Goal: Task Accomplishment & Management: Use online tool/utility

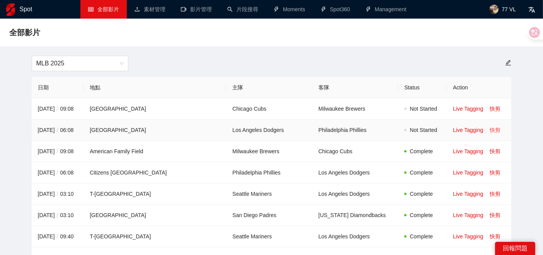
click at [490, 132] on link "快剪" at bounding box center [495, 130] width 11 height 6
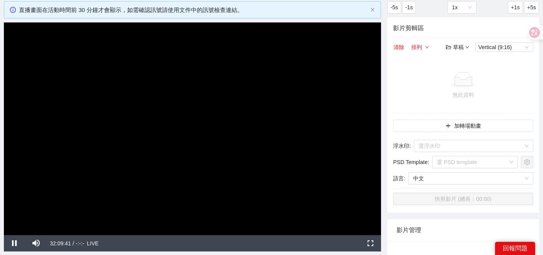
scroll to position [86, 0]
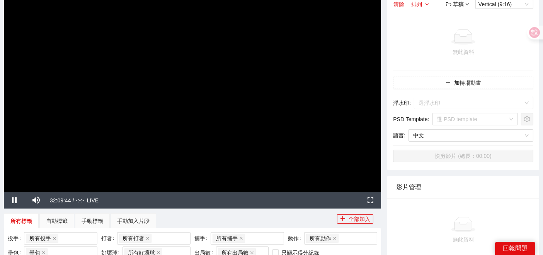
click at [381, 229] on div "**********" at bounding box center [193, 186] width 384 height 456
click at [0, 196] on div "**********" at bounding box center [271, 186] width 543 height 456
click at [36, 200] on span "Video Player" at bounding box center [37, 200] width 22 height 0
click at [37, 200] on span "Video Player" at bounding box center [37, 200] width 22 height 0
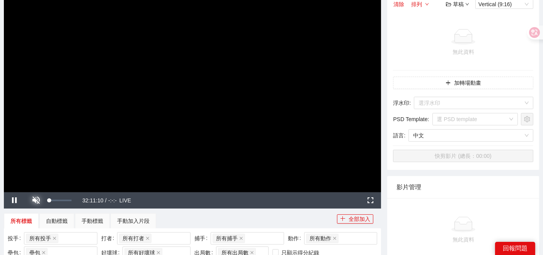
click at [37, 200] on span "Video Player" at bounding box center [37, 200] width 22 height 0
click at [38, 200] on span "Video Player" at bounding box center [37, 200] width 22 height 0
click at [33, 200] on span "Video Player" at bounding box center [37, 200] width 22 height 0
click at [34, 200] on span "Video Player" at bounding box center [37, 200] width 22 height 0
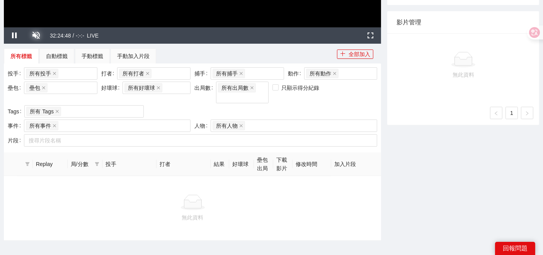
scroll to position [213, 0]
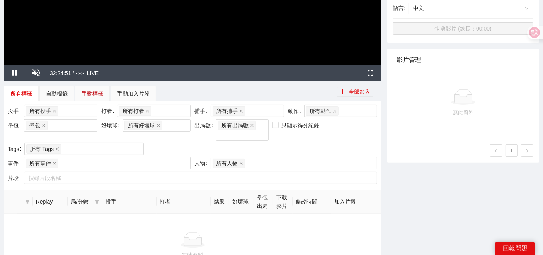
click at [91, 93] on div "手動標籤" at bounding box center [93, 93] width 22 height 9
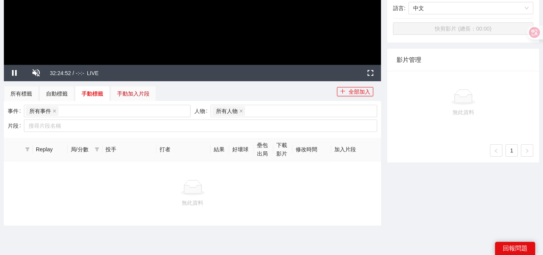
click at [125, 89] on div "手動加入片段" at bounding box center [133, 93] width 32 height 9
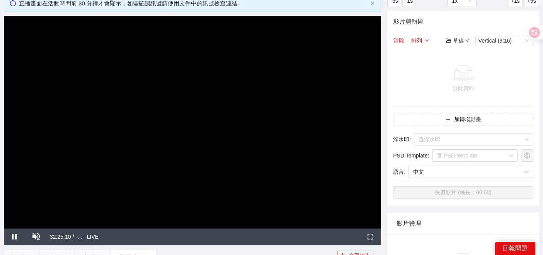
scroll to position [41, 0]
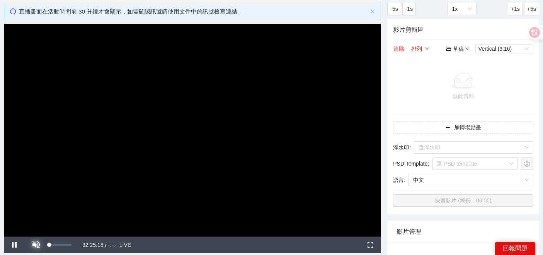
click at [36, 245] on span "Video Player" at bounding box center [37, 245] width 22 height 0
click at [374, 245] on span "Video Player" at bounding box center [371, 245] width 22 height 0
click at [460, 48] on div "草稿" at bounding box center [457, 48] width 23 height 9
click at [461, 127] on button "加轉場動畫" at bounding box center [463, 127] width 140 height 12
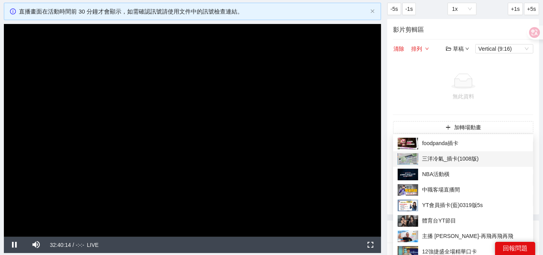
click at [442, 158] on span "三洋冷氣_插卡(1008版)" at bounding box center [463, 159] width 131 height 12
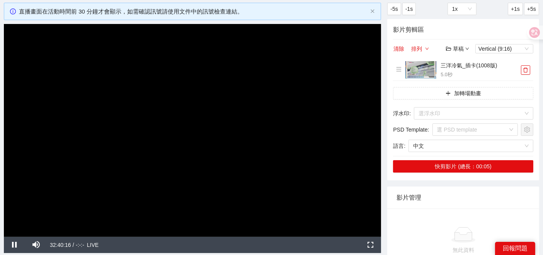
click at [468, 51] on div "草稿" at bounding box center [457, 48] width 23 height 9
click at [467, 89] on link "儲存新檔" at bounding box center [465, 90] width 29 height 6
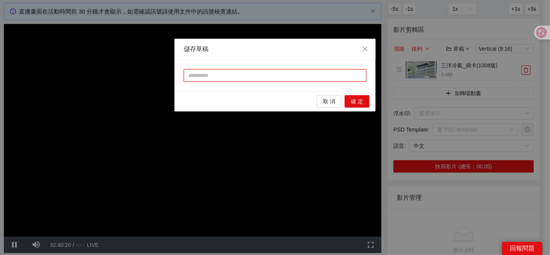
click at [271, 79] on input "text" at bounding box center [275, 75] width 183 height 12
type input "**"
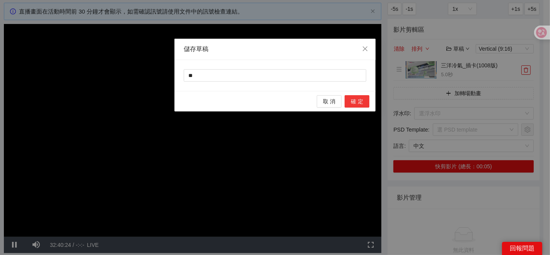
click at [356, 102] on span "確 定" at bounding box center [357, 101] width 12 height 9
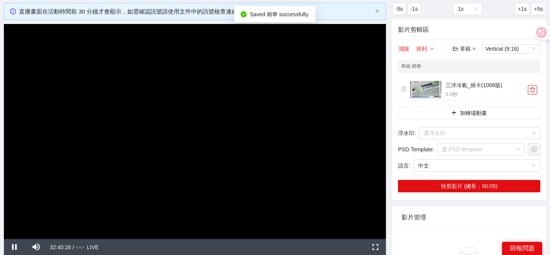
click at [465, 52] on div "草稿" at bounding box center [464, 48] width 23 height 9
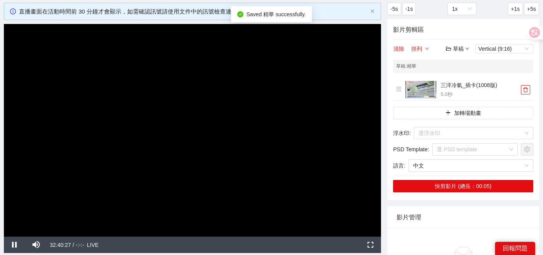
click at [466, 49] on icon "down" at bounding box center [468, 49] width 4 height 4
click at [465, 46] on div "草稿" at bounding box center [457, 48] width 23 height 9
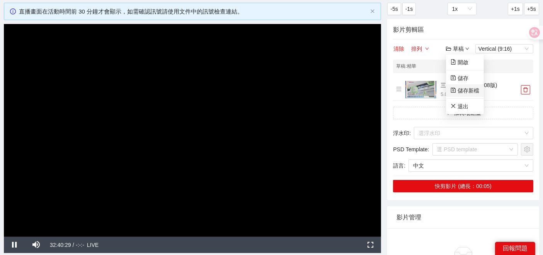
click at [462, 87] on link "儲存新檔" at bounding box center [465, 90] width 29 height 6
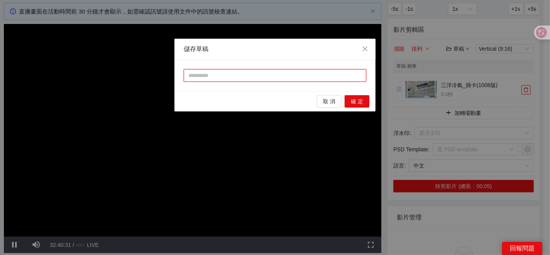
click at [258, 78] on input "text" at bounding box center [275, 75] width 183 height 12
type input "**"
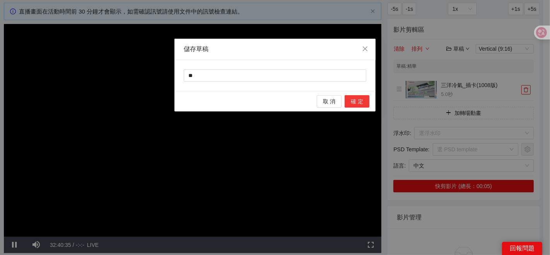
click at [361, 101] on span "確 定" at bounding box center [357, 101] width 12 height 9
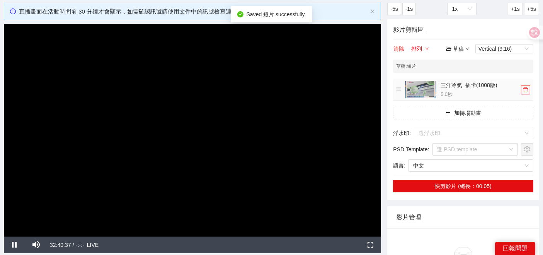
click at [524, 92] on icon "delete" at bounding box center [525, 89] width 5 height 5
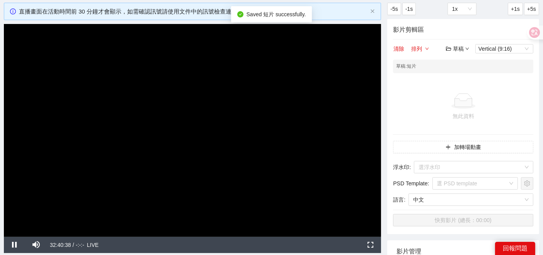
click at [459, 48] on div "草稿" at bounding box center [457, 48] width 23 height 9
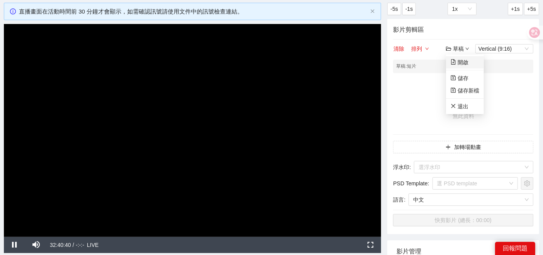
click at [462, 59] on link "開啟" at bounding box center [460, 62] width 18 height 6
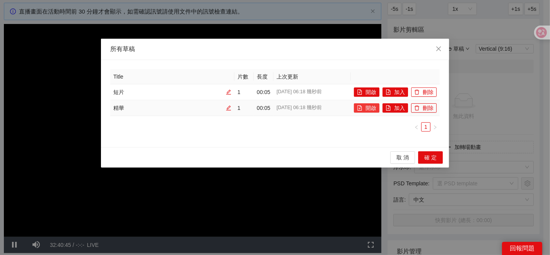
click at [374, 106] on button "開啟" at bounding box center [367, 107] width 26 height 9
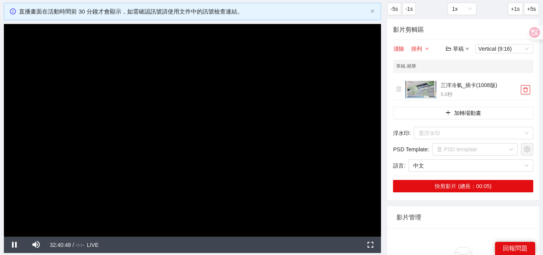
click at [464, 47] on div "草稿" at bounding box center [457, 48] width 23 height 9
click at [460, 62] on link "開啟" at bounding box center [460, 62] width 18 height 6
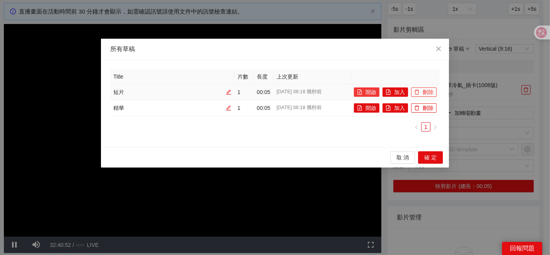
click at [370, 90] on button "開啟" at bounding box center [367, 91] width 26 height 9
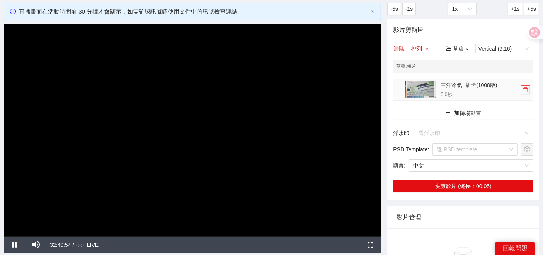
click at [528, 93] on button "button" at bounding box center [525, 89] width 9 height 9
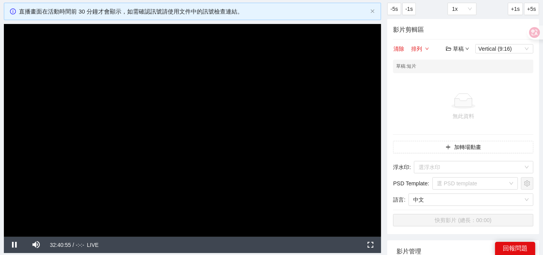
drag, startPoint x: 465, startPoint y: 50, endPoint x: 466, endPoint y: 60, distance: 10.1
click at [466, 50] on icon "down" at bounding box center [468, 49] width 4 height 4
click at [468, 48] on icon "down" at bounding box center [468, 49] width 4 height 4
click at [465, 48] on div "草稿" at bounding box center [457, 48] width 23 height 9
click at [466, 76] on link "儲存" at bounding box center [460, 78] width 18 height 6
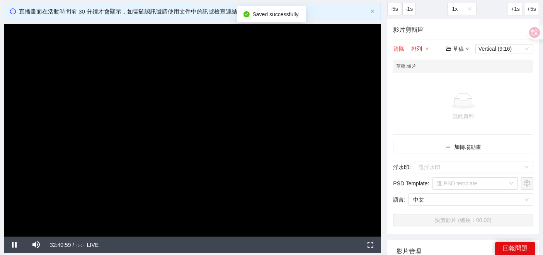
click at [465, 50] on div "草稿" at bounding box center [457, 48] width 23 height 9
click at [465, 64] on link "開啟" at bounding box center [460, 62] width 18 height 6
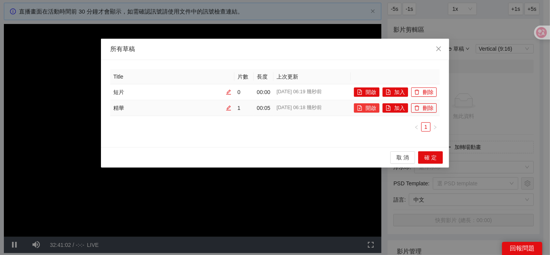
click at [366, 108] on button "開啟" at bounding box center [367, 107] width 26 height 9
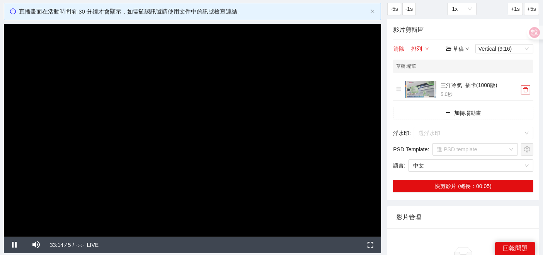
scroll to position [41, 0]
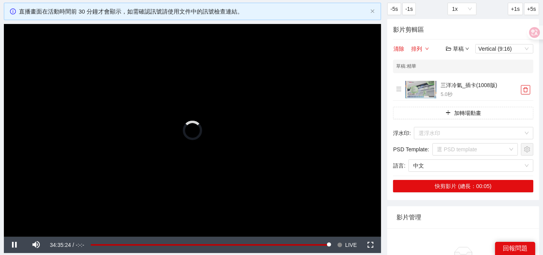
scroll to position [127, 0]
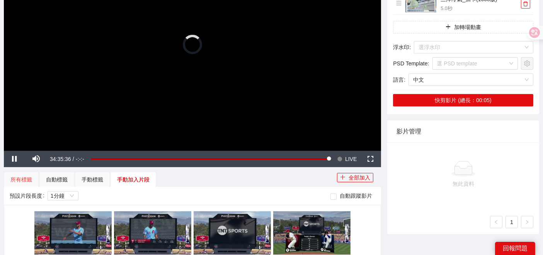
click at [29, 183] on div "所有標籤" at bounding box center [21, 179] width 35 height 15
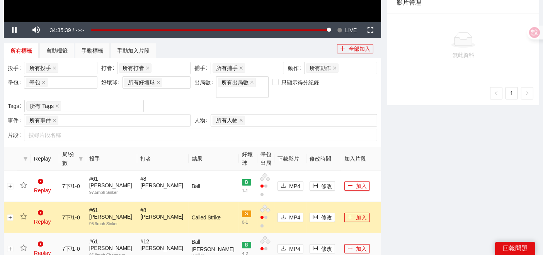
scroll to position [342, 0]
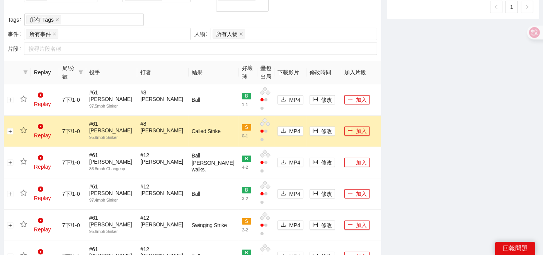
click at [72, 69] on th "局/分數" at bounding box center [72, 73] width 27 height 24
click at [75, 66] on span "局/分數" at bounding box center [68, 72] width 13 height 17
click at [85, 63] on span at bounding box center [81, 72] width 8 height 20
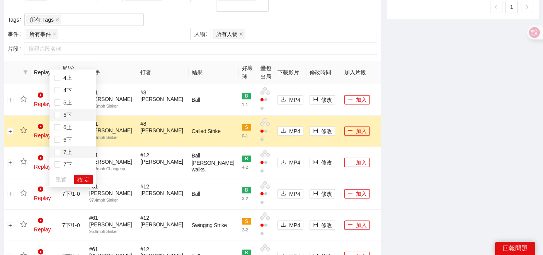
scroll to position [74, 0]
click at [76, 157] on li "7上" at bounding box center [73, 152] width 46 height 12
drag, startPoint x: 82, startPoint y: 182, endPoint x: 319, endPoint y: 159, distance: 238.3
click at [83, 183] on span "確 定" at bounding box center [83, 179] width 12 height 9
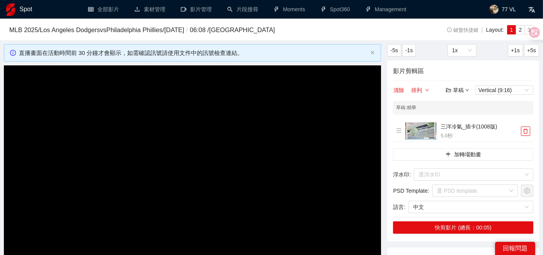
scroll to position [43, 0]
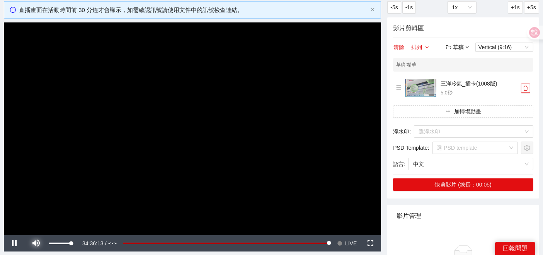
click at [38, 243] on span "Video Player" at bounding box center [37, 243] width 22 height 0
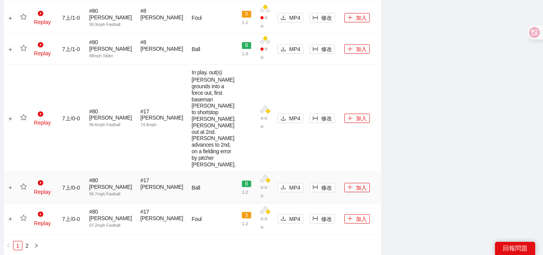
scroll to position [1050, 0]
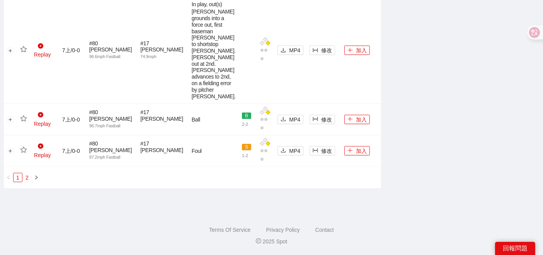
click at [28, 178] on link "2" at bounding box center [27, 177] width 9 height 9
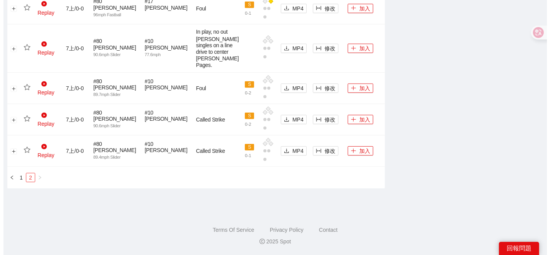
scroll to position [494, 0]
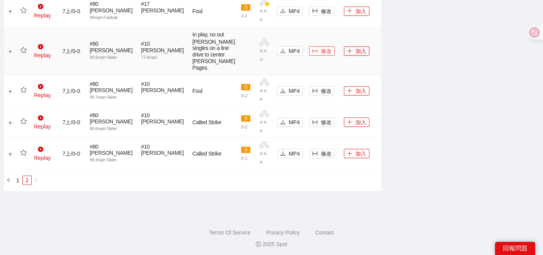
click at [309, 46] on button "修改" at bounding box center [322, 50] width 26 height 9
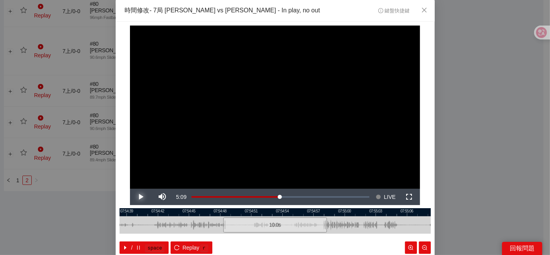
click at [134, 197] on span "Video Player" at bounding box center [141, 197] width 22 height 0
click at [139, 197] on span "Video Player" at bounding box center [141, 197] width 22 height 0
click at [255, 238] on span "IN" at bounding box center [257, 237] width 4 height 7
click at [255, 214] on div at bounding box center [275, 212] width 311 height 8
click at [249, 239] on span "IN" at bounding box center [251, 237] width 4 height 7
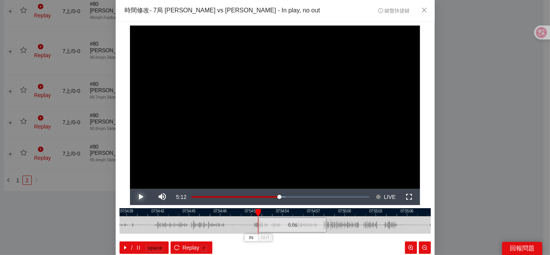
click at [135, 197] on span "Video Player" at bounding box center [141, 197] width 22 height 0
click at [248, 214] on div at bounding box center [275, 212] width 311 height 8
click at [250, 214] on div at bounding box center [251, 213] width 5 height 8
click at [246, 238] on button "IN" at bounding box center [245, 237] width 14 height 7
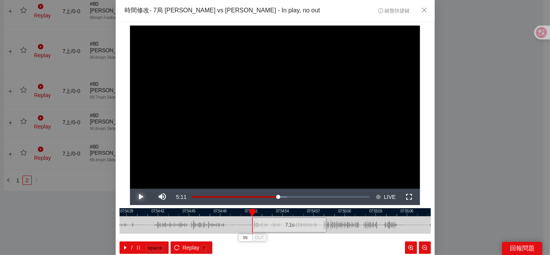
click at [135, 197] on span "Video Player" at bounding box center [141, 197] width 22 height 0
click at [138, 197] on span "Video Player" at bounding box center [141, 197] width 22 height 0
click at [139, 197] on span "Video Player" at bounding box center [141, 197] width 22 height 0
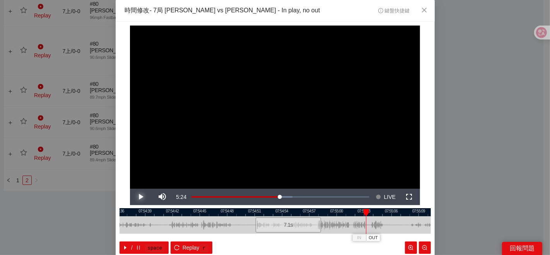
scroll to position [39, 0]
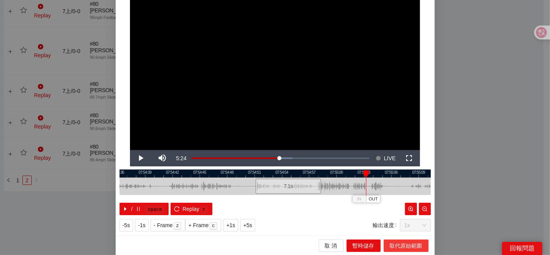
click at [401, 248] on span "取代原始範圍" at bounding box center [406, 245] width 32 height 9
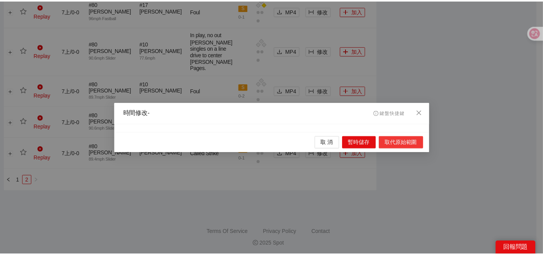
scroll to position [0, 0]
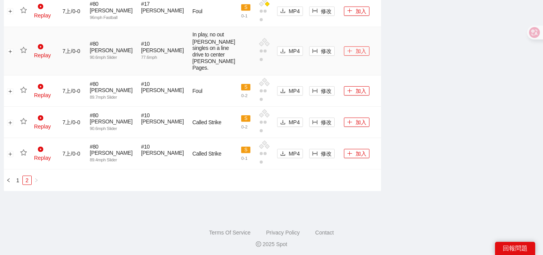
click at [349, 46] on button "加入" at bounding box center [357, 50] width 26 height 9
click at [19, 43] on td at bounding box center [24, 51] width 14 height 48
click at [24, 47] on icon "star" at bounding box center [23, 50] width 7 height 7
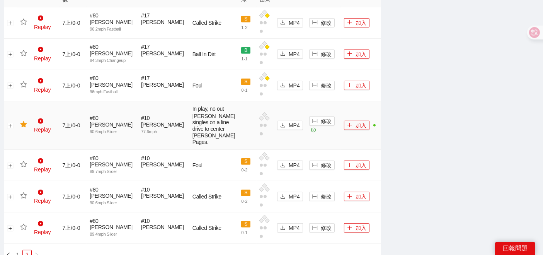
scroll to position [473, 0]
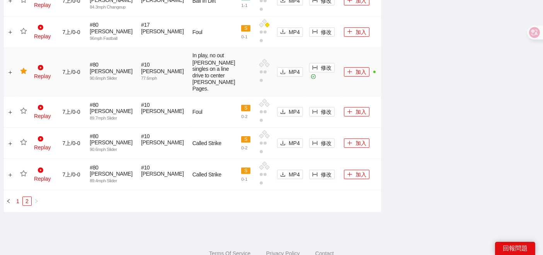
click at [18, 198] on link "1" at bounding box center [18, 201] width 9 height 9
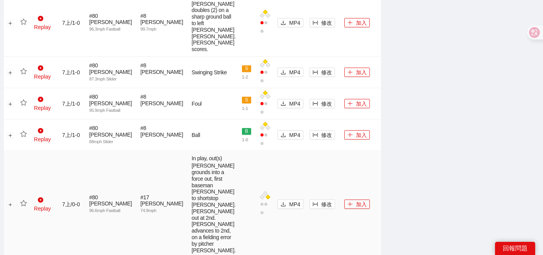
scroll to position [945, 0]
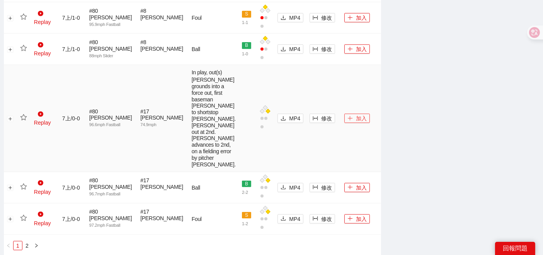
click at [355, 123] on button "加入" at bounding box center [358, 118] width 26 height 9
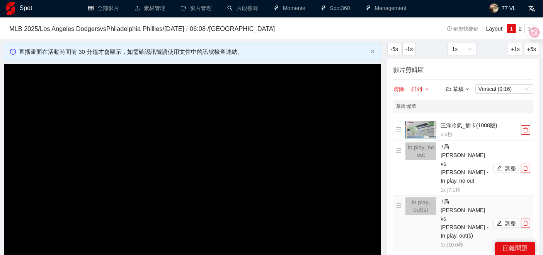
scroll to position [0, 0]
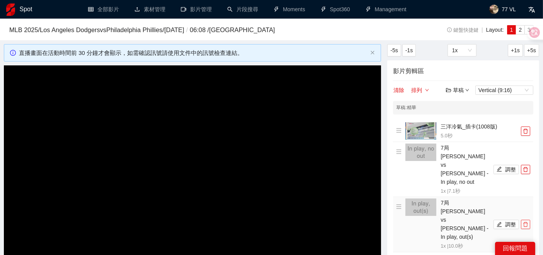
click at [528, 222] on icon "delete" at bounding box center [526, 224] width 5 height 5
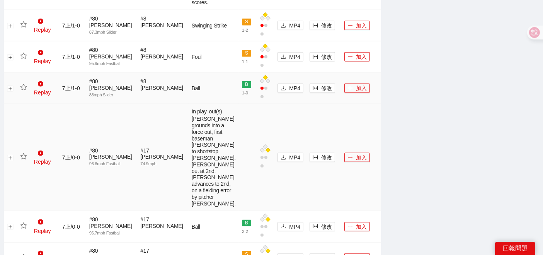
scroll to position [945, 0]
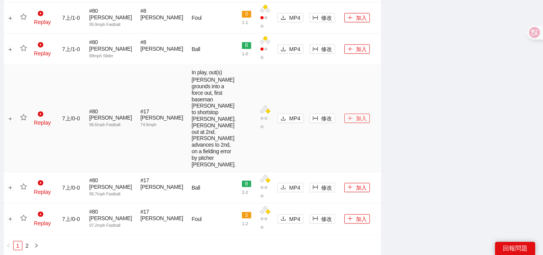
click at [348, 123] on button "加入" at bounding box center [358, 118] width 26 height 9
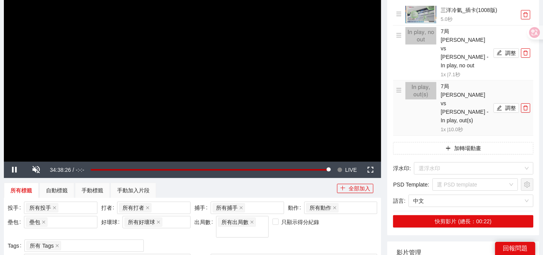
scroll to position [86, 0]
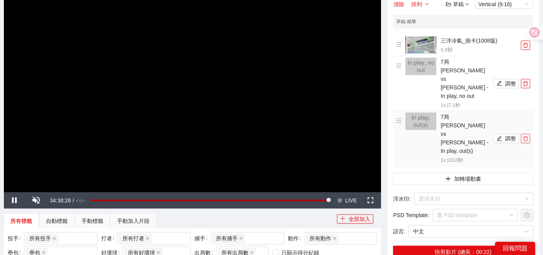
click at [526, 136] on icon "delete" at bounding box center [526, 138] width 5 height 5
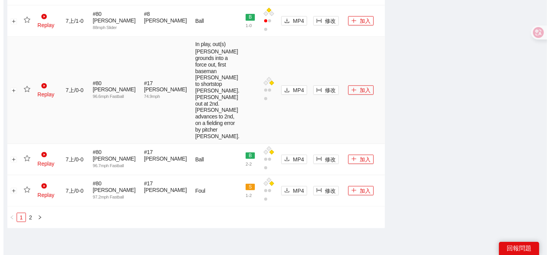
scroll to position [921, 0]
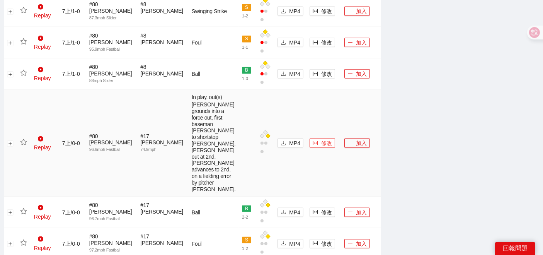
click at [321, 147] on span "修改" at bounding box center [326, 143] width 11 height 9
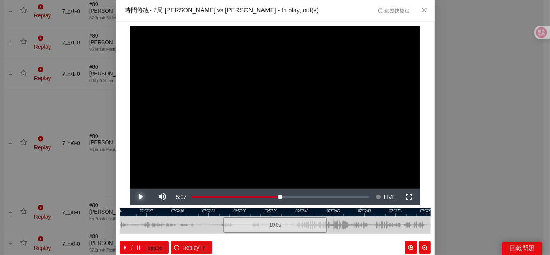
click at [134, 197] on span "Video Player" at bounding box center [141, 197] width 22 height 0
click at [268, 213] on div at bounding box center [275, 212] width 311 height 8
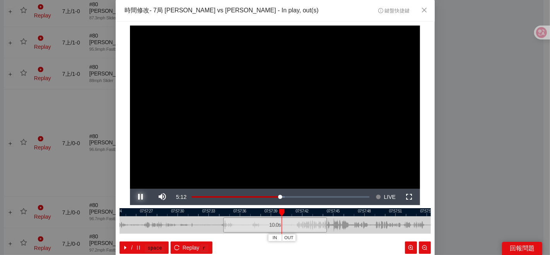
click at [132, 197] on span "Video Player" at bounding box center [141, 197] width 22 height 0
click at [265, 215] on div at bounding box center [275, 212] width 311 height 8
click at [135, 197] on span "Video Player" at bounding box center [141, 197] width 22 height 0
click at [259, 236] on div "IN OUT" at bounding box center [273, 237] width 28 height 7
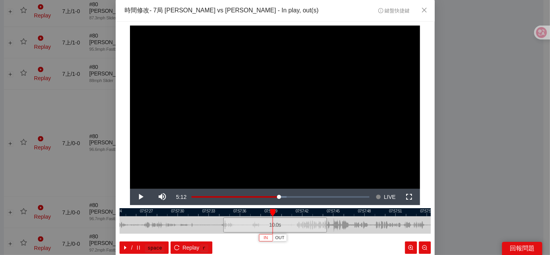
click at [259, 236] on button "IN" at bounding box center [266, 237] width 14 height 7
click at [138, 197] on span "Video Player" at bounding box center [141, 197] width 22 height 0
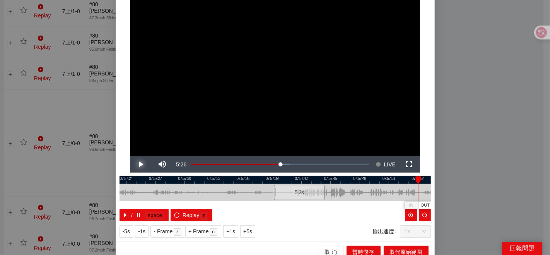
scroll to position [39, 0]
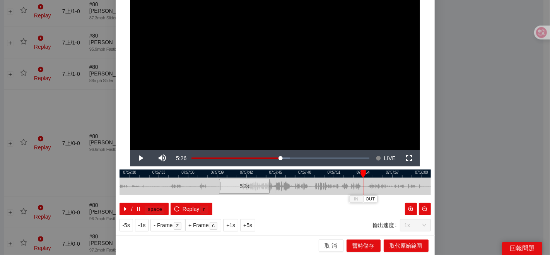
drag, startPoint x: 373, startPoint y: 186, endPoint x: 318, endPoint y: 188, distance: 55.0
click at [318, 188] on div at bounding box center [220, 186] width 311 height 17
click at [368, 200] on span "OUT" at bounding box center [370, 199] width 9 height 7
click at [399, 249] on span "取代原始範圍" at bounding box center [406, 245] width 32 height 9
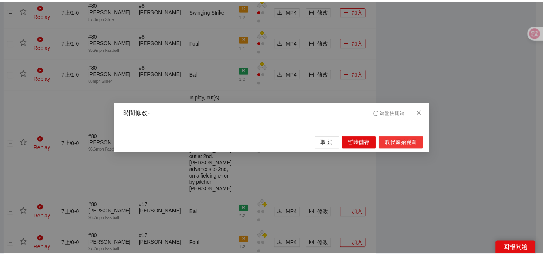
scroll to position [0, 0]
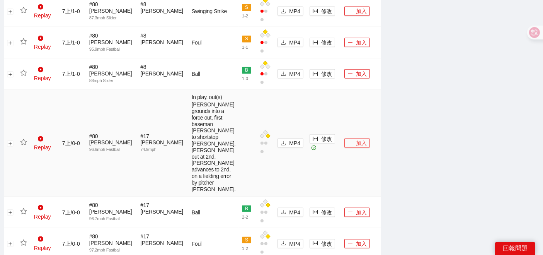
click at [356, 148] on button "加入" at bounding box center [358, 142] width 26 height 9
click at [24, 145] on icon "star" at bounding box center [23, 142] width 7 height 6
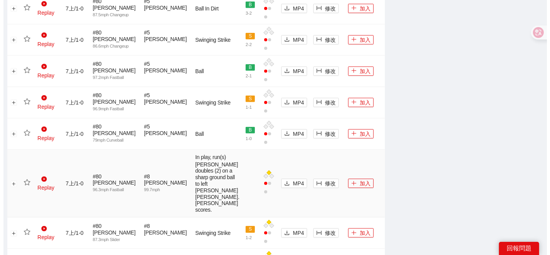
scroll to position [663, 0]
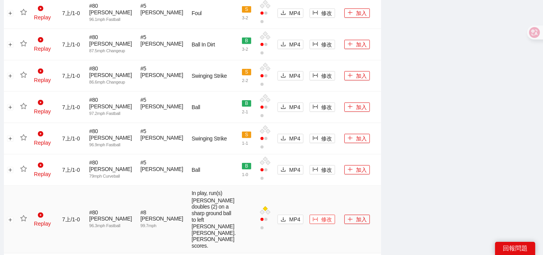
click at [313, 217] on icon "column-width" at bounding box center [315, 219] width 5 height 5
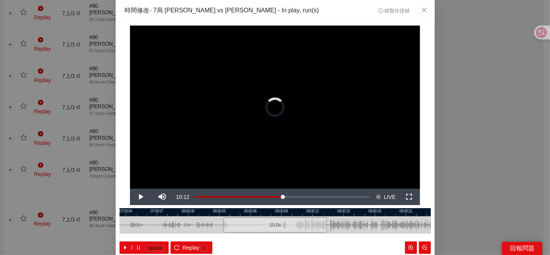
click at [289, 215] on div at bounding box center [275, 212] width 311 height 8
click at [283, 240] on span "IN" at bounding box center [285, 237] width 4 height 7
click at [138, 197] on span "Video Player" at bounding box center [141, 197] width 22 height 0
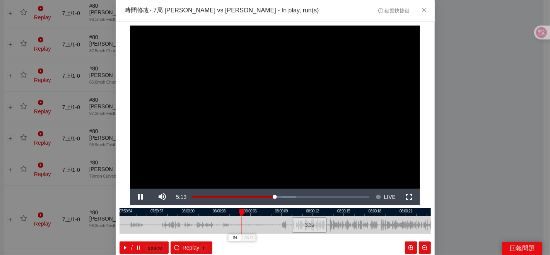
click at [286, 215] on div at bounding box center [275, 212] width 311 height 8
click at [140, 197] on span "Video Player" at bounding box center [141, 197] width 22 height 0
click at [265, 239] on button "IN" at bounding box center [265, 237] width 14 height 7
click at [141, 197] on span "Video Player" at bounding box center [141, 197] width 22 height 0
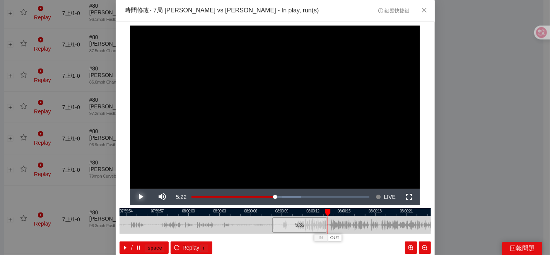
click at [141, 197] on span "Video Player" at bounding box center [141, 197] width 22 height 0
click at [143, 197] on span "Video Player" at bounding box center [141, 197] width 22 height 0
click at [144, 197] on span "Video Player" at bounding box center [141, 197] width 22 height 0
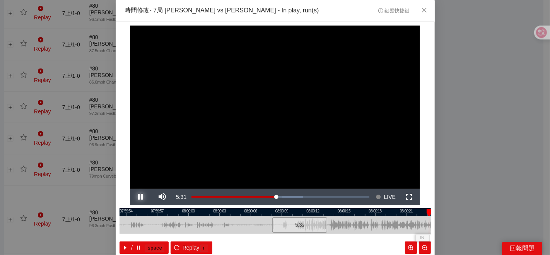
click at [144, 197] on span "Video Player" at bounding box center [141, 197] width 22 height 0
click at [136, 197] on span "Video Player" at bounding box center [141, 197] width 22 height 0
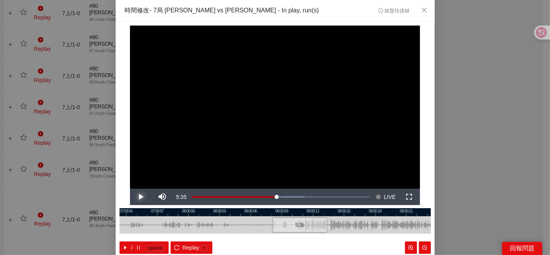
click at [136, 197] on span "Video Player" at bounding box center [141, 197] width 22 height 0
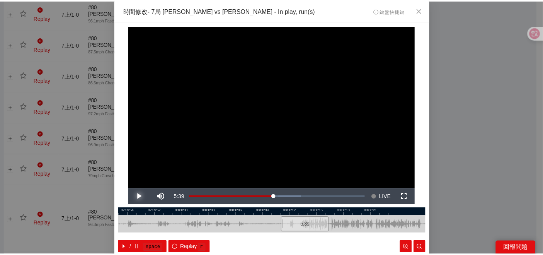
scroll to position [39, 0]
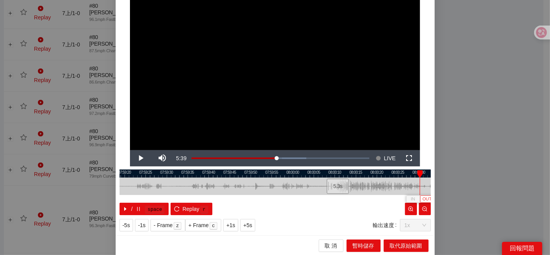
click at [422, 198] on span "OUT" at bounding box center [426, 199] width 9 height 7
click at [390, 244] on span "取代原始範圍" at bounding box center [406, 245] width 32 height 9
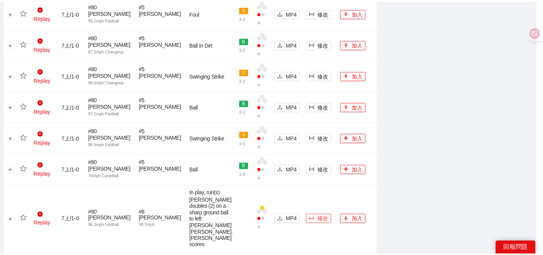
scroll to position [0, 0]
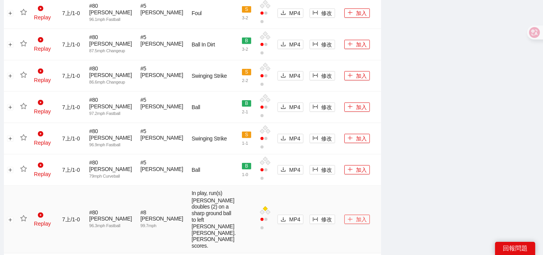
click at [349, 215] on button "加入" at bounding box center [358, 219] width 26 height 9
click at [24, 215] on icon "star" at bounding box center [23, 218] width 7 height 7
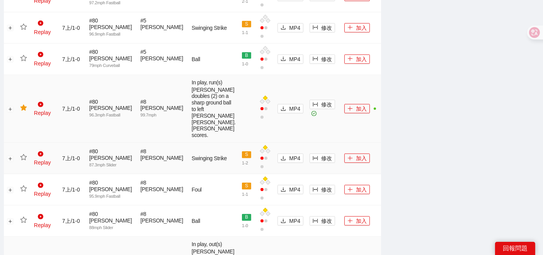
scroll to position [730, 0]
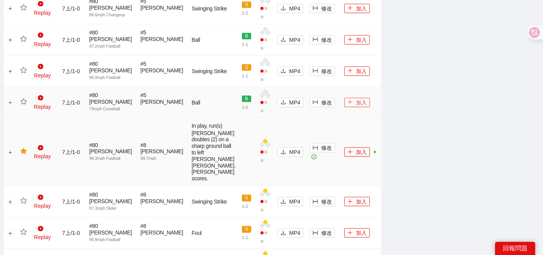
click at [352, 98] on button "加入" at bounding box center [358, 102] width 26 height 9
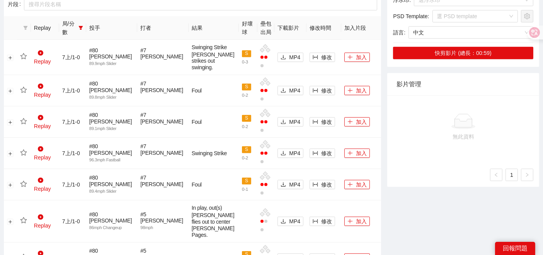
scroll to position [129, 0]
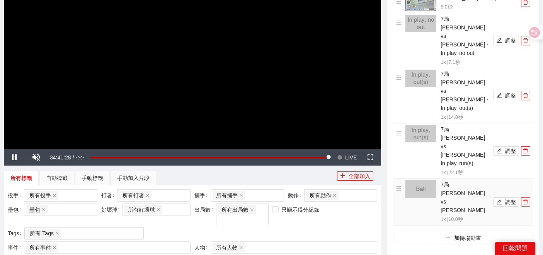
click at [528, 197] on button "button" at bounding box center [525, 201] width 9 height 9
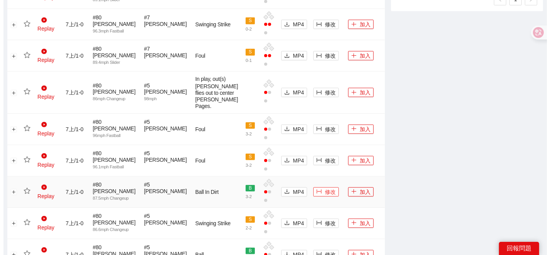
scroll to position [730, 0]
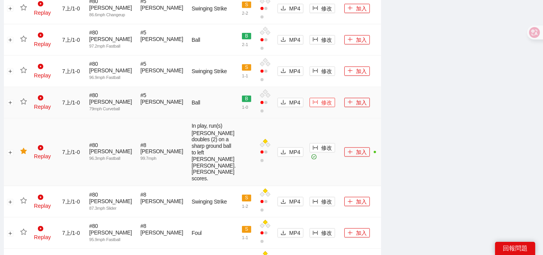
click at [313, 99] on icon "column-width" at bounding box center [315, 101] width 5 height 5
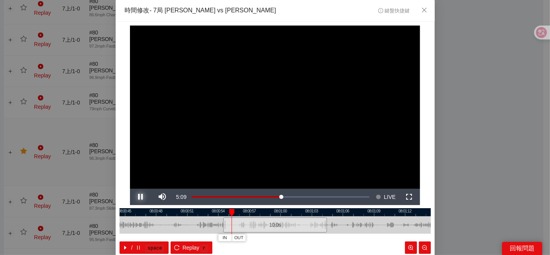
click at [142, 197] on span "Video Player" at bounding box center [141, 197] width 22 height 0
click at [146, 214] on div at bounding box center [275, 212] width 311 height 8
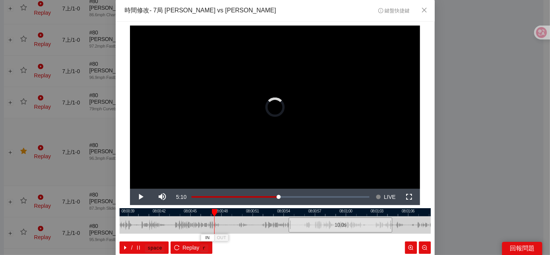
drag, startPoint x: 234, startPoint y: 222, endPoint x: 262, endPoint y: 219, distance: 28.3
click at [261, 220] on div at bounding box center [340, 224] width 311 height 17
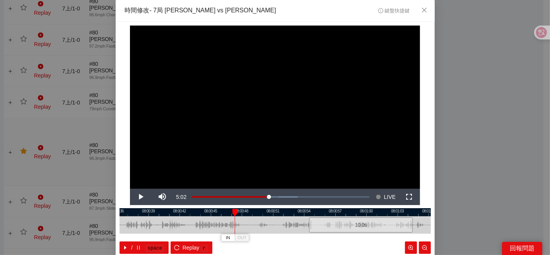
click at [177, 210] on div at bounding box center [275, 212] width 311 height 8
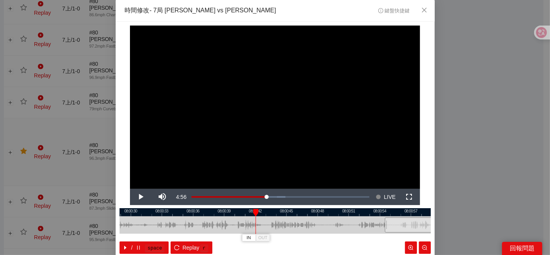
drag, startPoint x: 168, startPoint y: 226, endPoint x: 227, endPoint y: 226, distance: 59.2
click at [227, 226] on div at bounding box center [350, 224] width 311 height 17
click at [173, 212] on div at bounding box center [275, 212] width 311 height 8
click at [168, 236] on span "IN" at bounding box center [170, 237] width 4 height 7
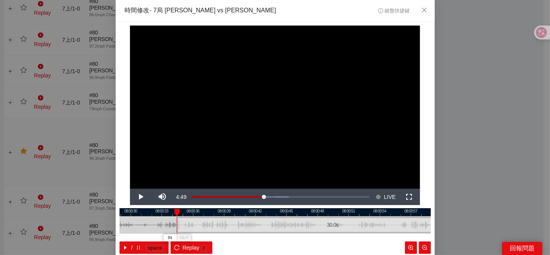
click at [139, 211] on div at bounding box center [275, 212] width 311 height 8
click at [137, 235] on button "IN" at bounding box center [135, 237] width 14 height 7
click at [139, 197] on span "Video Player" at bounding box center [141, 197] width 22 height 0
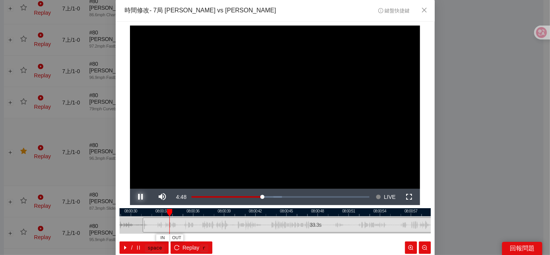
click at [139, 197] on span "Video Player" at bounding box center [141, 197] width 22 height 0
click at [165, 237] on span "IN" at bounding box center [167, 237] width 4 height 7
click at [140, 197] on span "Video Player" at bounding box center [141, 197] width 22 height 0
drag, startPoint x: 140, startPoint y: 195, endPoint x: 160, endPoint y: 222, distance: 34.3
click at [139, 197] on span "Video Player" at bounding box center [141, 197] width 22 height 0
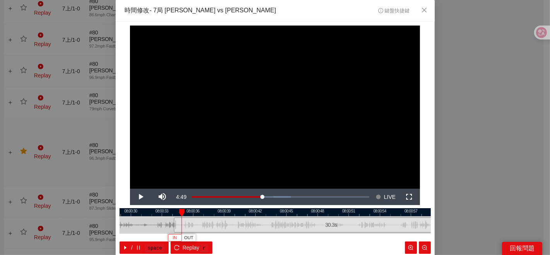
click at [174, 237] on button "IN" at bounding box center [175, 237] width 14 height 7
click at [139, 197] on span "Video Player" at bounding box center [141, 197] width 22 height 0
click at [286, 215] on div at bounding box center [275, 212] width 311 height 8
click at [140, 197] on span "Video Player" at bounding box center [141, 197] width 22 height 0
click at [134, 197] on span "Video Player" at bounding box center [141, 197] width 22 height 0
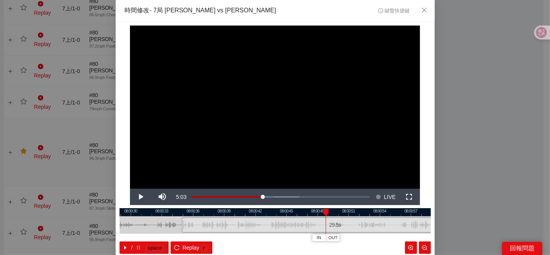
click at [302, 210] on div at bounding box center [275, 212] width 311 height 8
click at [141, 197] on span "Video Player" at bounding box center [141, 197] width 22 height 0
click at [308, 211] on div at bounding box center [275, 212] width 311 height 8
click at [133, 197] on span "Video Player" at bounding box center [141, 197] width 22 height 0
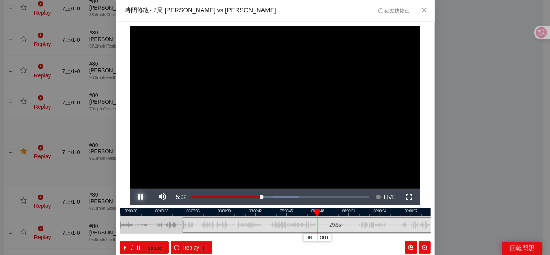
click at [133, 197] on span "Video Player" at bounding box center [141, 197] width 22 height 0
click at [323, 239] on span "OUT" at bounding box center [326, 237] width 9 height 7
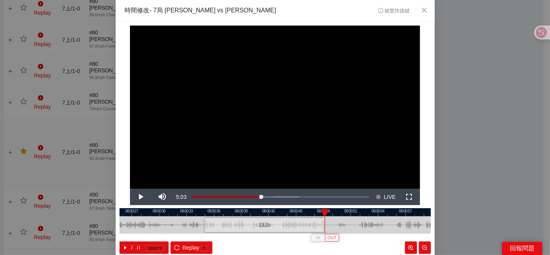
scroll to position [39, 0]
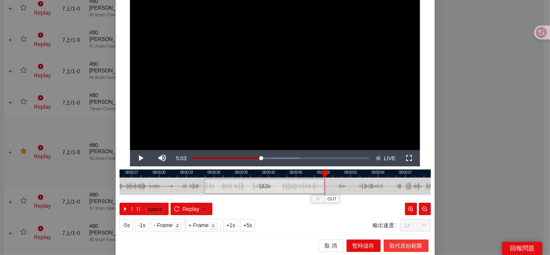
click at [391, 243] on span "取代原始範圍" at bounding box center [406, 245] width 32 height 9
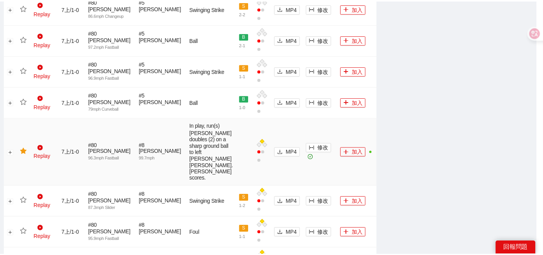
scroll to position [0, 0]
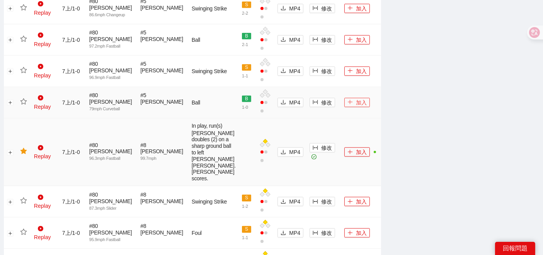
click at [349, 98] on button "加入" at bounding box center [358, 102] width 26 height 9
click at [24, 98] on icon "star" at bounding box center [23, 101] width 7 height 7
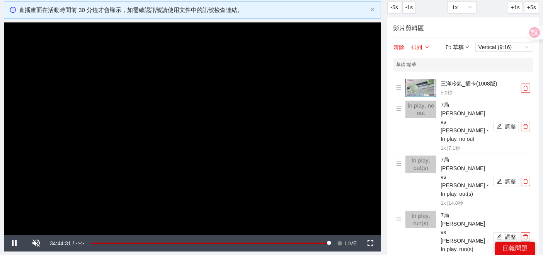
scroll to position [86, 0]
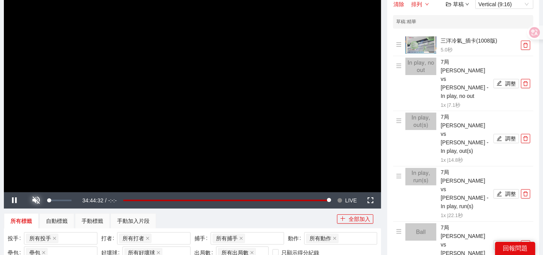
click at [36, 200] on span "Video Player" at bounding box center [37, 200] width 22 height 0
click at [352, 198] on span "LIVE" at bounding box center [351, 200] width 12 height 16
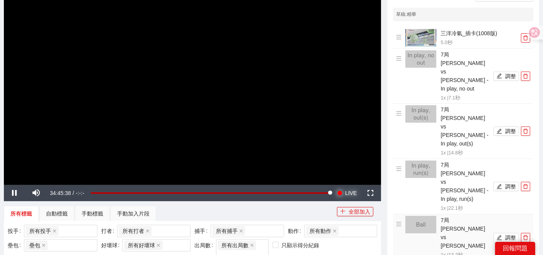
scroll to position [43, 0]
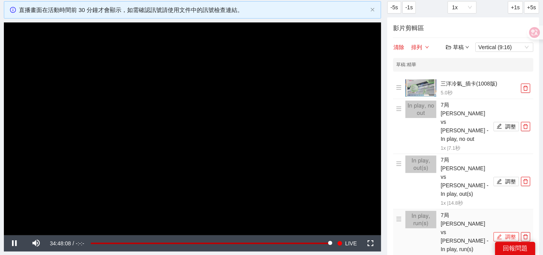
click at [508, 232] on button "調整" at bounding box center [507, 236] width 26 height 9
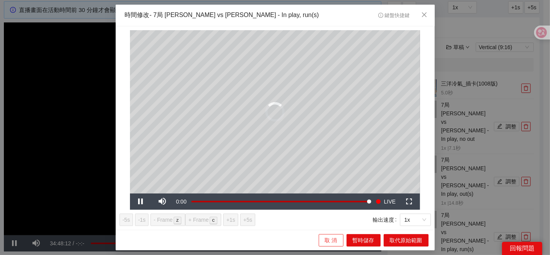
click at [333, 239] on span "取 消" at bounding box center [331, 240] width 12 height 9
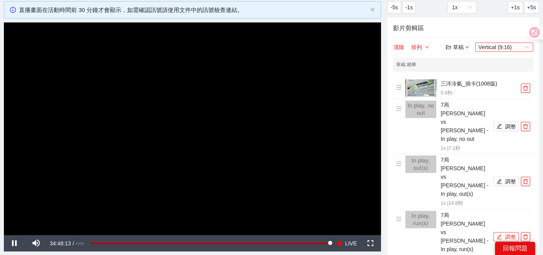
click at [490, 44] on span "Vertical (9:16)" at bounding box center [505, 47] width 52 height 9
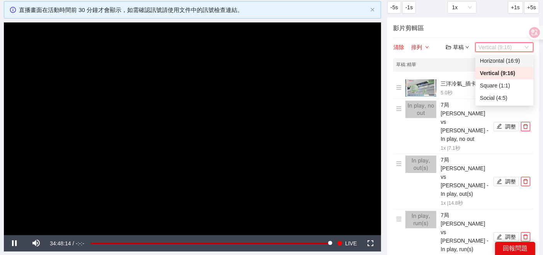
click at [489, 65] on div "Horizontal (16:9)" at bounding box center [504, 60] width 49 height 9
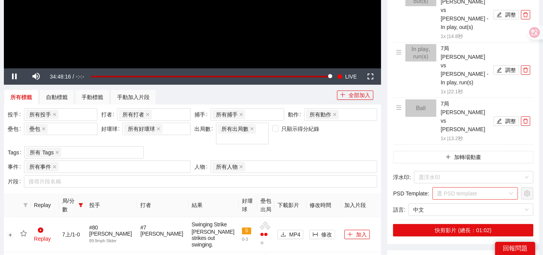
scroll to position [258, 0]
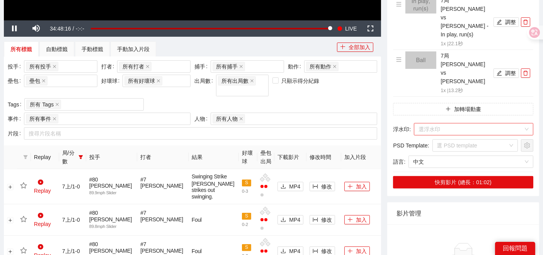
click at [444, 123] on input "search" at bounding box center [471, 129] width 105 height 12
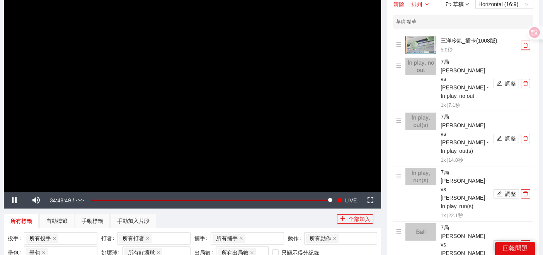
scroll to position [129, 0]
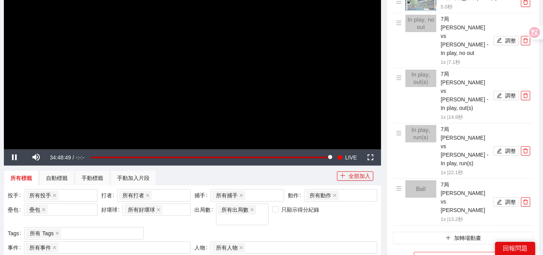
click at [434, 252] on input "search" at bounding box center [471, 258] width 105 height 12
click at [441, 252] on input "search" at bounding box center [471, 258] width 105 height 12
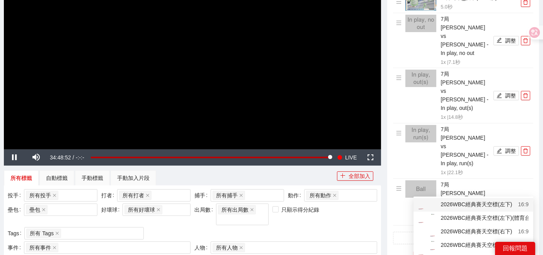
click at [441, 206] on div "2026WBC經典賽天空標(左下)" at bounding box center [466, 205] width 94 height 10
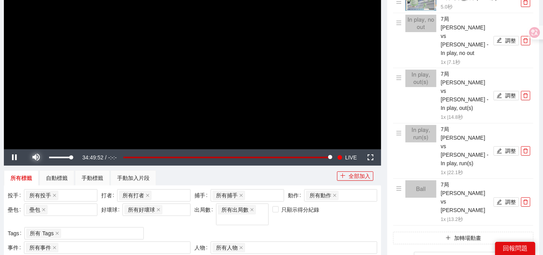
click at [36, 157] on span "Video Player" at bounding box center [37, 157] width 22 height 0
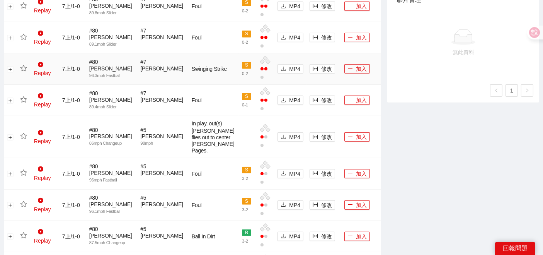
scroll to position [343, 0]
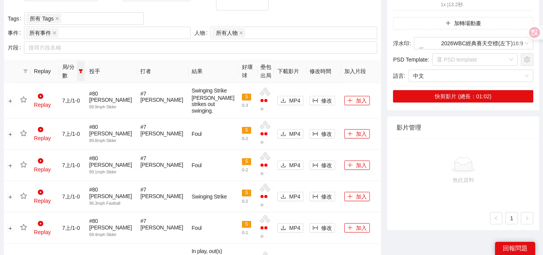
click at [83, 69] on icon "filter" at bounding box center [81, 71] width 4 height 4
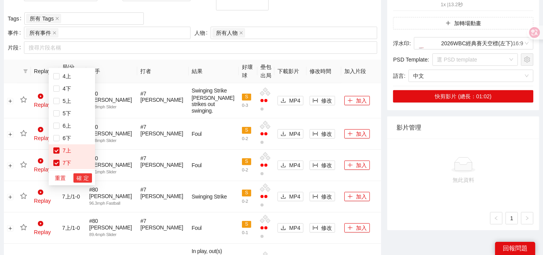
click at [86, 178] on span "確 定" at bounding box center [83, 178] width 12 height 9
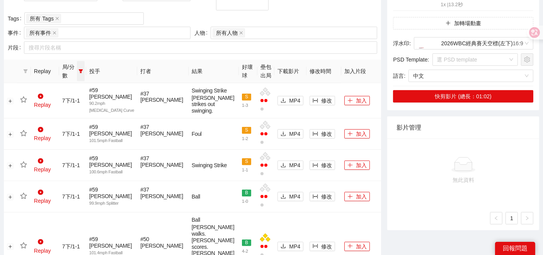
click at [83, 69] on icon "filter" at bounding box center [81, 71] width 5 height 5
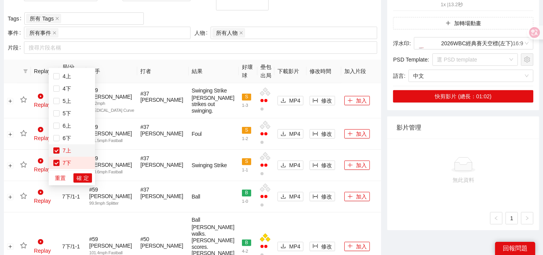
click at [65, 152] on span "7上" at bounding box center [66, 150] width 12 height 6
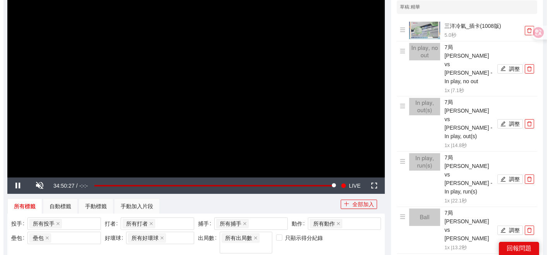
scroll to position [129, 0]
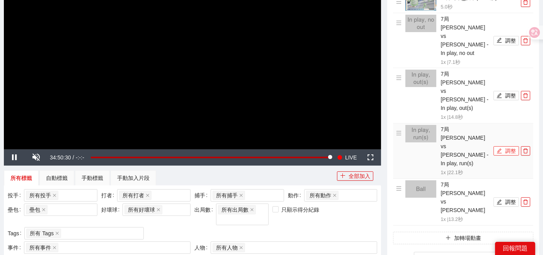
click at [505, 146] on button "調整" at bounding box center [507, 150] width 26 height 9
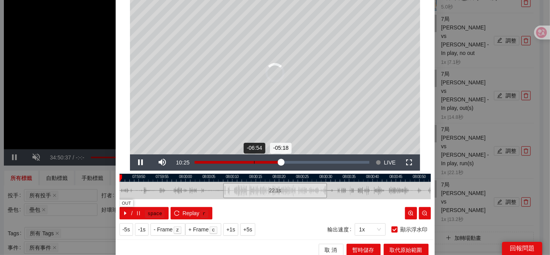
scroll to position [39, 0]
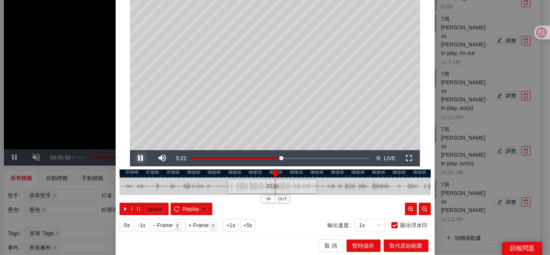
click at [136, 158] on span "Video Player" at bounding box center [141, 158] width 22 height 0
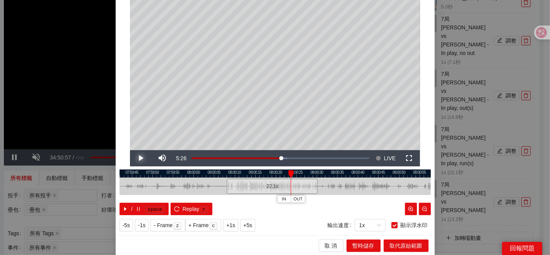
click at [134, 158] on span "Video Player" at bounding box center [141, 158] width 22 height 0
click at [295, 198] on span "OUT" at bounding box center [299, 199] width 9 height 7
click at [417, 244] on span "取代原始範圍" at bounding box center [406, 245] width 32 height 9
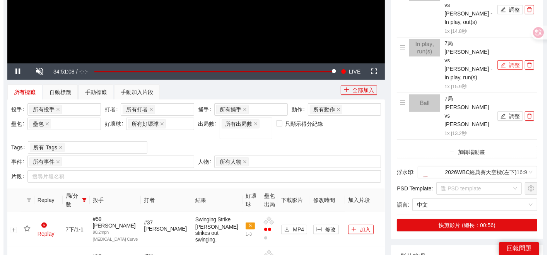
scroll to position [86, 0]
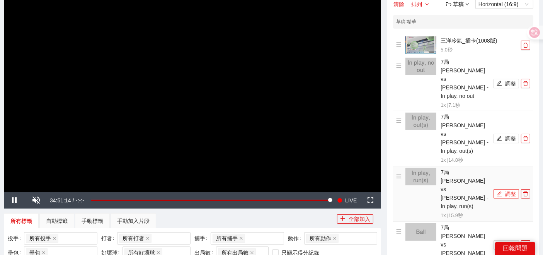
click at [501, 191] on icon "edit" at bounding box center [499, 193] width 5 height 5
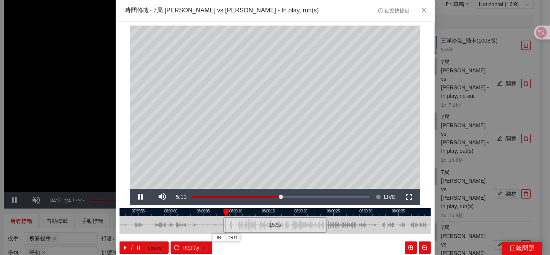
click at [315, 214] on div at bounding box center [275, 212] width 311 height 8
click at [139, 197] on span "Video Player" at bounding box center [141, 197] width 22 height 0
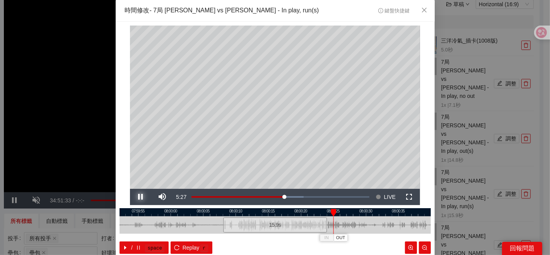
click at [139, 197] on span "Video Player" at bounding box center [141, 197] width 22 height 0
click at [339, 237] on button "OUT" at bounding box center [346, 237] width 14 height 7
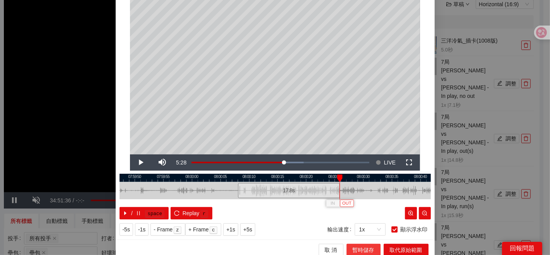
scroll to position [39, 0]
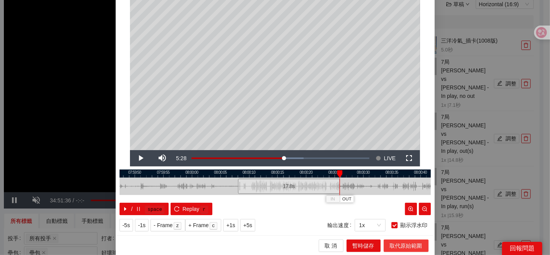
click at [393, 245] on span "取代原始範圍" at bounding box center [406, 245] width 32 height 9
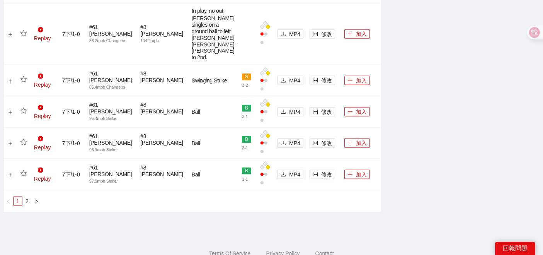
scroll to position [991, 0]
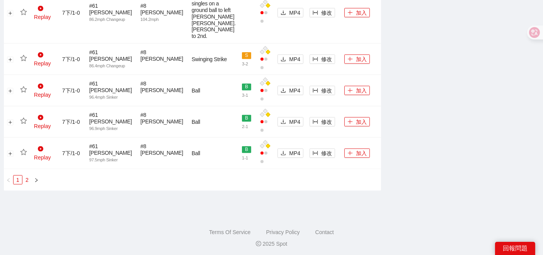
click at [29, 176] on link "2" at bounding box center [27, 180] width 9 height 9
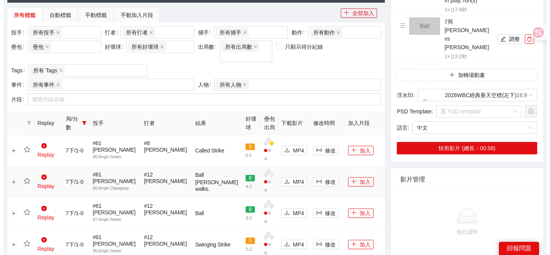
scroll to position [288, 0]
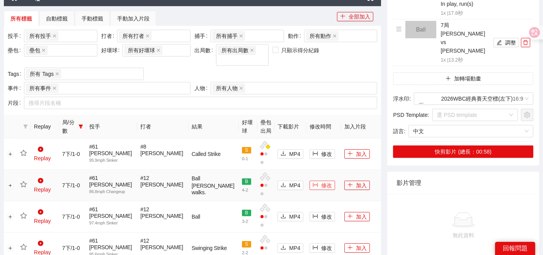
click at [321, 181] on span "修改" at bounding box center [326, 185] width 11 height 9
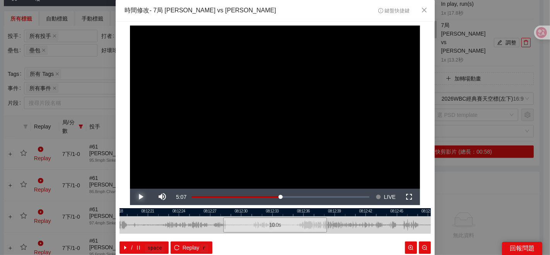
click at [139, 197] on span "Video Player" at bounding box center [141, 197] width 22 height 0
click at [136, 197] on span "Video Player" at bounding box center [141, 197] width 22 height 0
click at [246, 211] on div at bounding box center [275, 212] width 311 height 8
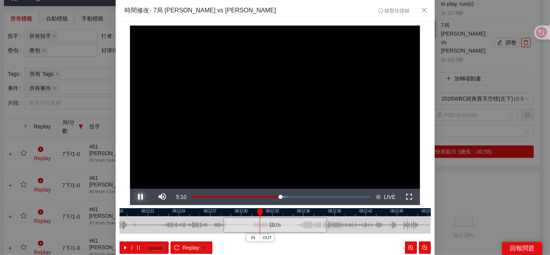
click at [137, 197] on span "Video Player" at bounding box center [141, 197] width 22 height 0
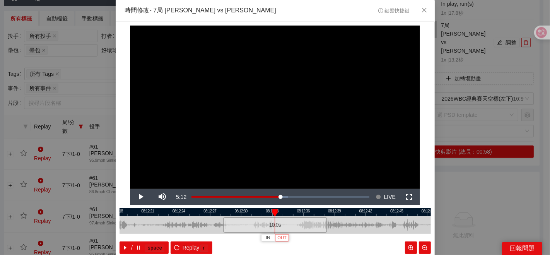
drag, startPoint x: 282, startPoint y: 238, endPoint x: 222, endPoint y: 224, distance: 61.7
click at [281, 238] on span "OUT" at bounding box center [281, 237] width 9 height 7
drag, startPoint x: 222, startPoint y: 226, endPoint x: 272, endPoint y: 224, distance: 50.4
click at [270, 226] on div "0.2 s" at bounding box center [275, 224] width 311 height 17
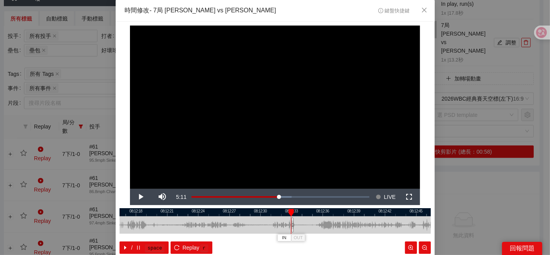
drag, startPoint x: 273, startPoint y: 224, endPoint x: 292, endPoint y: 226, distance: 19.4
click at [292, 226] on div at bounding box center [294, 224] width 311 height 17
click at [283, 238] on span "IN" at bounding box center [284, 237] width 4 height 7
click at [139, 197] on span "Video Player" at bounding box center [141, 197] width 22 height 0
click at [141, 197] on span "Video Player" at bounding box center [141, 197] width 22 height 0
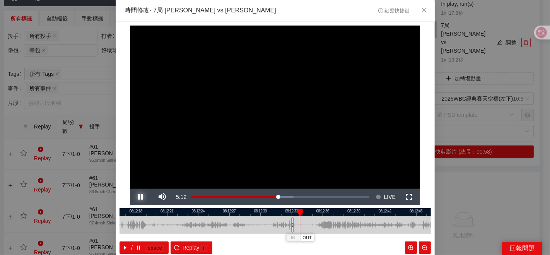
click at [141, 197] on span "Video Player" at bounding box center [141, 197] width 22 height 0
click at [307, 237] on span "OUT" at bounding box center [308, 237] width 9 height 7
click at [283, 217] on div at bounding box center [275, 224] width 311 height 17
click at [283, 210] on div at bounding box center [285, 213] width 5 height 8
click at [141, 197] on span "Video Player" at bounding box center [141, 197] width 22 height 0
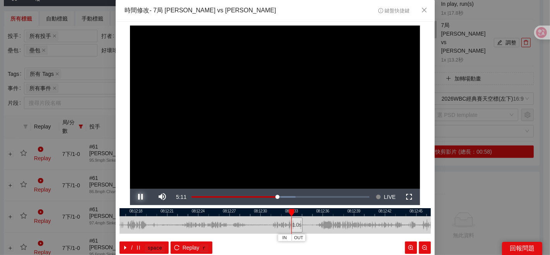
click at [141, 197] on span "Video Player" at bounding box center [141, 197] width 22 height 0
click at [279, 235] on button "IN" at bounding box center [286, 237] width 14 height 7
click at [139, 197] on span "Video Player" at bounding box center [141, 197] width 22 height 0
click at [290, 213] on div at bounding box center [275, 212] width 311 height 8
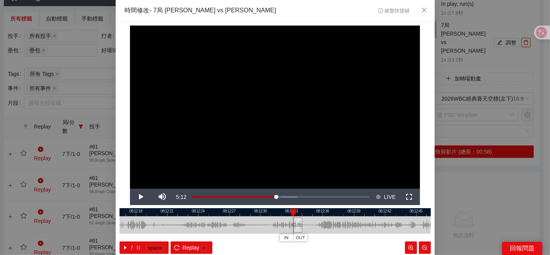
click at [267, 214] on div at bounding box center [275, 212] width 311 height 8
click at [266, 213] on div at bounding box center [275, 212] width 311 height 8
click at [133, 197] on span "Video Player" at bounding box center [141, 197] width 22 height 0
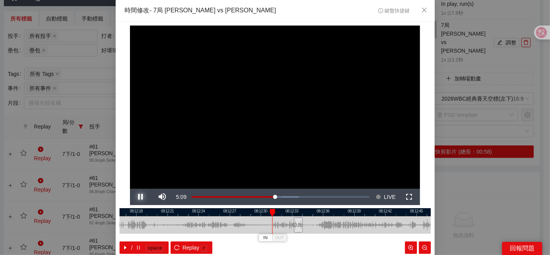
click at [133, 197] on span "Video Player" at bounding box center [141, 197] width 22 height 0
click at [261, 238] on button "IN" at bounding box center [267, 237] width 14 height 7
click at [140, 197] on span "Video Player" at bounding box center [141, 197] width 22 height 0
click at [141, 197] on span "Video Player" at bounding box center [141, 197] width 22 height 0
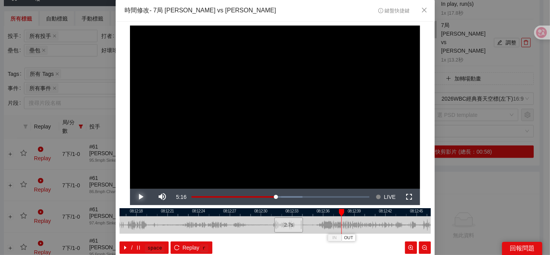
click at [141, 197] on span "Video Player" at bounding box center [141, 197] width 22 height 0
click at [140, 197] on span "Video Player" at bounding box center [141, 197] width 22 height 0
click at [360, 237] on span "OUT" at bounding box center [363, 237] width 9 height 7
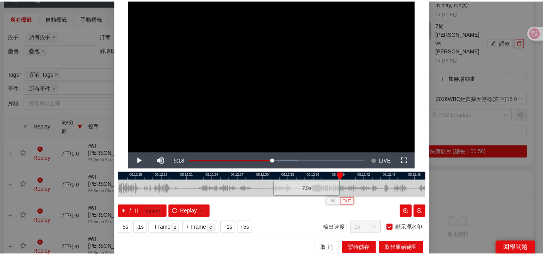
scroll to position [39, 0]
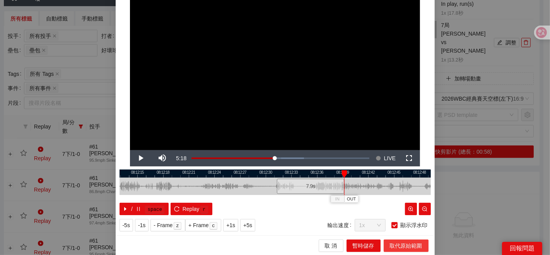
click at [391, 244] on span "取代原始範圍" at bounding box center [406, 245] width 32 height 9
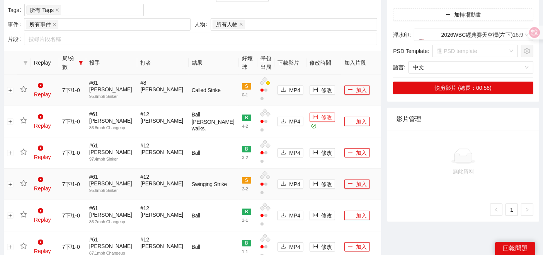
scroll to position [288, 0]
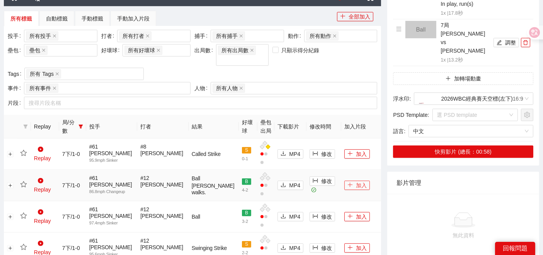
click at [346, 181] on button "加入" at bounding box center [358, 185] width 26 height 9
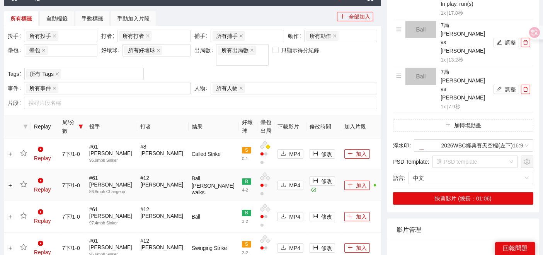
click at [25, 181] on icon "star" at bounding box center [23, 184] width 7 height 6
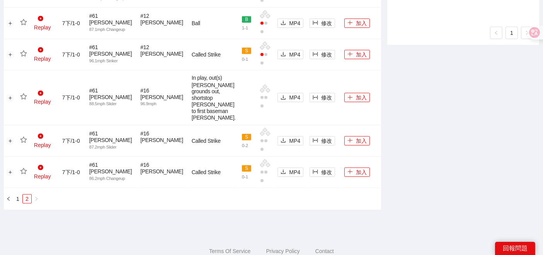
scroll to position [589, 0]
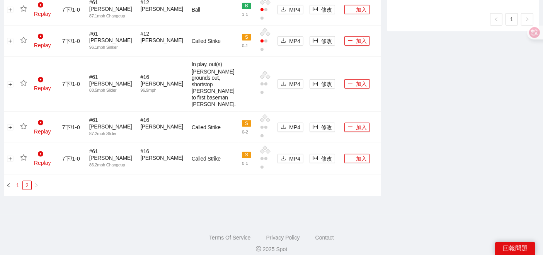
click at [20, 181] on link "1" at bounding box center [18, 185] width 9 height 9
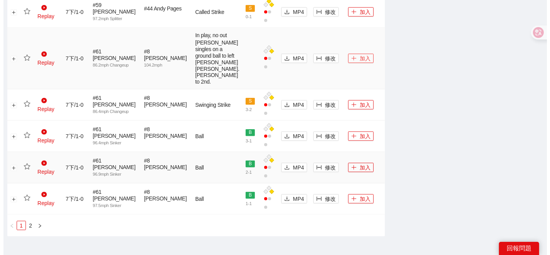
scroll to position [863, 0]
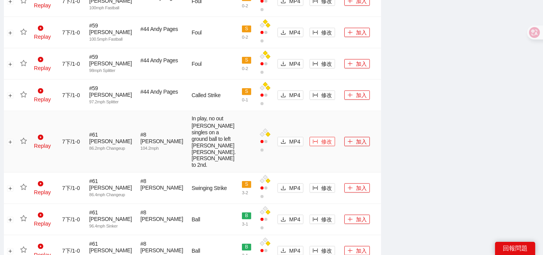
click at [321, 142] on span "修改" at bounding box center [326, 141] width 11 height 9
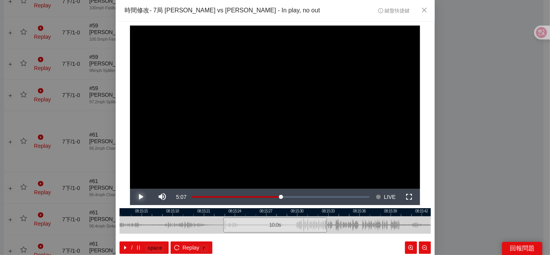
click at [135, 197] on span "Video Player" at bounding box center [141, 197] width 22 height 0
click at [253, 237] on span "IN" at bounding box center [255, 237] width 4 height 7
click at [135, 197] on span "Video Player" at bounding box center [141, 197] width 22 height 0
click at [269, 212] on div at bounding box center [275, 212] width 311 height 8
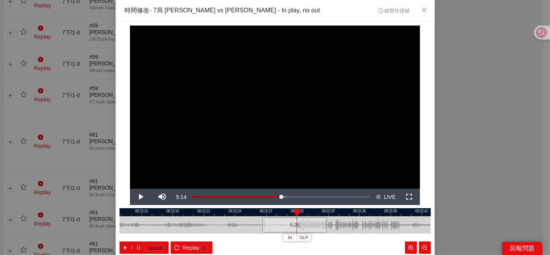
click at [269, 215] on div at bounding box center [275, 212] width 311 height 8
click at [265, 215] on div at bounding box center [275, 212] width 311 height 8
click at [143, 197] on span "Video Player" at bounding box center [141, 197] width 22 height 0
click at [265, 239] on span "IN" at bounding box center [267, 237] width 4 height 7
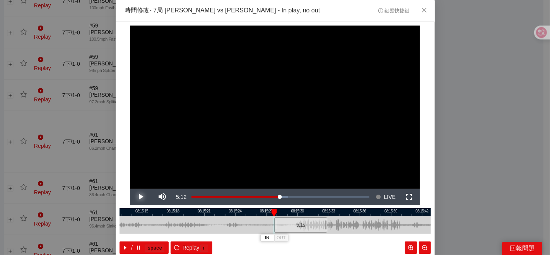
click at [137, 197] on span "Video Player" at bounding box center [141, 197] width 22 height 0
click at [369, 236] on button "OUT" at bounding box center [367, 237] width 14 height 7
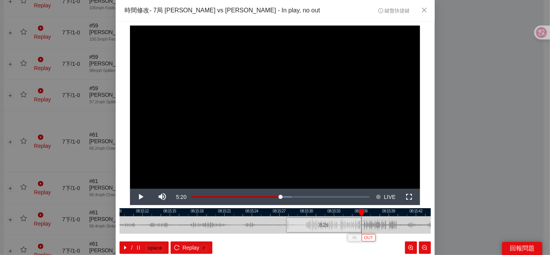
scroll to position [39, 0]
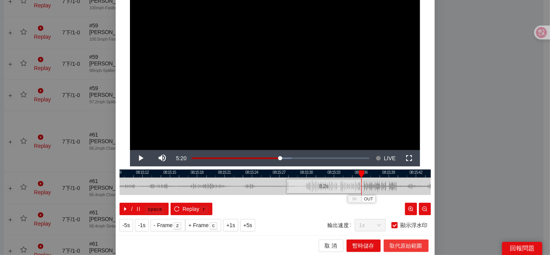
click at [395, 247] on span "取代原始範圍" at bounding box center [406, 245] width 32 height 9
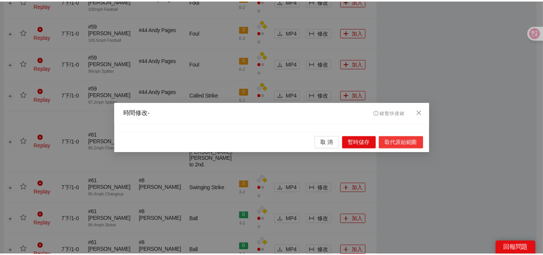
scroll to position [0, 0]
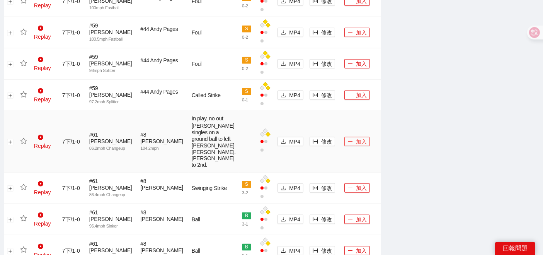
click at [350, 144] on button "加入" at bounding box center [358, 141] width 26 height 9
click at [25, 141] on icon "star" at bounding box center [23, 141] width 7 height 7
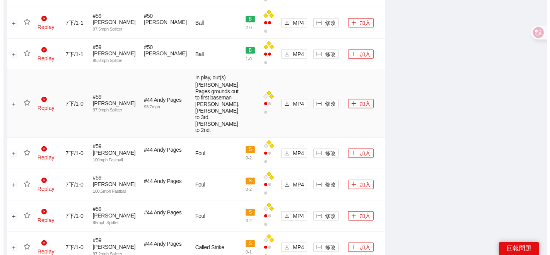
scroll to position [690, 0]
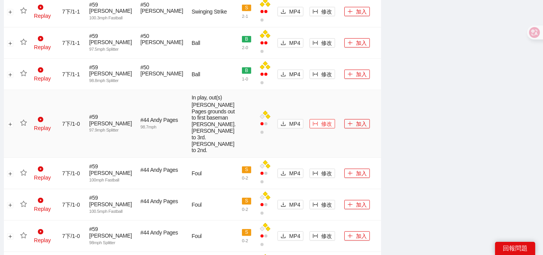
click at [310, 119] on button "修改" at bounding box center [323, 123] width 26 height 9
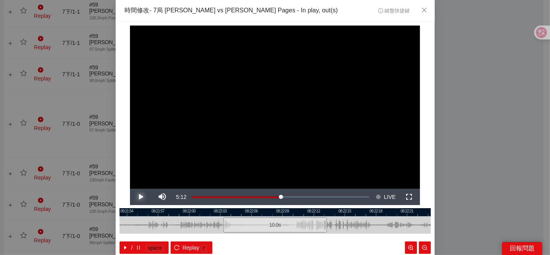
click at [140, 197] on span "Video Player" at bounding box center [141, 197] width 22 height 0
click at [225, 237] on span "IN" at bounding box center [227, 237] width 4 height 7
click at [141, 197] on span "Video Player" at bounding box center [141, 197] width 22 height 0
click at [247, 237] on span "IN" at bounding box center [249, 237] width 4 height 7
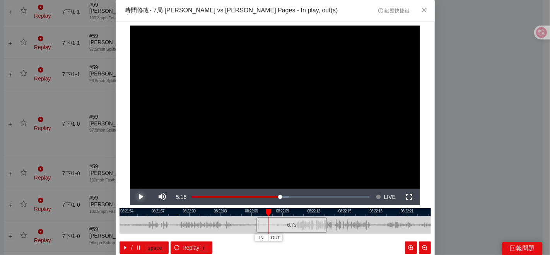
click at [139, 197] on span "Video Player" at bounding box center [141, 197] width 22 height 0
click at [130, 189] on button "Pause" at bounding box center [141, 197] width 22 height 16
click at [266, 240] on span "IN" at bounding box center [268, 237] width 4 height 7
click at [140, 197] on span "Video Player" at bounding box center [141, 197] width 22 height 0
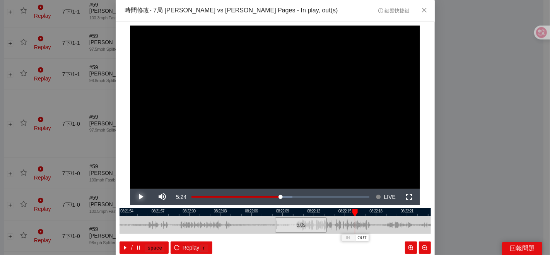
click at [140, 197] on span "Video Player" at bounding box center [141, 197] width 22 height 0
click at [377, 236] on span "OUT" at bounding box center [377, 237] width 9 height 7
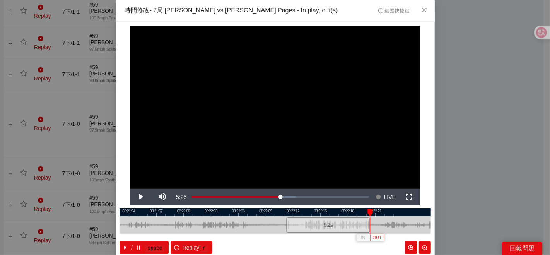
scroll to position [39, 0]
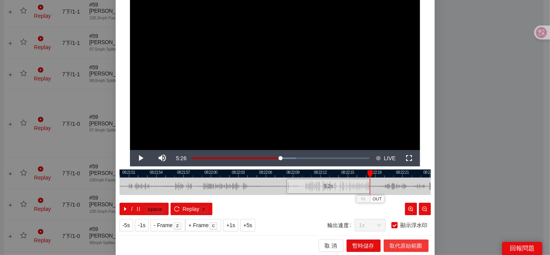
click at [393, 246] on span "取代原始範圍" at bounding box center [406, 245] width 32 height 9
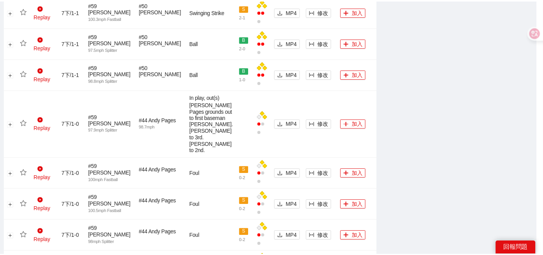
scroll to position [0, 0]
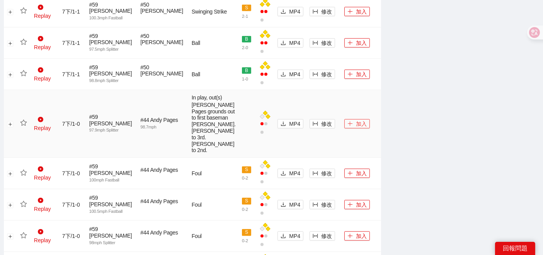
click at [348, 121] on icon "plus" at bounding box center [350, 123] width 5 height 5
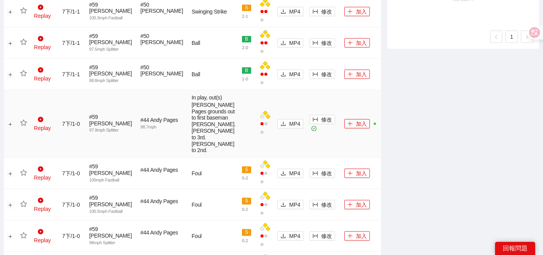
click at [22, 123] on icon "star" at bounding box center [23, 123] width 7 height 7
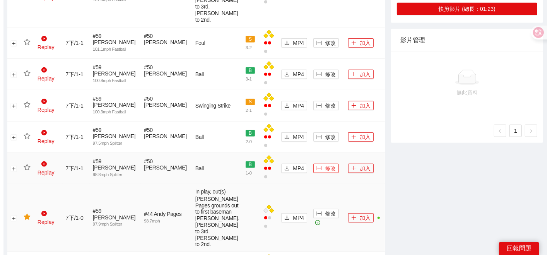
scroll to position [605, 0]
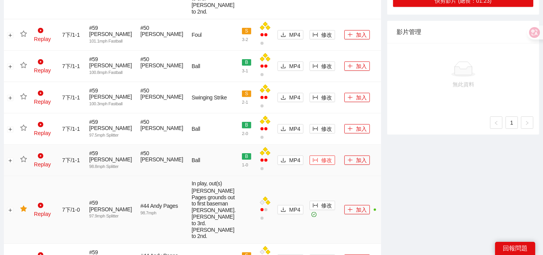
click at [321, 156] on span "修改" at bounding box center [326, 160] width 11 height 9
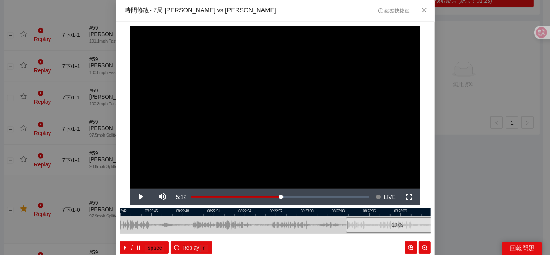
drag, startPoint x: 177, startPoint y: 221, endPoint x: 318, endPoint y: 223, distance: 141.6
click at [318, 223] on div at bounding box center [397, 224] width 311 height 17
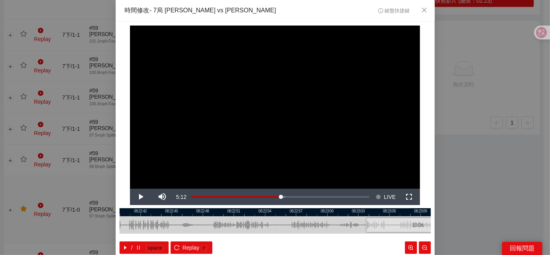
click at [194, 215] on div at bounding box center [275, 212] width 311 height 8
click at [197, 213] on div at bounding box center [275, 212] width 311 height 8
click at [193, 234] on button "IN" at bounding box center [193, 237] width 14 height 7
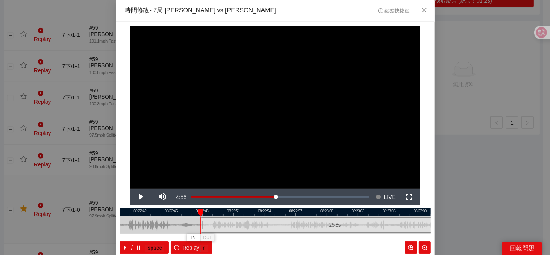
click at [161, 212] on div at bounding box center [275, 212] width 311 height 8
click at [151, 238] on button "IN" at bounding box center [157, 237] width 14 height 7
click at [140, 197] on span "Video Player" at bounding box center [141, 197] width 22 height 0
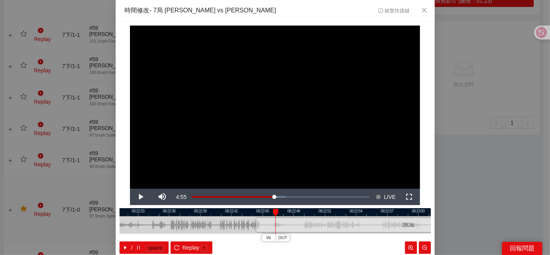
drag, startPoint x: 145, startPoint y: 222, endPoint x: 198, endPoint y: 213, distance: 54.5
click at [236, 214] on div "08:22:30 08:22:33 08:22:36 08:22:39 08:22:42 08:22:45 08:22:48 08:22:51 08:22:5…" at bounding box center [275, 231] width 311 height 46
click at [168, 213] on div at bounding box center [275, 212] width 311 height 8
click at [133, 197] on span "Video Player" at bounding box center [141, 197] width 22 height 0
click at [147, 213] on div at bounding box center [275, 212] width 311 height 8
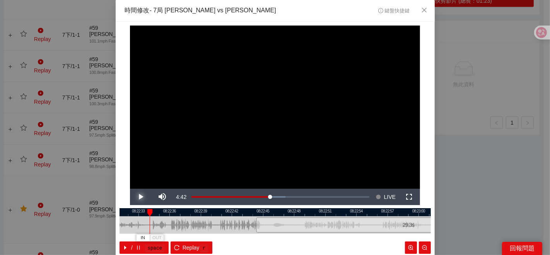
click at [138, 197] on span "Video Player" at bounding box center [141, 197] width 22 height 0
click at [141, 197] on span "Video Player" at bounding box center [141, 197] width 22 height 0
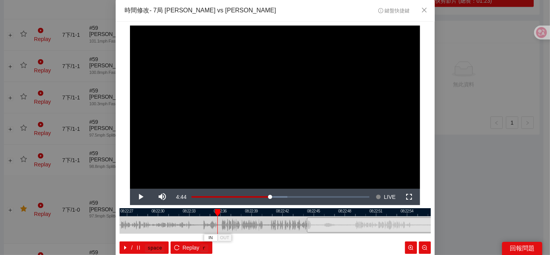
drag, startPoint x: 136, startPoint y: 211, endPoint x: 187, endPoint y: 212, distance: 50.7
click at [187, 212] on div at bounding box center [325, 212] width 311 height 8
click at [173, 213] on div at bounding box center [275, 212] width 311 height 8
click at [162, 234] on button "IN" at bounding box center [169, 237] width 14 height 7
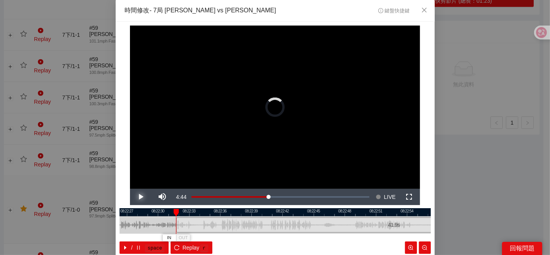
click at [140, 197] on span "Video Player" at bounding box center [141, 197] width 22 height 0
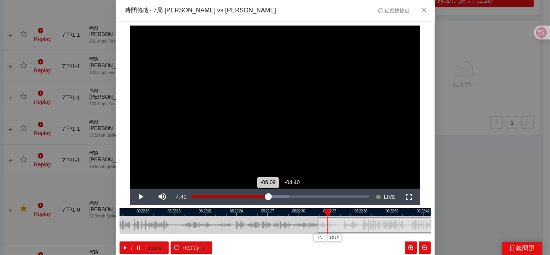
drag, startPoint x: 149, startPoint y: 213, endPoint x: 290, endPoint y: 204, distance: 141.1
click at [290, 204] on div "**********" at bounding box center [275, 148] width 319 height 252
click at [246, 209] on div at bounding box center [275, 212] width 311 height 8
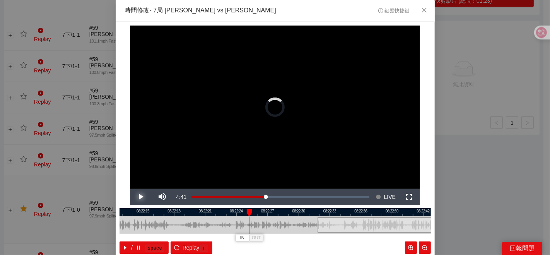
click at [141, 197] on span "Video Player" at bounding box center [141, 197] width 22 height 0
click at [140, 197] on span "Video Player" at bounding box center [141, 197] width 22 height 0
click at [233, 215] on div at bounding box center [275, 212] width 311 height 8
click at [234, 240] on button "IN" at bounding box center [241, 237] width 14 height 7
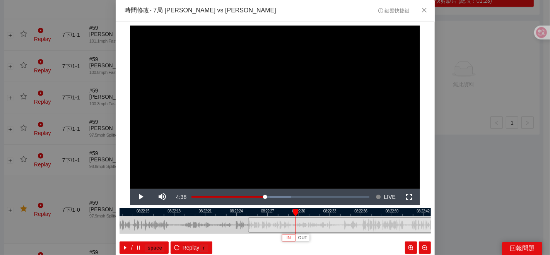
click at [287, 240] on span "IN" at bounding box center [289, 237] width 4 height 7
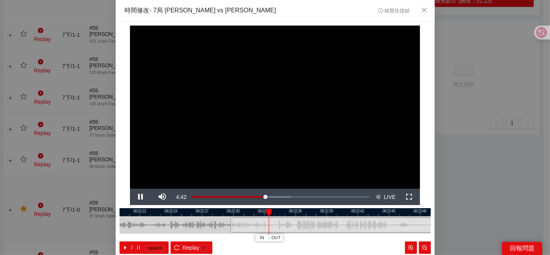
drag, startPoint x: 273, startPoint y: 226, endPoint x: 202, endPoint y: 225, distance: 71.6
click at [206, 226] on div at bounding box center [209, 224] width 311 height 17
click at [345, 237] on span "OUT" at bounding box center [347, 237] width 9 height 7
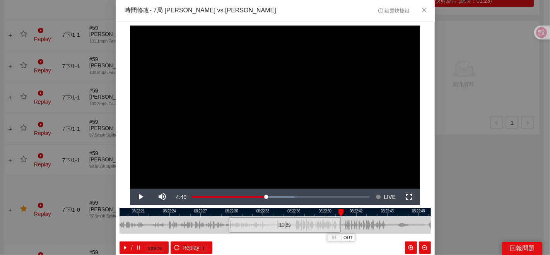
click at [319, 215] on div at bounding box center [275, 212] width 311 height 8
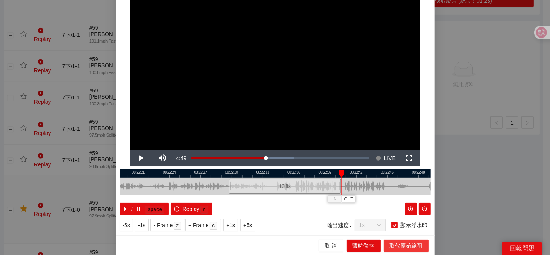
click at [390, 246] on span "取代原始範圍" at bounding box center [406, 245] width 32 height 9
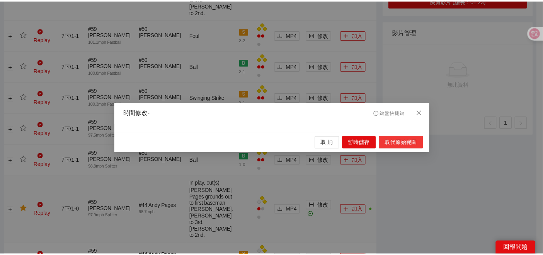
scroll to position [0, 0]
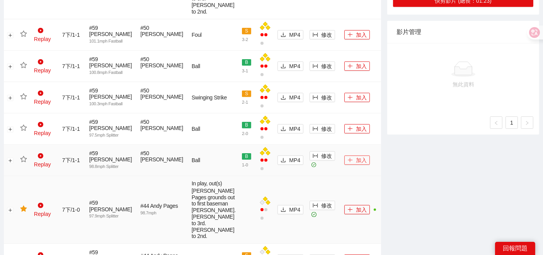
click at [346, 155] on button "加入" at bounding box center [358, 159] width 26 height 9
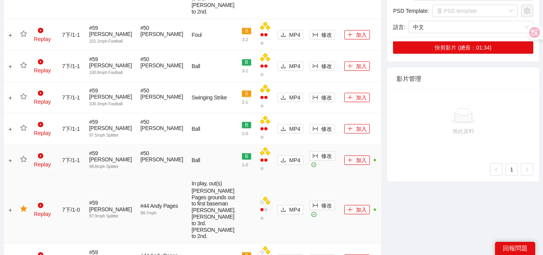
click at [26, 156] on icon "star" at bounding box center [23, 159] width 7 height 6
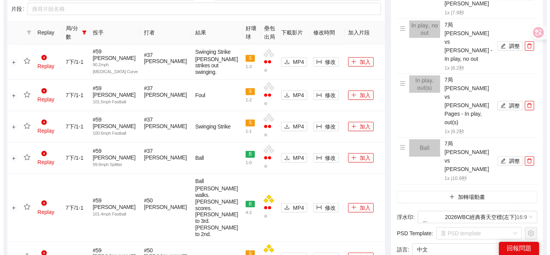
scroll to position [433, 0]
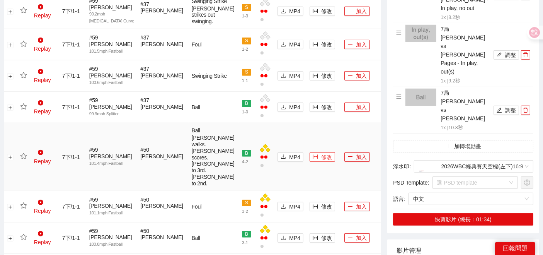
click at [310, 162] on button "修改" at bounding box center [323, 156] width 26 height 9
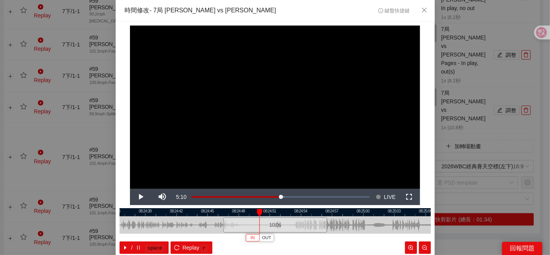
click at [250, 239] on span "IN" at bounding box center [252, 237] width 4 height 7
click at [261, 239] on span "IN" at bounding box center [263, 237] width 4 height 7
click at [141, 197] on span "Video Player" at bounding box center [141, 197] width 22 height 0
click at [139, 197] on span "Video Player" at bounding box center [141, 197] width 22 height 0
click at [376, 236] on span "OUT" at bounding box center [376, 237] width 9 height 7
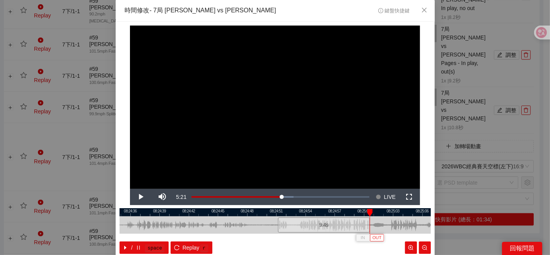
scroll to position [39, 0]
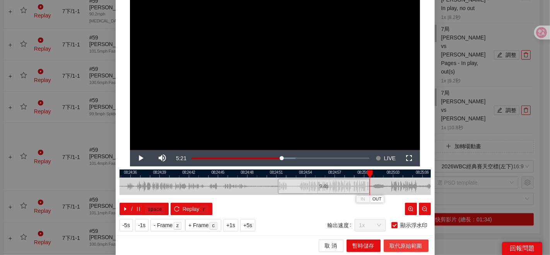
click at [390, 247] on span "取代原始範圍" at bounding box center [406, 245] width 32 height 9
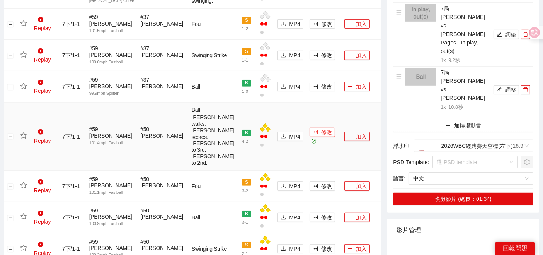
scroll to position [476, 0]
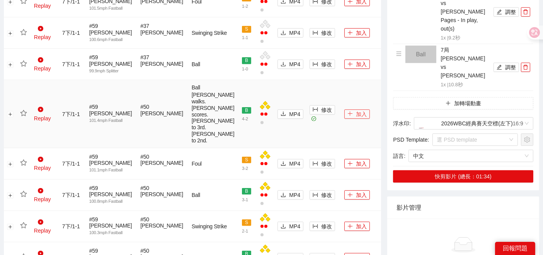
click at [351, 119] on button "加入" at bounding box center [358, 113] width 26 height 9
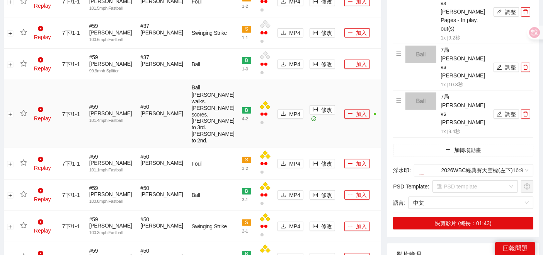
click at [26, 117] on icon "star" at bounding box center [23, 113] width 7 height 7
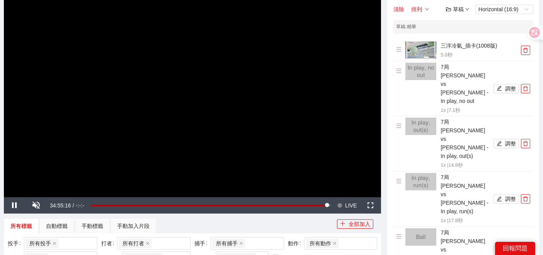
scroll to position [89, 0]
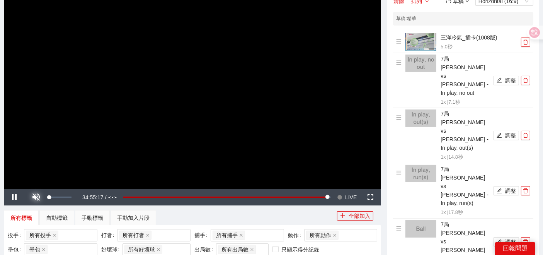
click at [42, 197] on span "Video Player" at bounding box center [37, 197] width 22 height 0
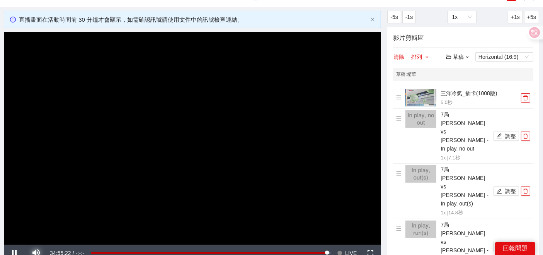
scroll to position [46, 0]
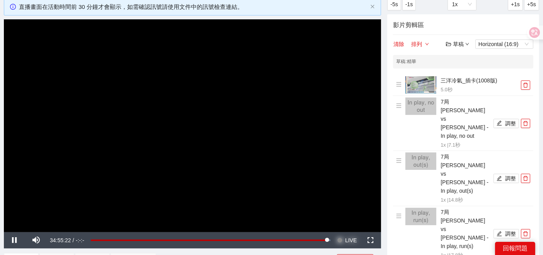
click at [349, 240] on span "LIVE" at bounding box center [351, 240] width 12 height 16
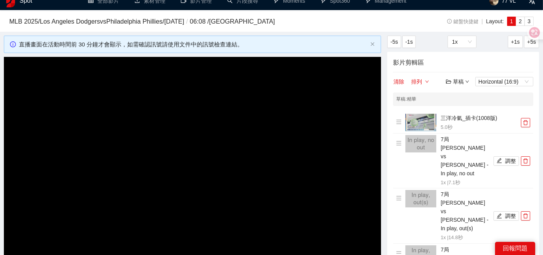
scroll to position [0, 0]
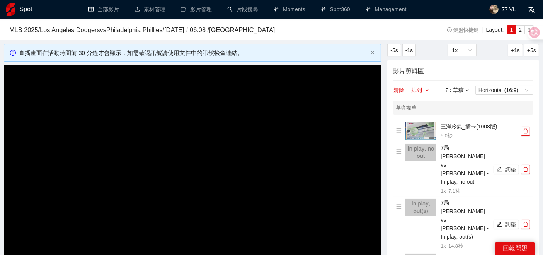
drag, startPoint x: 24, startPoint y: 12, endPoint x: 341, endPoint y: 29, distance: 317.3
click at [341, 29] on h3 "MLB 2025 / Los Angeles Dodgers vs Philadelphia Phillies / 2025-10-10 / 06:08 / …" at bounding box center [207, 30] width 397 height 10
drag, startPoint x: 15, startPoint y: 10, endPoint x: 320, endPoint y: 4, distance: 304.5
click at [306, 31] on h3 "MLB 2025 / Los Angeles Dodgers vs Philadelphia Phillies / 2025-10-10 / 06:08 / …" at bounding box center [207, 30] width 397 height 10
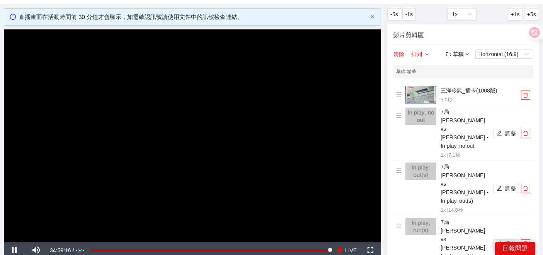
scroll to position [43, 0]
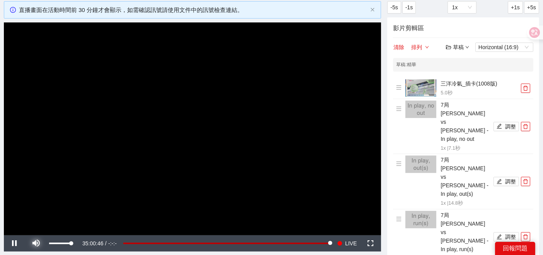
click at [34, 243] on span "Video Player" at bounding box center [37, 243] width 22 height 0
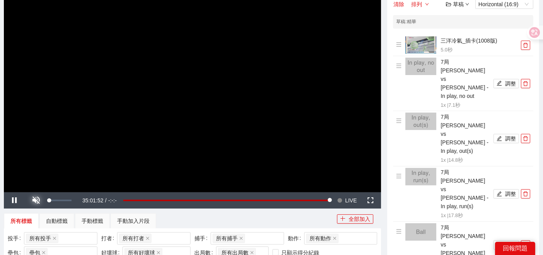
click at [38, 200] on span "Video Player" at bounding box center [37, 200] width 22 height 0
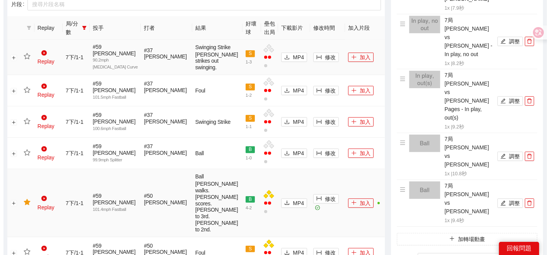
scroll to position [301, 0]
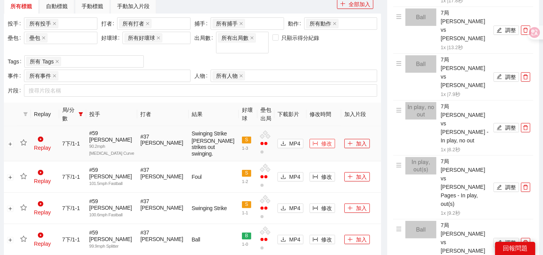
click at [313, 142] on icon "column-width" at bounding box center [315, 143] width 5 height 5
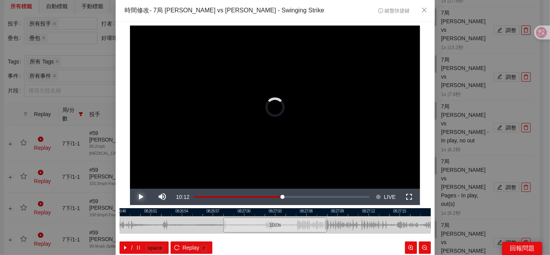
click at [141, 197] on span "Video Player" at bounding box center [141, 197] width 22 height 0
click at [138, 197] on span "Video Player" at bounding box center [141, 197] width 22 height 0
click at [135, 197] on span "Video Player" at bounding box center [141, 197] width 22 height 0
click at [249, 238] on span "IN" at bounding box center [251, 237] width 4 height 7
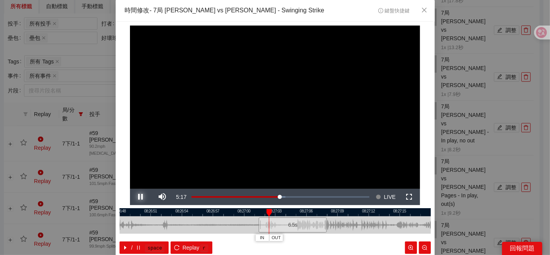
click at [140, 197] on span "Video Player" at bounding box center [141, 197] width 22 height 0
click at [338, 237] on span "OUT" at bounding box center [342, 237] width 9 height 7
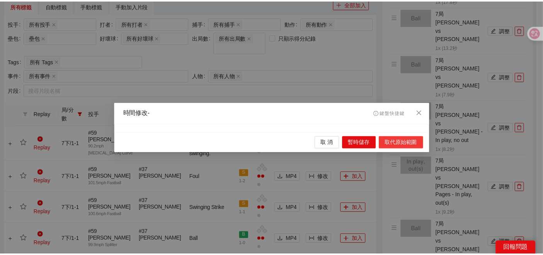
scroll to position [0, 0]
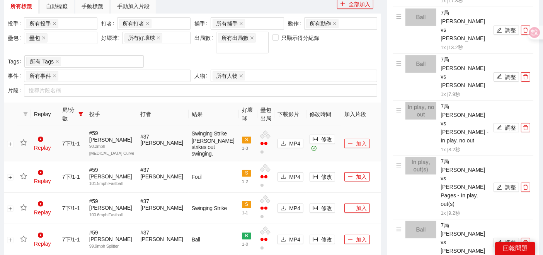
click at [347, 142] on button "加入" at bounding box center [358, 143] width 26 height 9
click at [25, 142] on icon "star" at bounding box center [23, 142] width 7 height 7
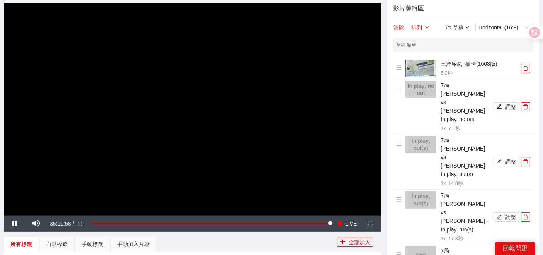
scroll to position [43, 0]
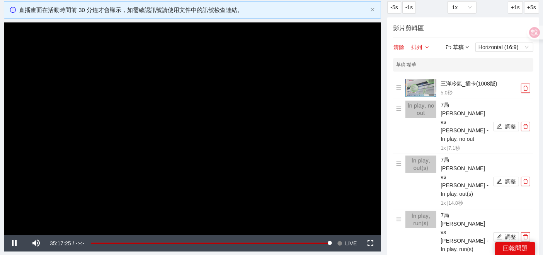
click at [462, 49] on div "草稿" at bounding box center [457, 47] width 23 height 9
click at [458, 76] on link "儲存" at bounding box center [460, 76] width 18 height 6
click at [465, 47] on div "草稿" at bounding box center [457, 47] width 23 height 9
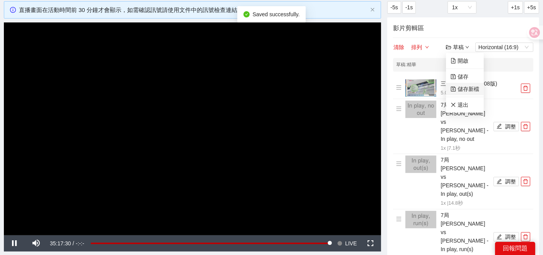
click at [459, 89] on link "儲存新檔" at bounding box center [465, 89] width 29 height 6
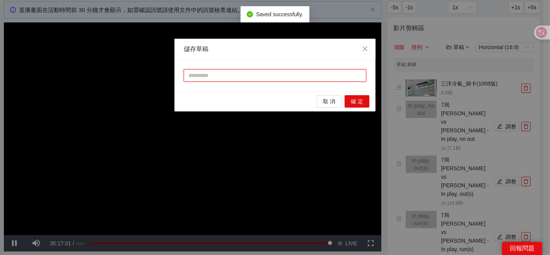
click at [251, 74] on input "text" at bounding box center [275, 75] width 183 height 12
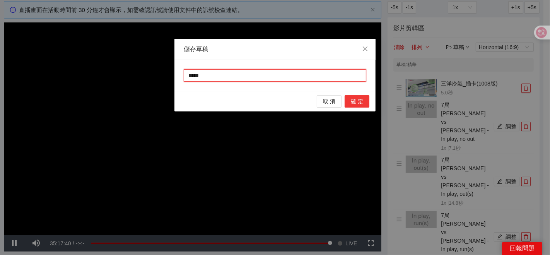
type input "*****"
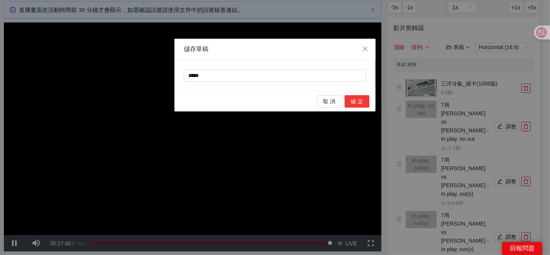
click at [356, 104] on span "確 定" at bounding box center [357, 101] width 12 height 9
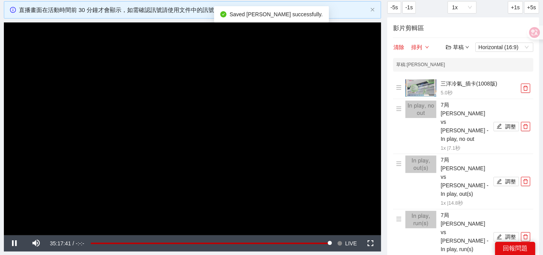
click at [464, 50] on div "草稿" at bounding box center [457, 47] width 23 height 9
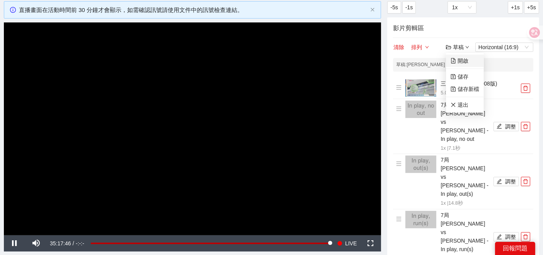
click at [466, 61] on link "開啟" at bounding box center [460, 61] width 18 height 6
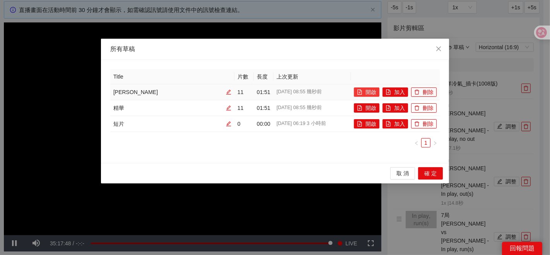
click at [364, 92] on button "開啟" at bounding box center [367, 91] width 26 height 9
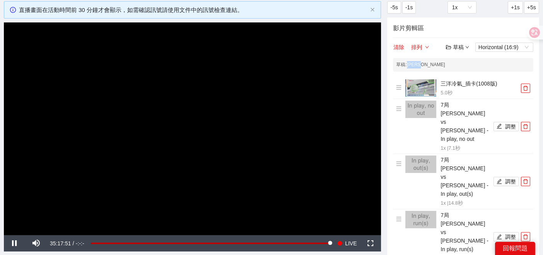
drag, startPoint x: 409, startPoint y: 67, endPoint x: 451, endPoint y: 66, distance: 42.5
click at [451, 67] on div "草稿 : 佐佐木朗溪" at bounding box center [463, 65] width 140 height 14
click at [396, 49] on button "清除" at bounding box center [399, 47] width 12 height 9
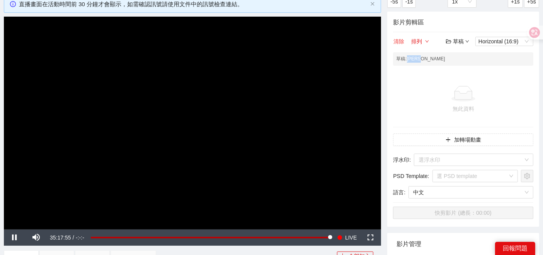
scroll to position [172, 0]
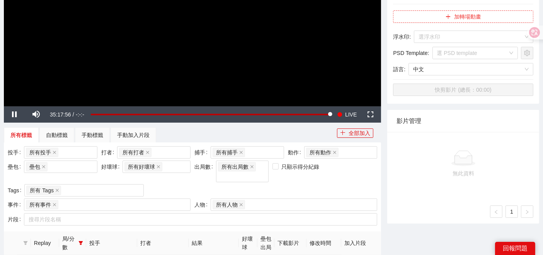
click at [458, 19] on button "加轉場動畫" at bounding box center [463, 16] width 140 height 12
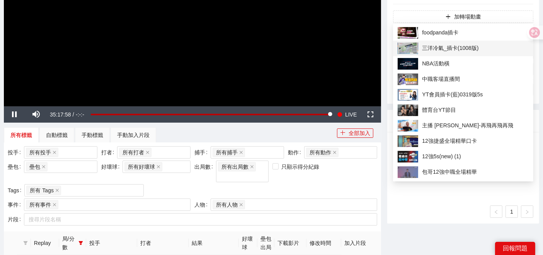
click at [442, 46] on span "三洋冷氣_插卡(1008版)" at bounding box center [463, 49] width 131 height 12
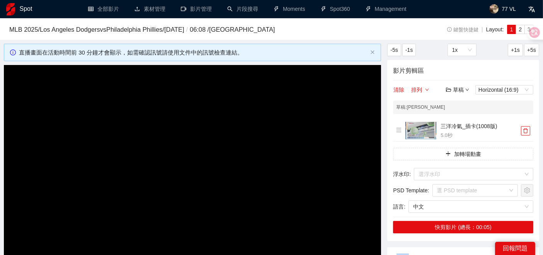
scroll to position [86, 0]
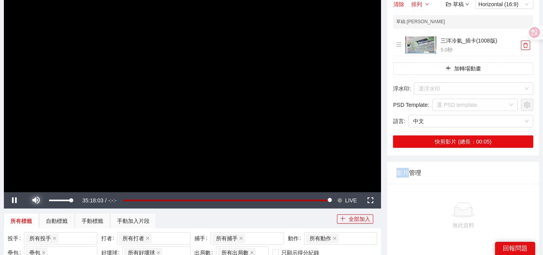
click at [39, 200] on span "Video Player" at bounding box center [37, 200] width 22 height 0
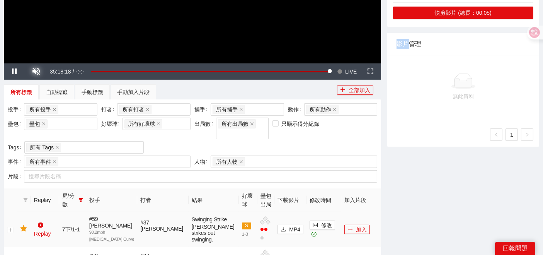
scroll to position [301, 0]
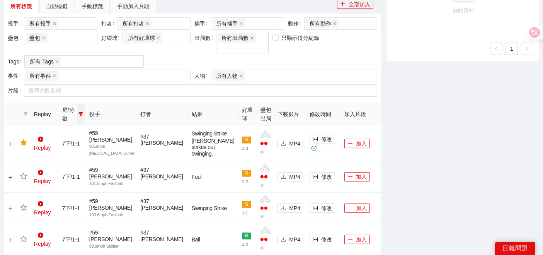
click at [83, 112] on icon "filter" at bounding box center [81, 114] width 5 height 5
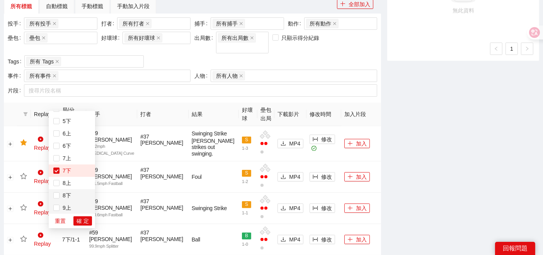
scroll to position [124, 0]
click at [77, 220] on span "確 定" at bounding box center [83, 221] width 12 height 9
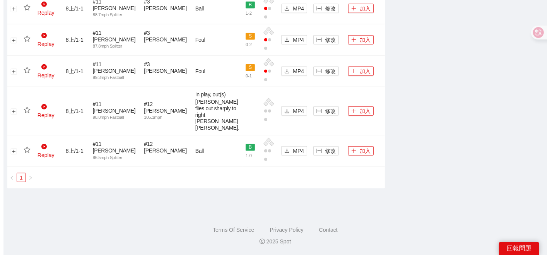
scroll to position [990, 0]
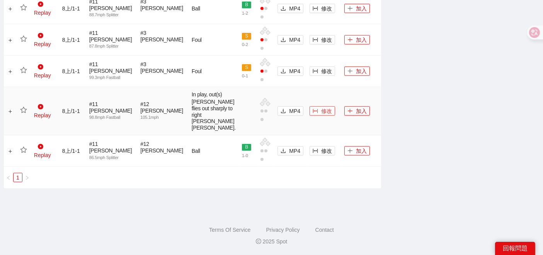
click at [321, 107] on span "修改" at bounding box center [326, 111] width 11 height 9
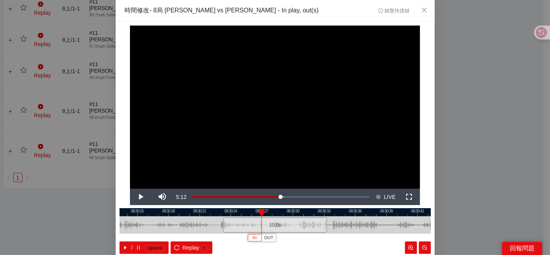
click at [253, 239] on span "IN" at bounding box center [255, 237] width 4 height 7
click at [257, 213] on div at bounding box center [275, 212] width 311 height 8
click at [254, 236] on span "IN" at bounding box center [256, 237] width 4 height 7
click at [140, 197] on span "Video Player" at bounding box center [141, 197] width 22 height 0
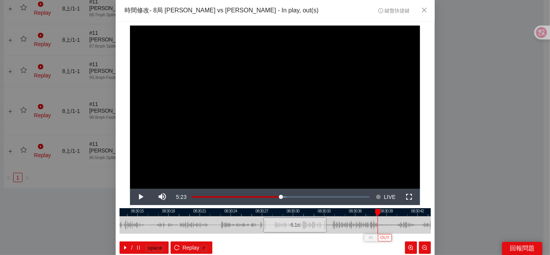
click at [380, 237] on span "OUT" at bounding box center [384, 237] width 9 height 7
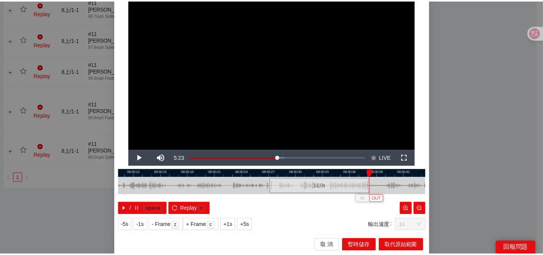
scroll to position [39, 0]
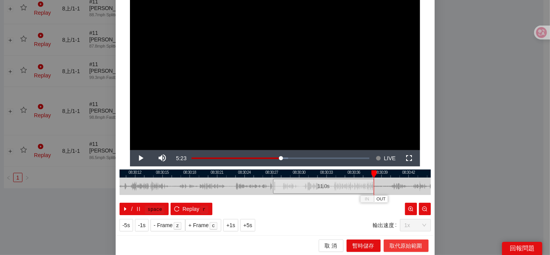
click at [404, 244] on span "取代原始範圍" at bounding box center [406, 245] width 32 height 9
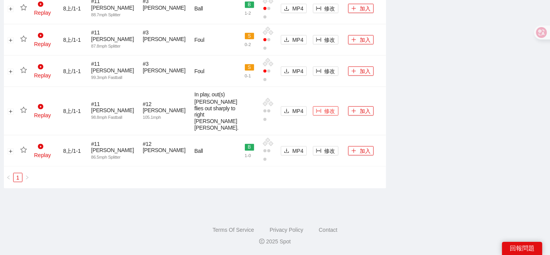
scroll to position [0, 0]
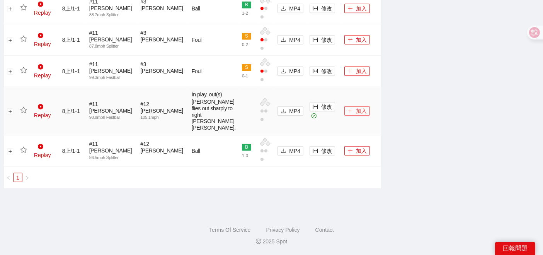
click at [346, 106] on button "加入" at bounding box center [358, 110] width 26 height 9
click at [321, 154] on span "修改" at bounding box center [326, 151] width 11 height 9
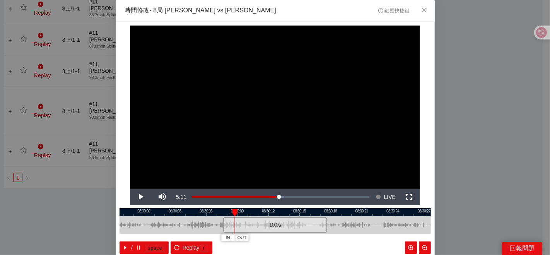
click at [173, 214] on div at bounding box center [275, 212] width 311 height 8
click at [139, 197] on span "Video Player" at bounding box center [141, 197] width 22 height 0
click at [130, 189] on button "Pause" at bounding box center [141, 197] width 22 height 16
click at [169, 236] on button "IN" at bounding box center [176, 237] width 14 height 7
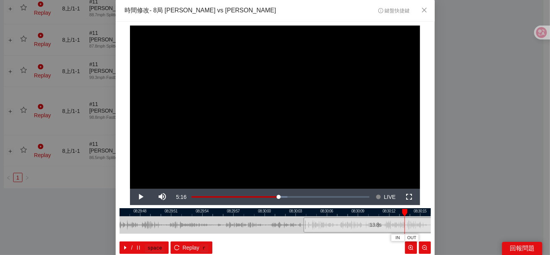
drag, startPoint x: 224, startPoint y: 210, endPoint x: 286, endPoint y: 209, distance: 62.3
click at [286, 209] on div at bounding box center [395, 212] width 311 height 8
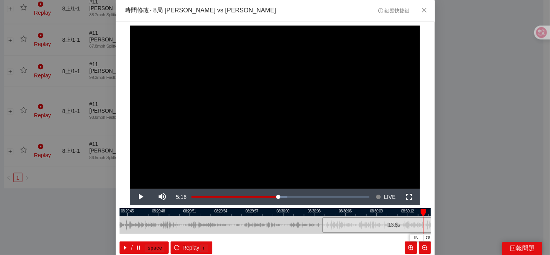
click at [233, 214] on div at bounding box center [275, 212] width 311 height 8
click at [234, 212] on div at bounding box center [275, 212] width 311 height 8
click at [140, 197] on span "Video Player" at bounding box center [141, 197] width 22 height 0
click at [130, 189] on button "Play" at bounding box center [141, 197] width 22 height 16
click at [130, 189] on button "Pause" at bounding box center [141, 197] width 22 height 16
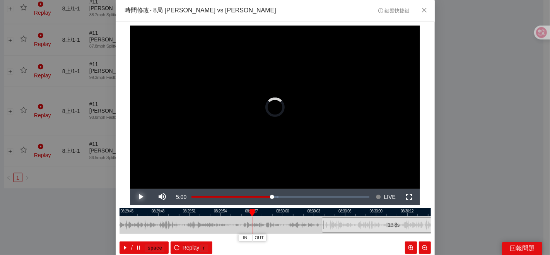
click at [130, 189] on button "Play" at bounding box center [141, 197] width 22 height 16
click at [130, 189] on button "Pause" at bounding box center [141, 197] width 22 height 16
click at [130, 189] on button "Play" at bounding box center [141, 197] width 22 height 16
click at [130, 189] on button "Pause" at bounding box center [141, 197] width 22 height 16
click at [309, 237] on button "IN" at bounding box center [316, 237] width 14 height 7
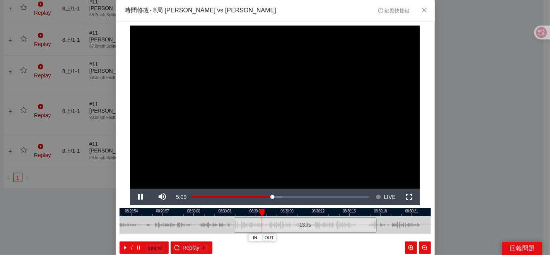
drag, startPoint x: 285, startPoint y: 224, endPoint x: 196, endPoint y: 235, distance: 89.6
click at [196, 235] on div "08:29:51 08:29:54 08:29:57 08:30:00 08:30:03 08:30:06 08:30:09 08:30:12 08:30:1…" at bounding box center [275, 231] width 311 height 46
click at [310, 238] on span "OUT" at bounding box center [310, 237] width 9 height 7
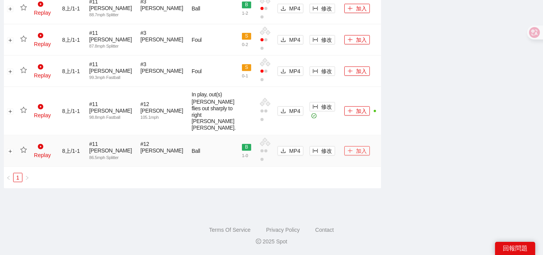
click at [348, 154] on span "plus" at bounding box center [350, 151] width 5 height 6
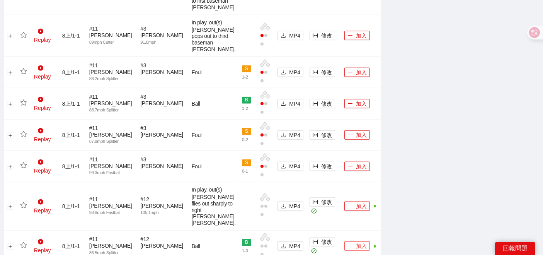
scroll to position [44, 0]
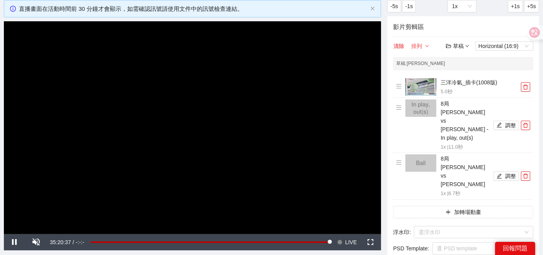
click at [426, 47] on icon "down" at bounding box center [427, 46] width 4 height 4
click at [429, 58] on link "由先到後" at bounding box center [426, 59] width 22 height 6
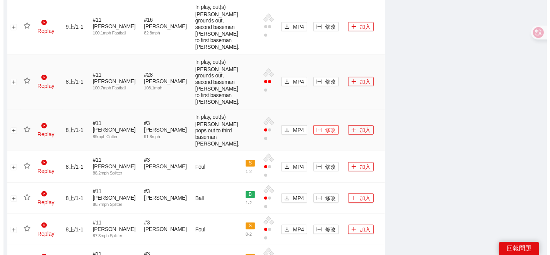
scroll to position [776, 0]
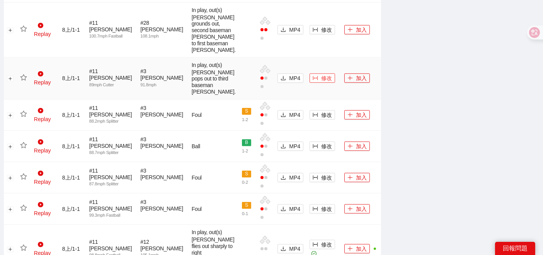
click at [321, 82] on span "修改" at bounding box center [326, 78] width 11 height 9
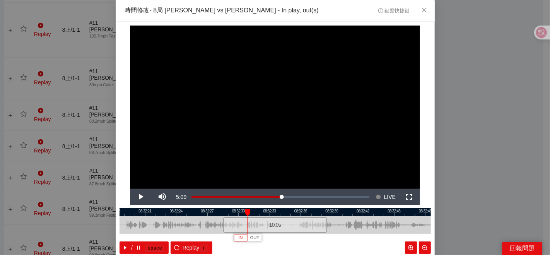
drag, startPoint x: 238, startPoint y: 235, endPoint x: 171, endPoint y: 221, distance: 68.7
click at [239, 236] on span "IN" at bounding box center [241, 237] width 4 height 7
click at [258, 239] on button "IN" at bounding box center [264, 237] width 14 height 7
click at [259, 213] on div at bounding box center [275, 212] width 311 height 8
click at [249, 236] on button "IN" at bounding box center [255, 237] width 14 height 7
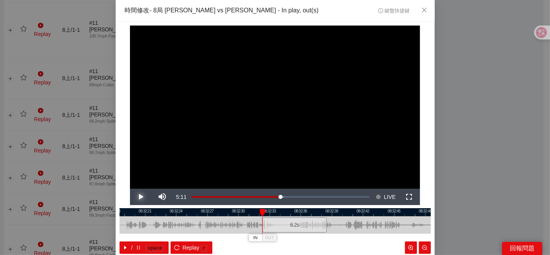
click at [135, 197] on span "Video Player" at bounding box center [141, 197] width 22 height 0
click at [137, 197] on span "Video Player" at bounding box center [141, 197] width 22 height 0
click at [404, 236] on span "OUT" at bounding box center [407, 237] width 9 height 7
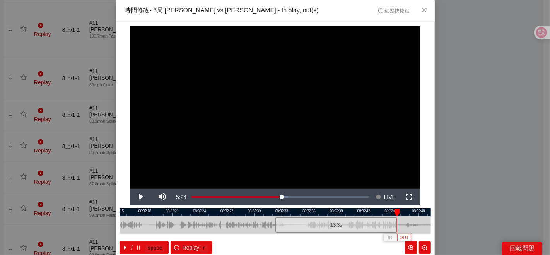
scroll to position [39, 0]
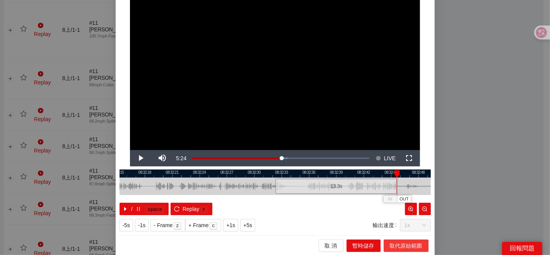
click at [390, 247] on span "取代原始範圍" at bounding box center [406, 245] width 32 height 9
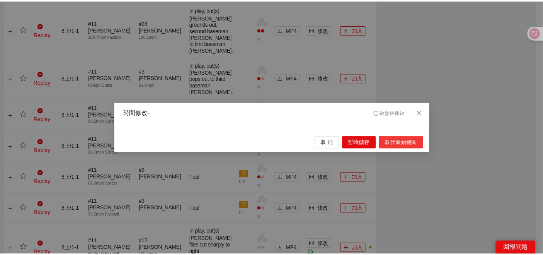
scroll to position [0, 0]
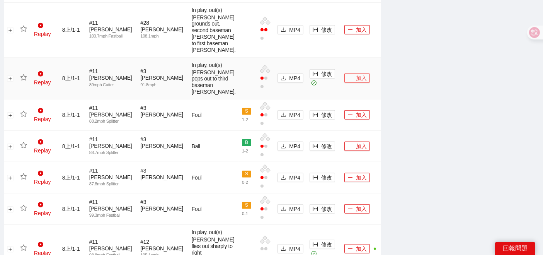
click at [346, 83] on button "加入" at bounding box center [358, 77] width 26 height 9
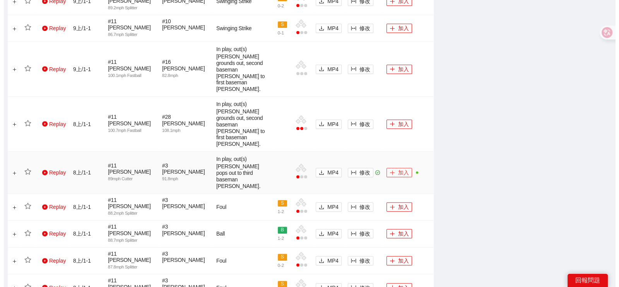
scroll to position [663, 0]
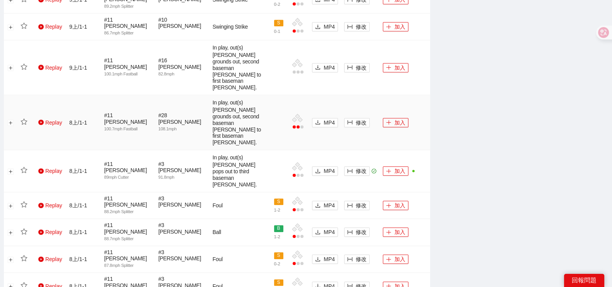
click at [359, 95] on td "修改" at bounding box center [360, 122] width 39 height 55
click at [359, 118] on span "修改" at bounding box center [360, 122] width 11 height 9
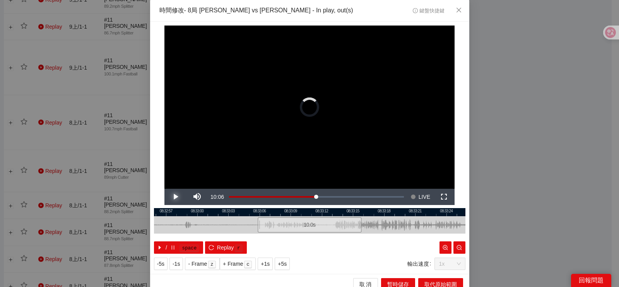
click at [174, 197] on span "Video Player" at bounding box center [175, 197] width 22 height 0
click at [171, 197] on span "Video Player" at bounding box center [175, 197] width 22 height 0
click at [286, 239] on button "IN" at bounding box center [293, 237] width 14 height 7
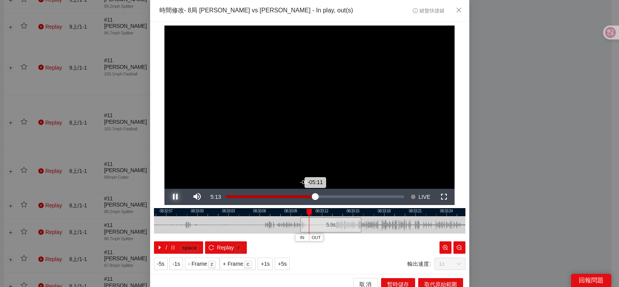
drag, startPoint x: 173, startPoint y: 196, endPoint x: 331, endPoint y: 204, distance: 158.8
click at [173, 197] on span "Video Player" at bounding box center [175, 197] width 22 height 0
click at [298, 210] on div at bounding box center [307, 212] width 311 height 8
click at [169, 197] on span "Video Player" at bounding box center [175, 197] width 22 height 0
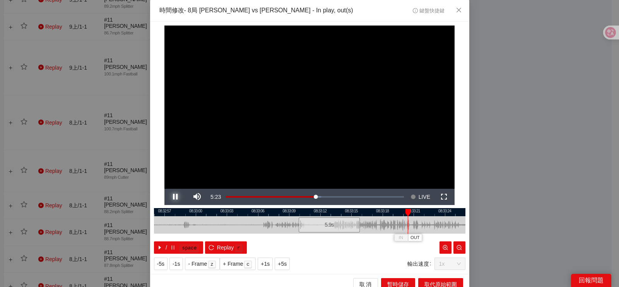
click at [169, 197] on span "Video Player" at bounding box center [175, 197] width 22 height 0
click at [417, 235] on span "OUT" at bounding box center [417, 237] width 9 height 7
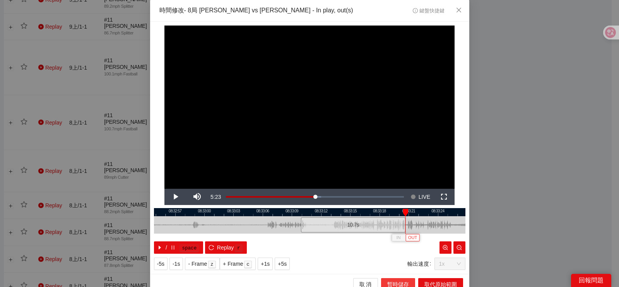
scroll to position [7, 0]
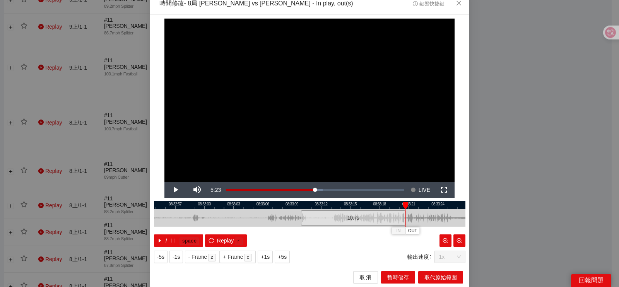
click at [384, 210] on div at bounding box center [309, 217] width 311 height 17
click at [433, 231] on span "OUT" at bounding box center [434, 230] width 9 height 7
click at [434, 255] on span "取代原始範圍" at bounding box center [440, 277] width 32 height 9
click at [426, 255] on span "取代原始範圍" at bounding box center [440, 277] width 32 height 9
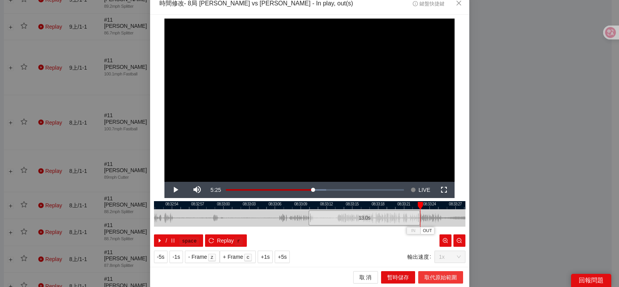
click at [424, 255] on span "取代原始範圍" at bounding box center [440, 277] width 32 height 9
drag, startPoint x: 420, startPoint y: 230, endPoint x: 420, endPoint y: 254, distance: 23.6
click at [423, 230] on span "OUT" at bounding box center [427, 230] width 9 height 7
click at [428, 255] on span "取代原始範圍" at bounding box center [440, 277] width 32 height 9
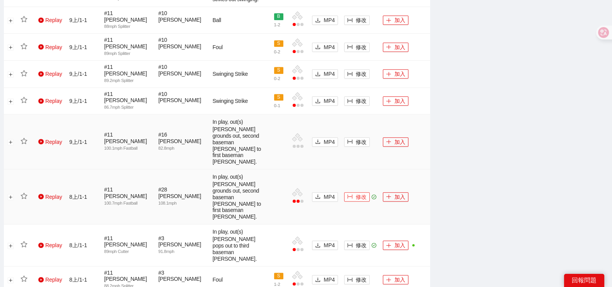
scroll to position [567, 0]
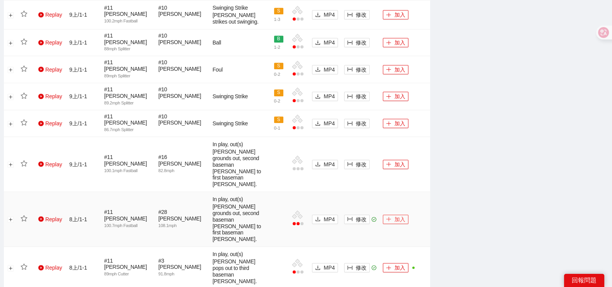
click at [398, 215] on button "加入" at bounding box center [396, 219] width 26 height 9
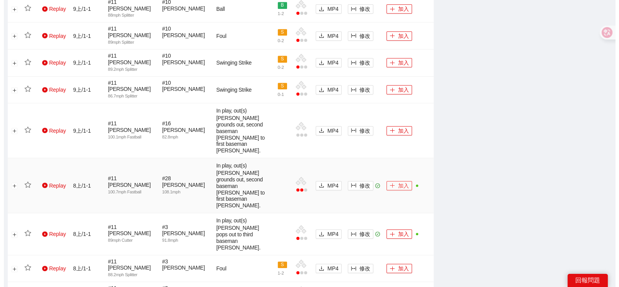
scroll to position [580, 0]
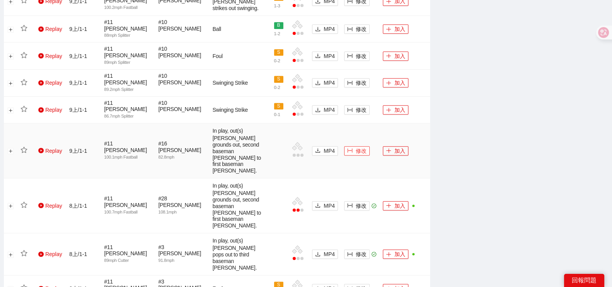
click at [352, 146] on button "修改" at bounding box center [357, 150] width 26 height 9
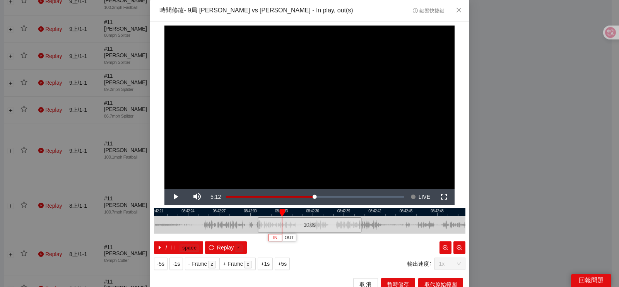
click at [273, 237] on span "IN" at bounding box center [275, 237] width 4 height 7
click at [296, 214] on div at bounding box center [309, 212] width 311 height 8
click at [169, 197] on span "Video Player" at bounding box center [175, 197] width 22 height 0
click at [295, 213] on div at bounding box center [309, 212] width 311 height 8
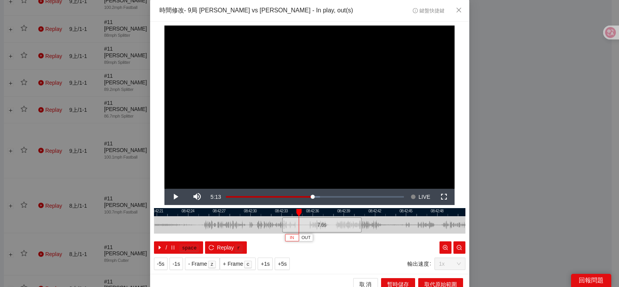
click at [290, 237] on span "IN" at bounding box center [292, 237] width 4 height 7
click at [170, 197] on span "Video Player" at bounding box center [175, 197] width 22 height 0
click at [386, 241] on div "/ space Replay r" at bounding box center [309, 247] width 311 height 12
drag, startPoint x: 388, startPoint y: 235, endPoint x: 378, endPoint y: 249, distance: 17.8
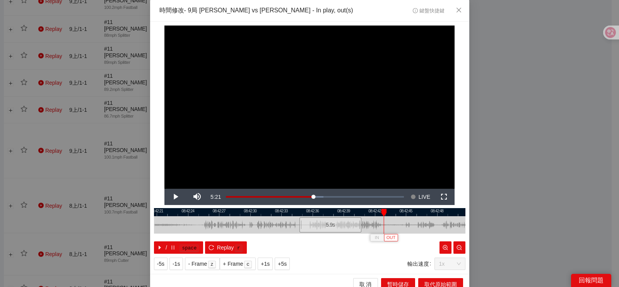
click at [388, 235] on span "OUT" at bounding box center [390, 237] width 9 height 7
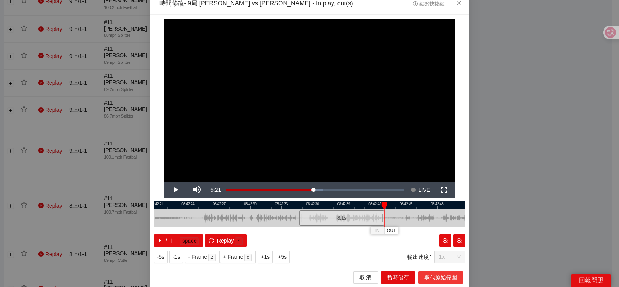
click at [447, 255] on span "取代原始範圍" at bounding box center [440, 277] width 32 height 9
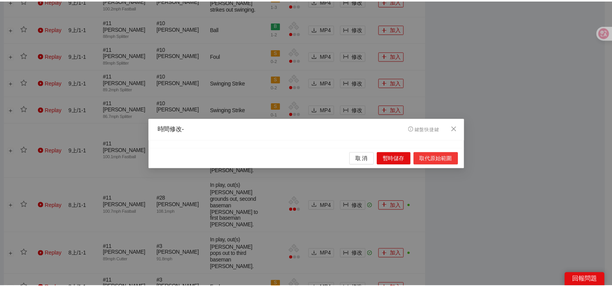
scroll to position [0, 0]
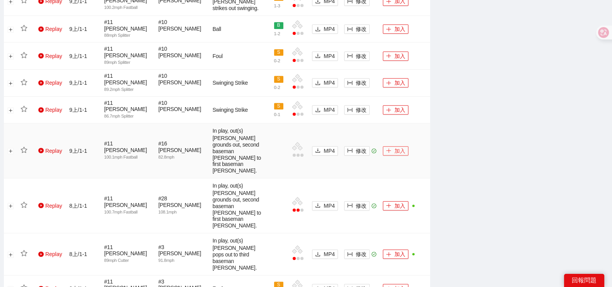
click at [394, 146] on button "加入" at bounding box center [396, 150] width 26 height 9
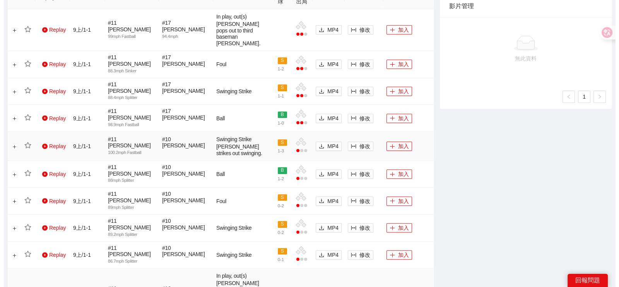
scroll to position [386, 0]
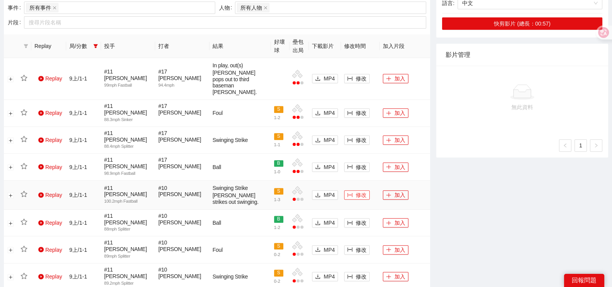
click at [354, 190] on button "修改" at bounding box center [357, 194] width 26 height 9
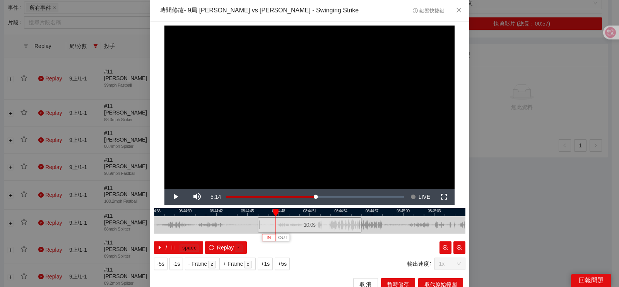
click at [262, 237] on button "IN" at bounding box center [269, 237] width 14 height 7
click at [293, 240] on button "IN" at bounding box center [295, 237] width 14 height 7
click at [172, 197] on span "Video Player" at bounding box center [175, 197] width 22 height 0
click at [391, 238] on span "OUT" at bounding box center [394, 237] width 9 height 7
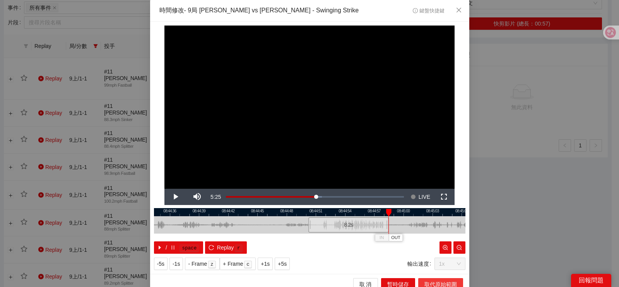
scroll to position [7, 0]
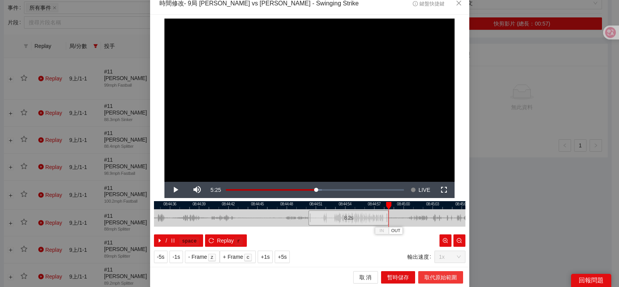
click at [441, 255] on span "取代原始範圍" at bounding box center [440, 277] width 32 height 9
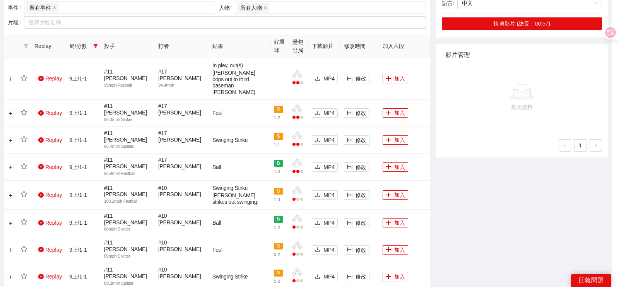
scroll to position [0, 0]
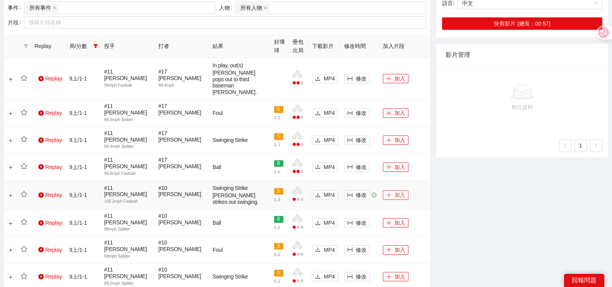
click at [396, 190] on button "加入" at bounding box center [396, 194] width 26 height 9
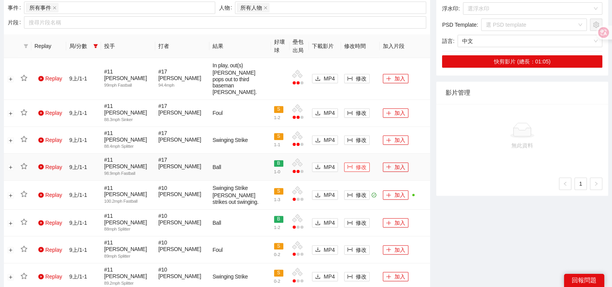
click at [357, 163] on span "修改" at bounding box center [360, 167] width 11 height 9
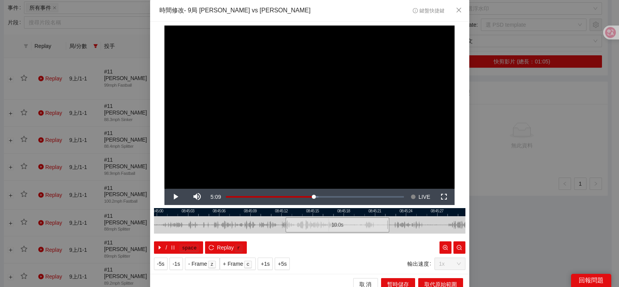
click at [267, 209] on div at bounding box center [337, 212] width 311 height 8
click at [234, 214] on div at bounding box center [309, 212] width 311 height 8
click at [172, 212] on div at bounding box center [309, 212] width 311 height 8
drag, startPoint x: 162, startPoint y: 236, endPoint x: 159, endPoint y: 241, distance: 6.4
click at [162, 236] on button "IN" at bounding box center [169, 237] width 14 height 7
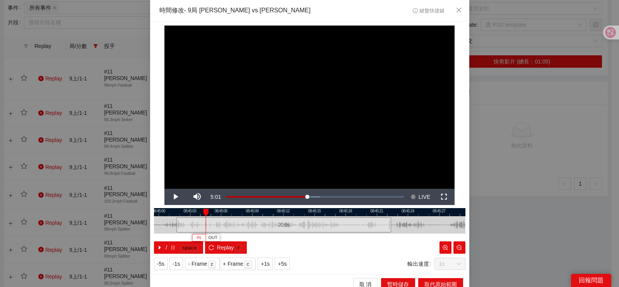
click at [196, 239] on span "IN" at bounding box center [198, 237] width 4 height 7
click at [203, 237] on button "IN" at bounding box center [210, 237] width 14 height 7
click at [202, 214] on div at bounding box center [309, 212] width 311 height 8
click at [200, 237] on span "IN" at bounding box center [202, 237] width 4 height 7
click at [302, 214] on div at bounding box center [309, 212] width 311 height 8
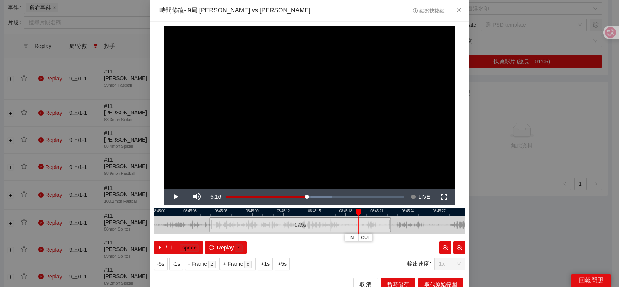
click at [272, 215] on div at bounding box center [309, 212] width 311 height 8
drag, startPoint x: 365, startPoint y: 239, endPoint x: 352, endPoint y: 238, distance: 12.8
click at [365, 239] on span "OUT" at bounding box center [367, 237] width 9 height 7
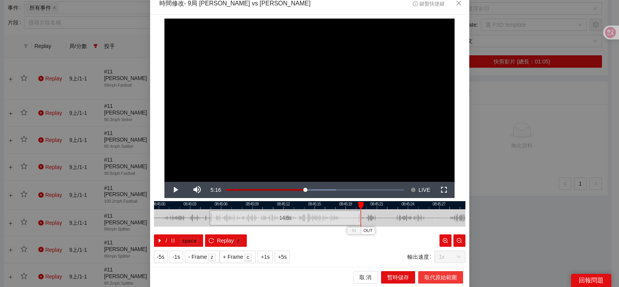
drag, startPoint x: 452, startPoint y: 277, endPoint x: 445, endPoint y: 273, distance: 8.4
click at [451, 255] on span "取代原始範圍" at bounding box center [440, 277] width 32 height 9
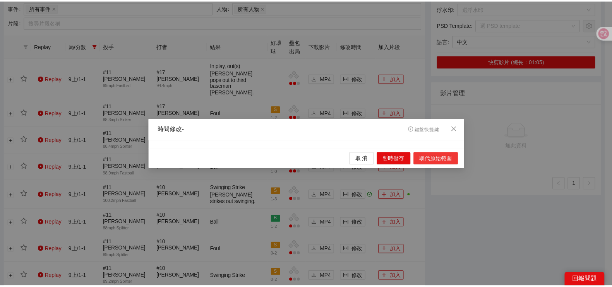
scroll to position [0, 0]
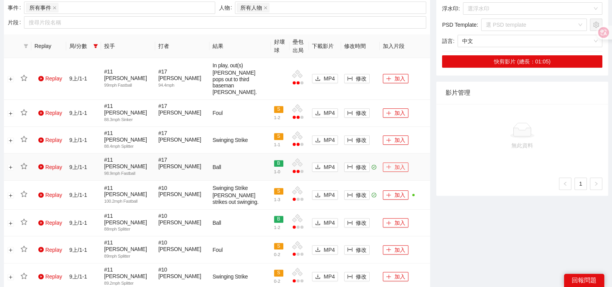
click at [390, 167] on icon "plus" at bounding box center [388, 167] width 4 height 0
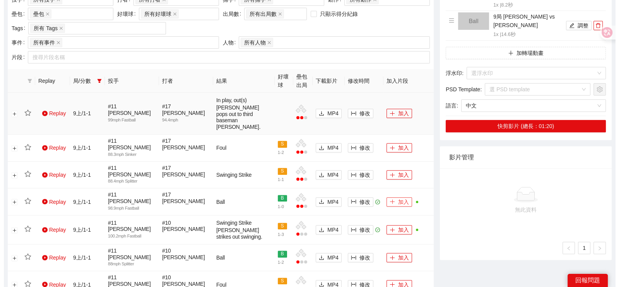
scroll to position [338, 0]
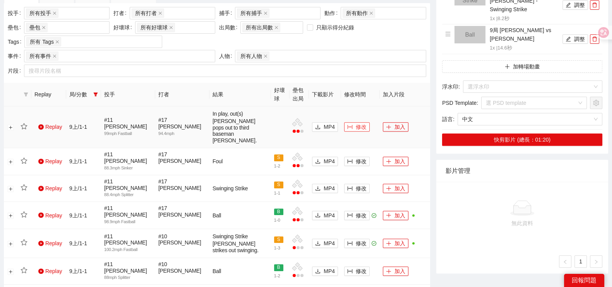
click at [354, 122] on button "修改" at bounding box center [357, 126] width 26 height 9
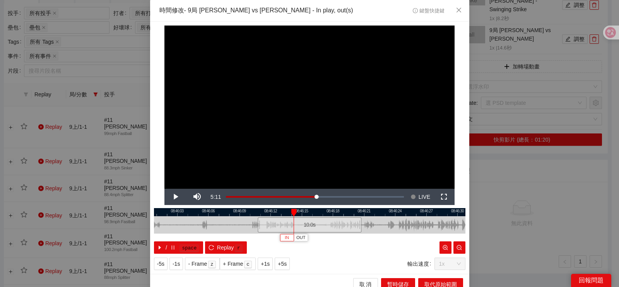
click at [285, 239] on span "IN" at bounding box center [287, 237] width 4 height 7
click at [289, 237] on span "IN" at bounding box center [291, 237] width 4 height 7
click at [171, 197] on span "Video Player" at bounding box center [175, 197] width 22 height 0
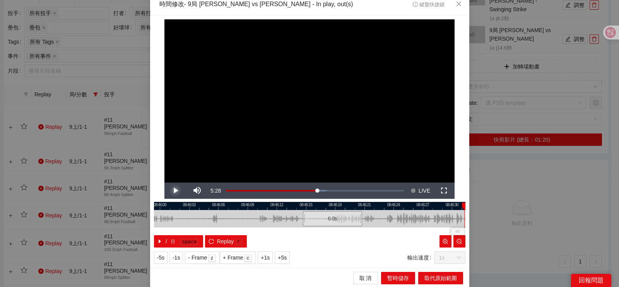
scroll to position [7, 0]
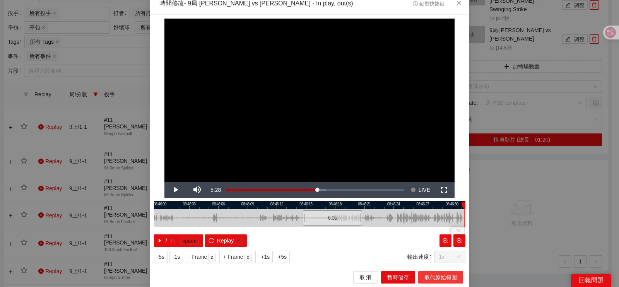
click at [441, 255] on span "取代原始範圍" at bounding box center [440, 277] width 32 height 9
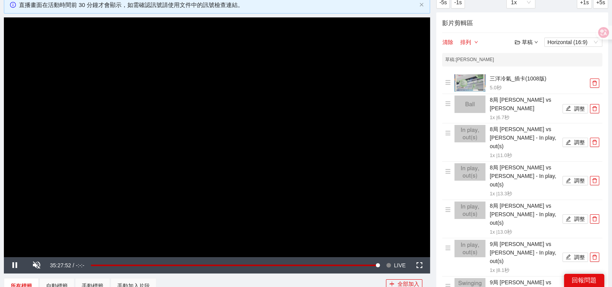
scroll to position [193, 0]
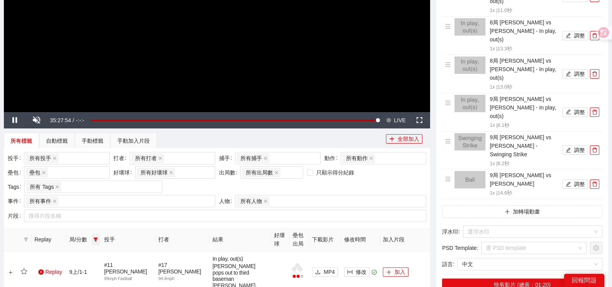
click at [93, 236] on span at bounding box center [96, 240] width 8 height 12
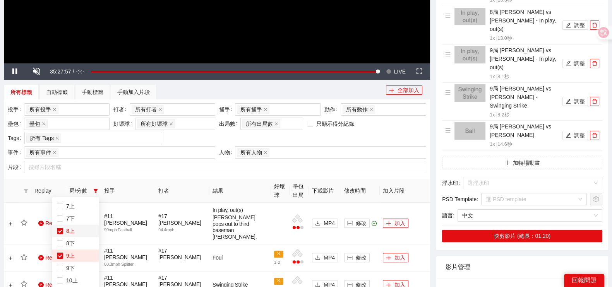
scroll to position [149, 0]
click at [63, 231] on span "8上" at bounding box center [69, 230] width 12 height 6
click at [63, 254] on span "9上" at bounding box center [69, 254] width 12 height 6
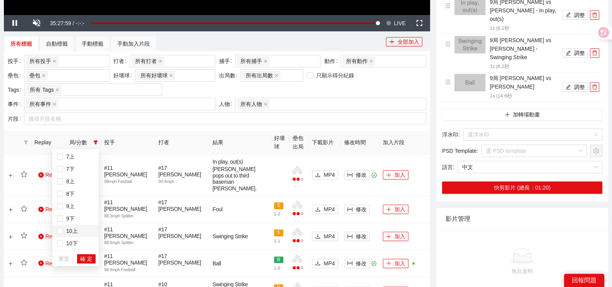
click at [67, 232] on span "10上" at bounding box center [70, 231] width 15 height 6
click at [84, 255] on span "確 定" at bounding box center [86, 259] width 12 height 9
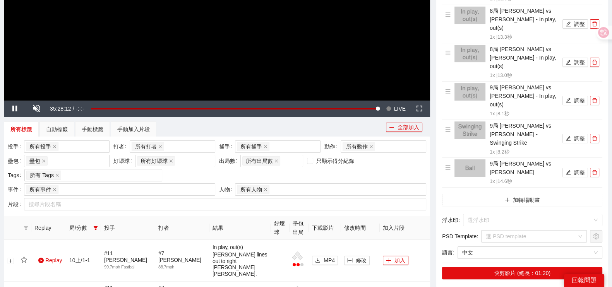
scroll to position [82, 0]
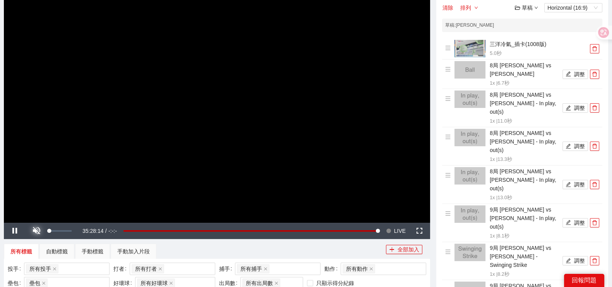
click at [39, 231] on span "Video Player" at bounding box center [37, 231] width 22 height 0
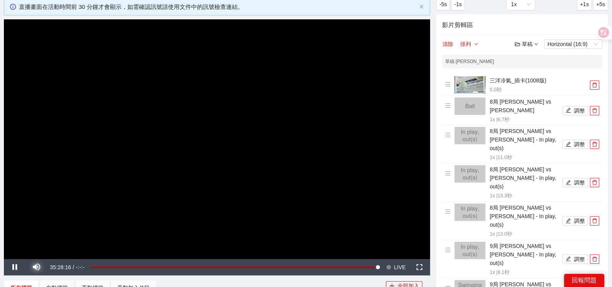
scroll to position [34, 0]
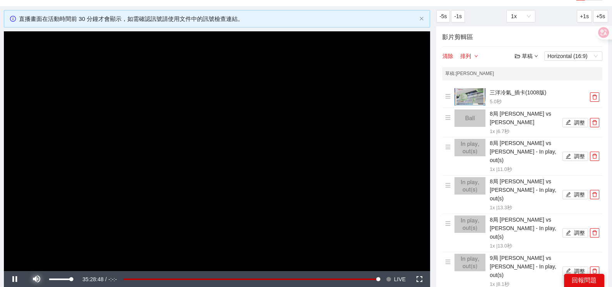
click at [41, 255] on span "Video Player" at bounding box center [37, 279] width 22 height 0
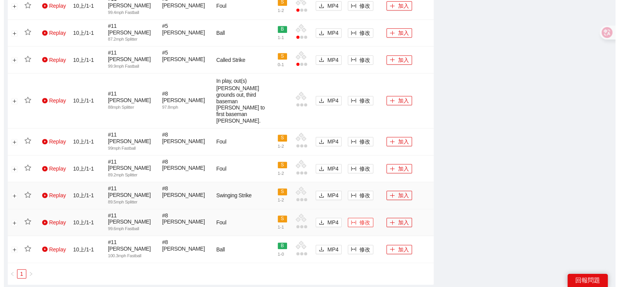
scroll to position [663, 0]
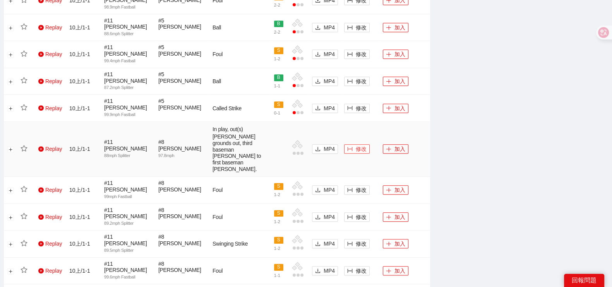
click at [350, 146] on icon "column-width" at bounding box center [349, 148] width 5 height 5
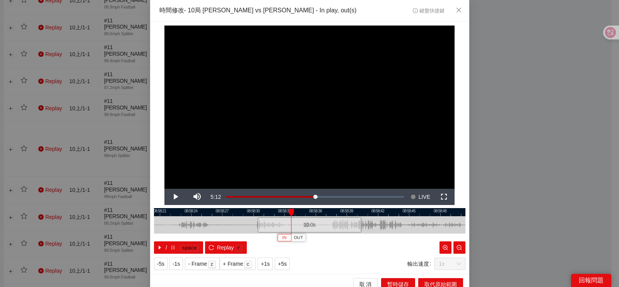
click at [282, 237] on span "IN" at bounding box center [284, 237] width 4 height 7
click at [290, 237] on span "IN" at bounding box center [292, 237] width 4 height 7
click at [172, 197] on span "Video Player" at bounding box center [175, 197] width 22 height 0
click at [164, 189] on button "Pause" at bounding box center [175, 197] width 22 height 16
click at [164, 189] on button "Play" at bounding box center [175, 197] width 22 height 16
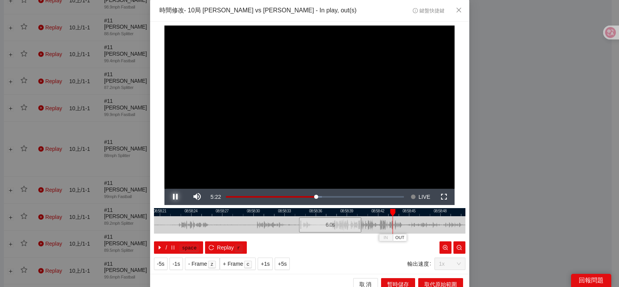
click at [164, 189] on button "Pause" at bounding box center [175, 197] width 22 height 16
click at [164, 189] on button "Play" at bounding box center [175, 197] width 22 height 16
click at [164, 189] on button "Pause" at bounding box center [175, 197] width 22 height 16
click at [409, 236] on span "OUT" at bounding box center [411, 237] width 9 height 7
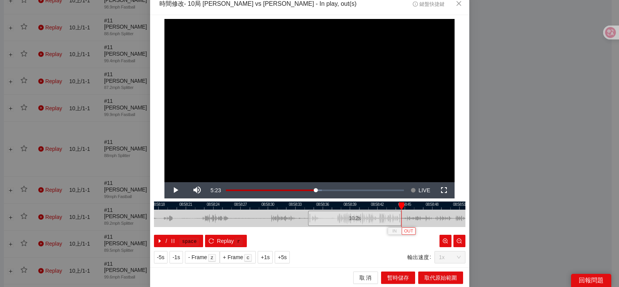
scroll to position [7, 0]
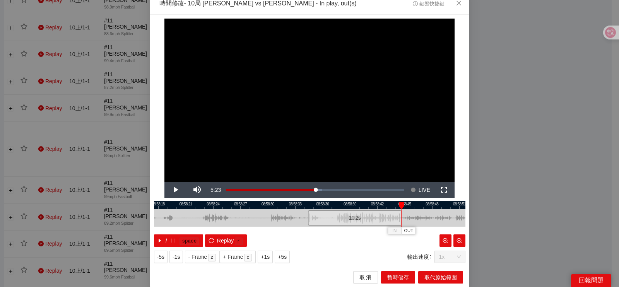
click at [385, 207] on div at bounding box center [309, 205] width 311 height 8
click at [391, 204] on div at bounding box center [309, 205] width 311 height 8
click at [410, 231] on span "OUT" at bounding box center [409, 230] width 9 height 7
click at [436, 255] on span "取代原始範圍" at bounding box center [440, 277] width 32 height 9
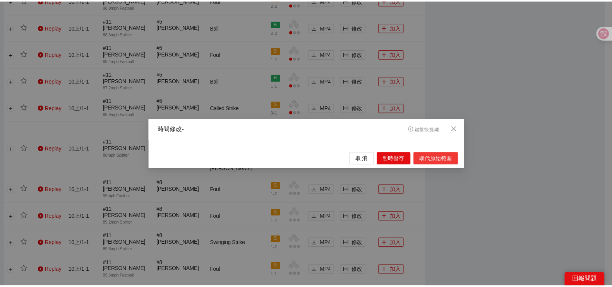
scroll to position [0, 0]
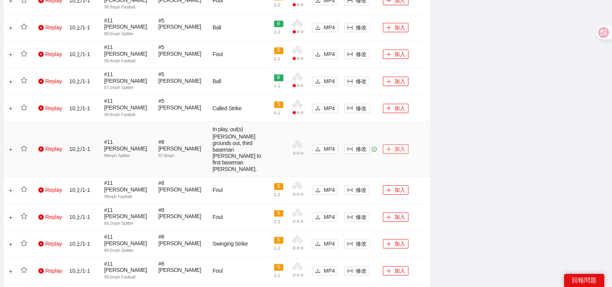
click at [391, 144] on button "加入" at bounding box center [396, 148] width 26 height 9
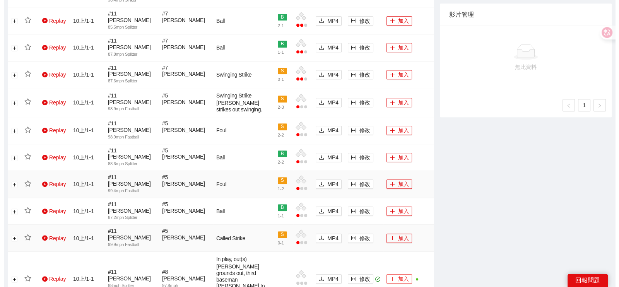
scroll to position [518, 0]
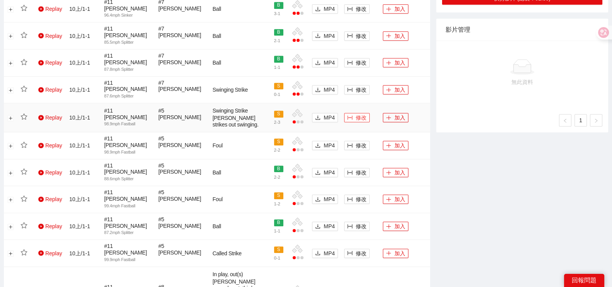
click at [355, 113] on span "修改" at bounding box center [360, 117] width 11 height 9
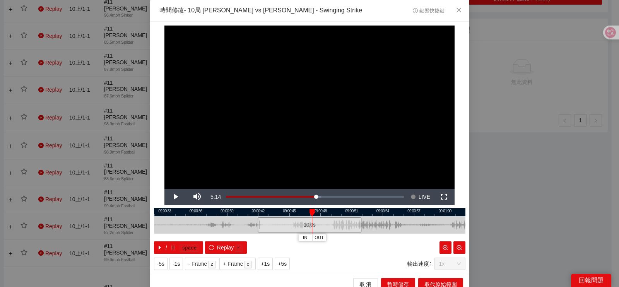
click at [284, 216] on div at bounding box center [309, 224] width 311 height 17
click at [287, 235] on button "IN" at bounding box center [287, 237] width 14 height 7
click at [166, 197] on span "Video Player" at bounding box center [175, 197] width 22 height 0
click at [398, 236] on span "OUT" at bounding box center [399, 237] width 9 height 7
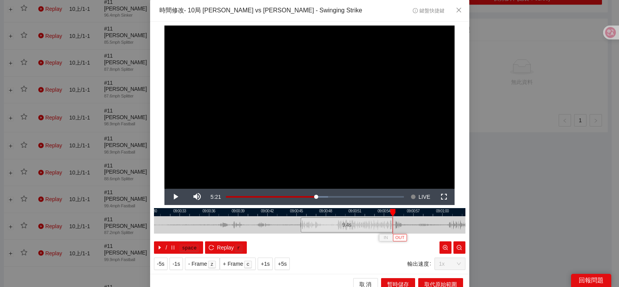
scroll to position [7, 0]
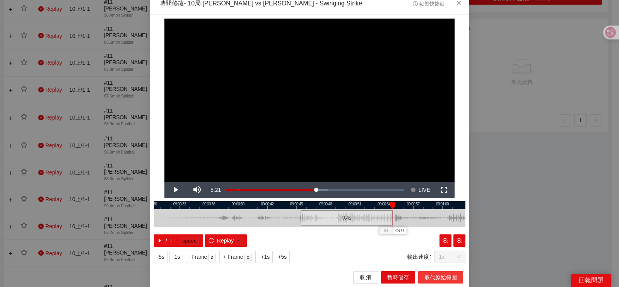
click at [426, 255] on span "取代原始範圍" at bounding box center [440, 277] width 32 height 9
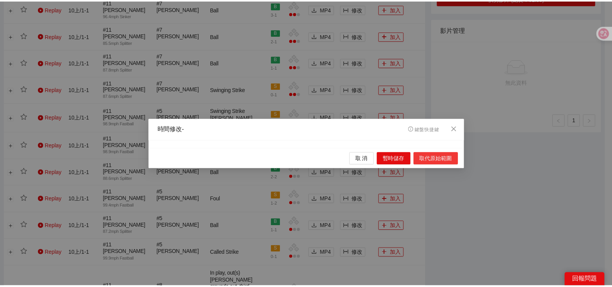
scroll to position [0, 0]
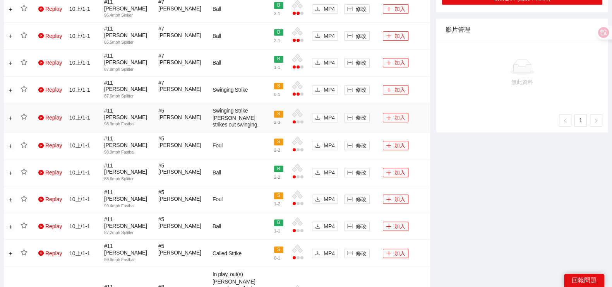
click at [395, 113] on button "加入" at bounding box center [396, 117] width 26 height 9
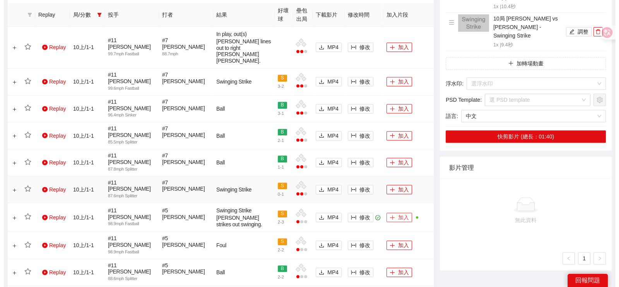
scroll to position [372, 0]
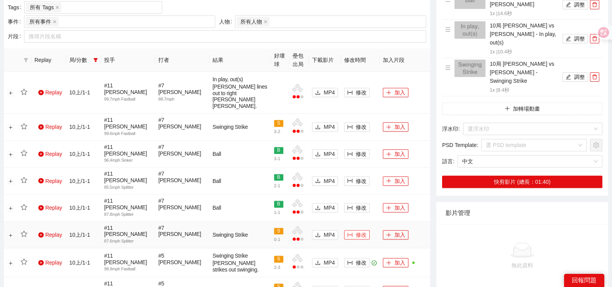
click at [364, 231] on span "修改" at bounding box center [360, 235] width 11 height 9
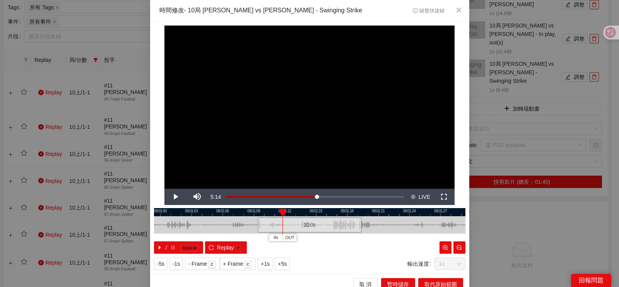
click at [215, 214] on div at bounding box center [309, 212] width 311 height 8
click at [199, 211] on div at bounding box center [309, 212] width 311 height 8
click at [216, 237] on span "IN" at bounding box center [218, 237] width 4 height 7
click at [293, 235] on span "OUT" at bounding box center [297, 237] width 9 height 7
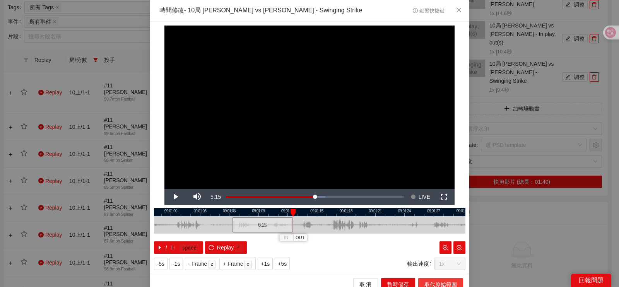
click at [424, 255] on span "取代原始範圍" at bounding box center [440, 284] width 32 height 9
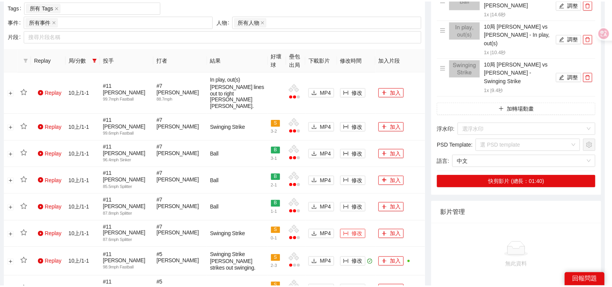
scroll to position [0, 0]
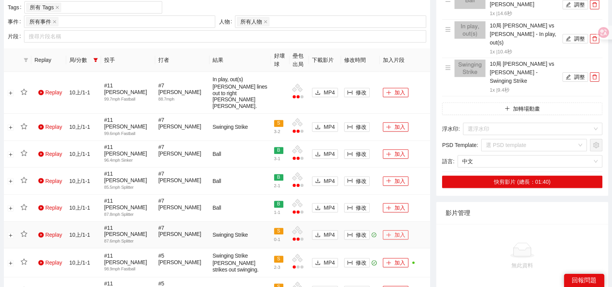
click at [400, 230] on button "加入" at bounding box center [396, 234] width 26 height 9
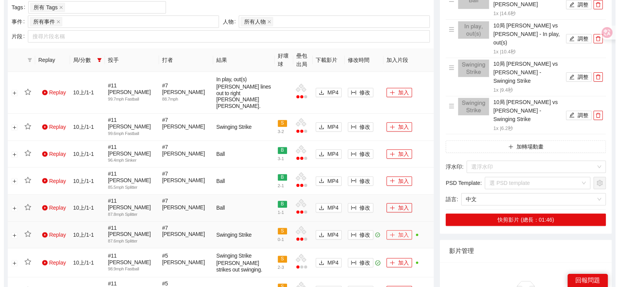
scroll to position [324, 0]
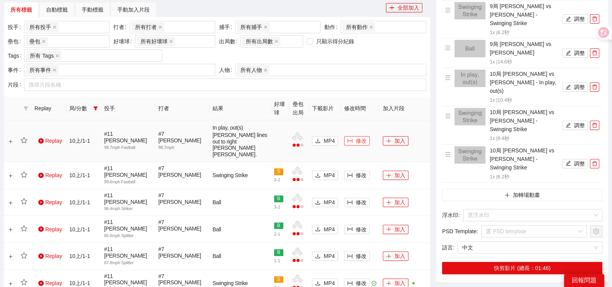
click at [358, 140] on span "修改" at bounding box center [360, 141] width 11 height 9
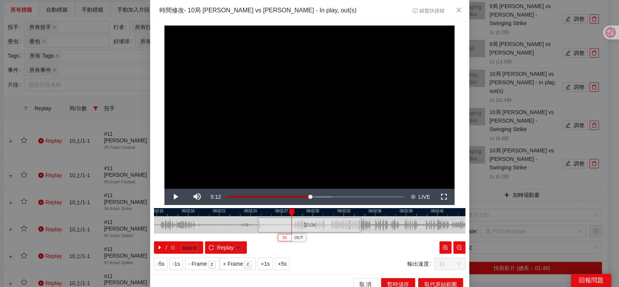
click at [282, 239] on span "IN" at bounding box center [284, 237] width 4 height 7
click at [174, 197] on span "Video Player" at bounding box center [175, 197] width 22 height 0
click at [164, 189] on button "Pause" at bounding box center [175, 197] width 22 height 16
click at [164, 189] on button "Play" at bounding box center [175, 197] width 22 height 16
click at [164, 189] on button "Pause" at bounding box center [175, 197] width 22 height 16
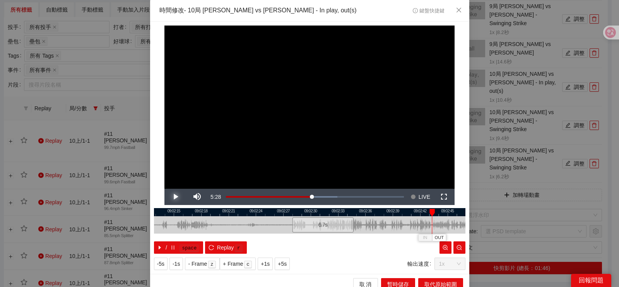
scroll to position [7, 0]
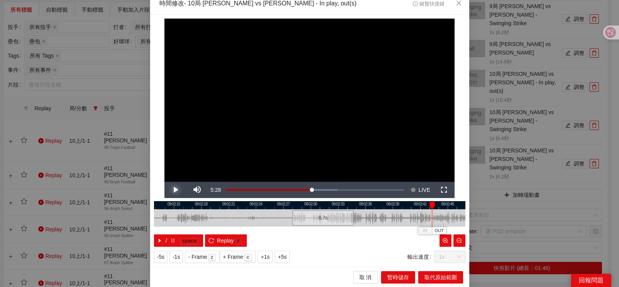
click at [164, 182] on button "Play" at bounding box center [175, 190] width 22 height 16
click at [420, 202] on div at bounding box center [309, 205] width 311 height 8
click at [436, 227] on span "OUT" at bounding box center [437, 230] width 9 height 7
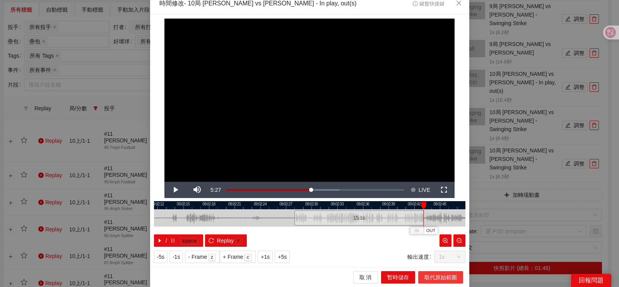
click at [428, 255] on span "取代原始範圍" at bounding box center [440, 277] width 32 height 9
click at [437, 255] on span "取代原始範圍" at bounding box center [440, 277] width 32 height 9
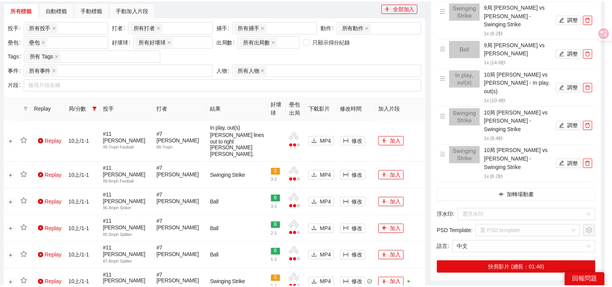
scroll to position [0, 0]
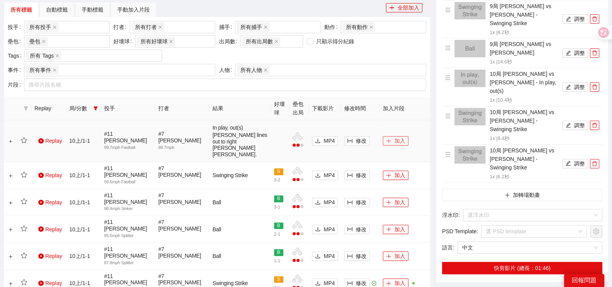
click at [390, 138] on icon "plus" at bounding box center [388, 140] width 5 height 5
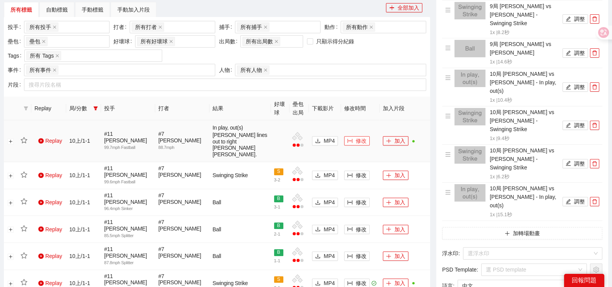
click at [365, 138] on span "修改" at bounding box center [360, 141] width 11 height 9
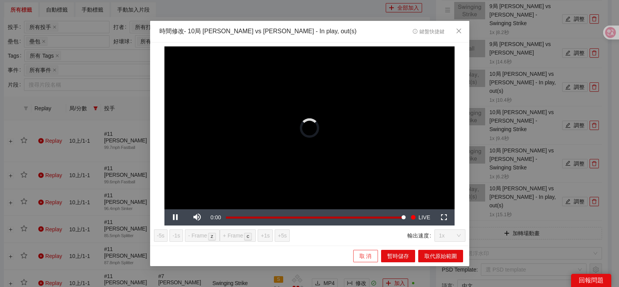
click at [363, 253] on span "取 消" at bounding box center [365, 256] width 12 height 9
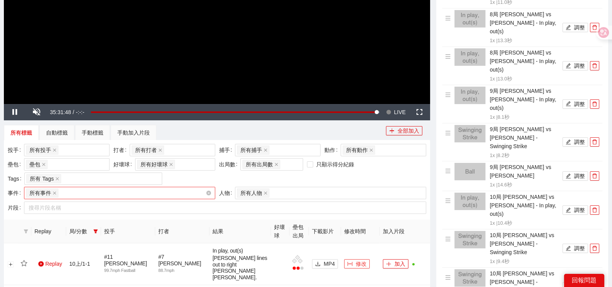
scroll to position [82, 0]
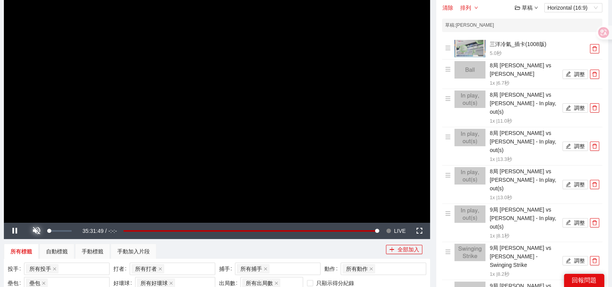
click at [34, 231] on span "Video Player" at bounding box center [37, 231] width 22 height 0
click at [399, 231] on span "LIVE" at bounding box center [400, 231] width 12 height 16
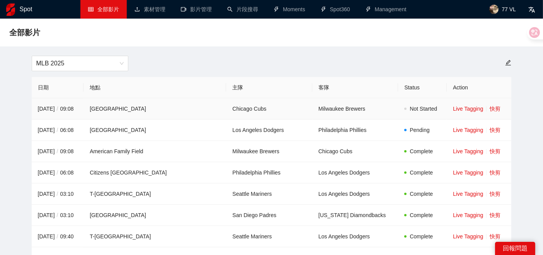
click at [490, 108] on link "快剪" at bounding box center [495, 109] width 11 height 6
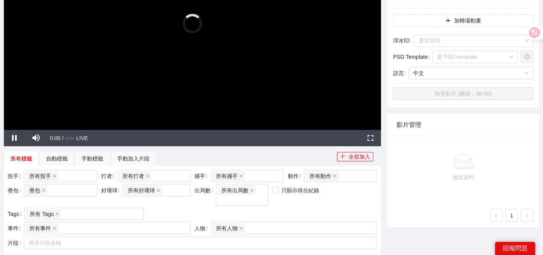
scroll to position [127, 0]
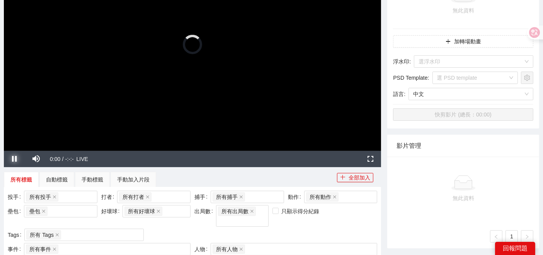
click at [15, 159] on span "Video Player" at bounding box center [15, 159] width 22 height 0
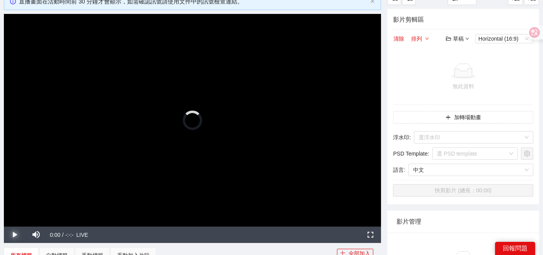
scroll to position [0, 0]
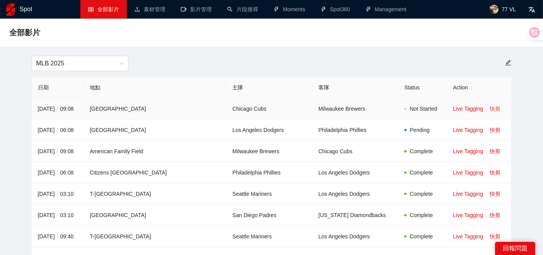
click at [490, 109] on link "快剪" at bounding box center [495, 109] width 11 height 6
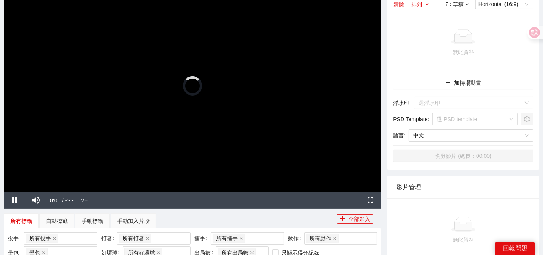
scroll to position [43, 0]
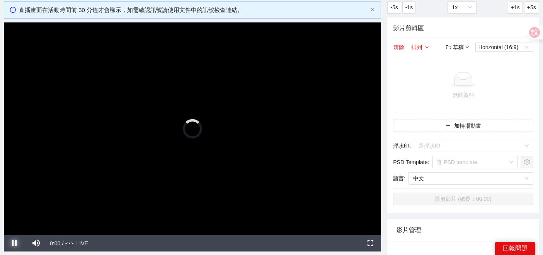
click at [16, 243] on span "Video Player" at bounding box center [15, 243] width 22 height 0
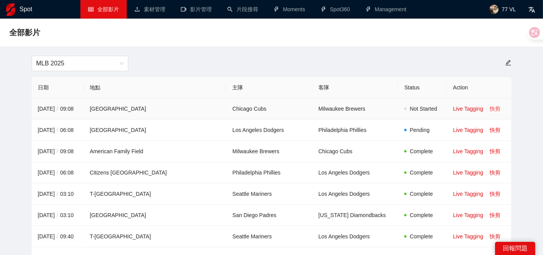
click at [490, 111] on link "快剪" at bounding box center [495, 109] width 11 height 6
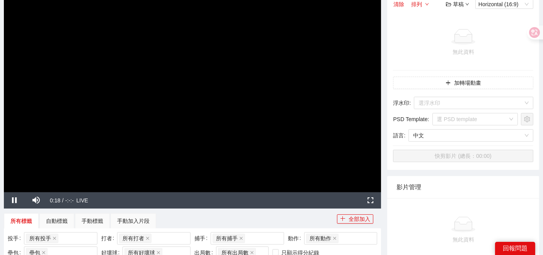
scroll to position [43, 0]
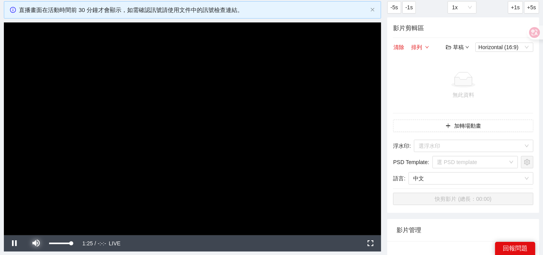
click at [39, 243] on span "Video Player" at bounding box center [37, 243] width 22 height 0
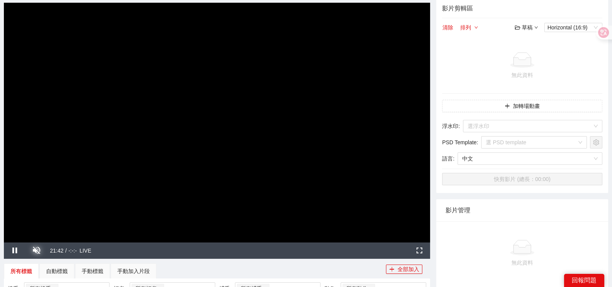
scroll to position [91, 0]
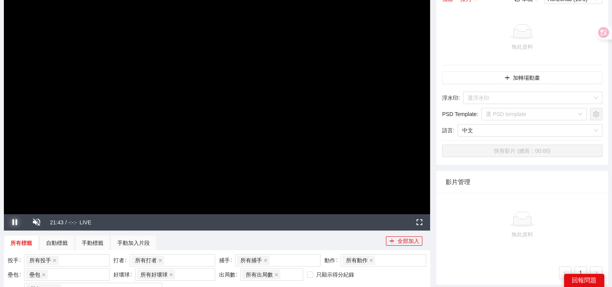
click at [16, 222] on span "Video Player" at bounding box center [15, 222] width 22 height 0
click at [38, 222] on span "Video Player" at bounding box center [37, 222] width 22 height 0
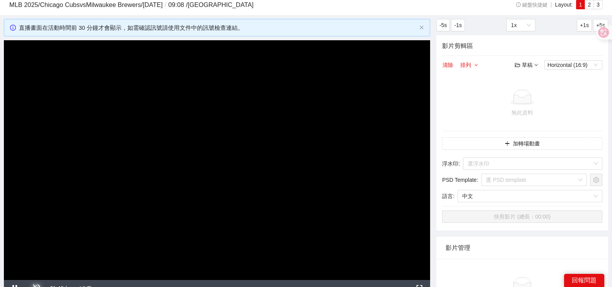
scroll to position [0, 0]
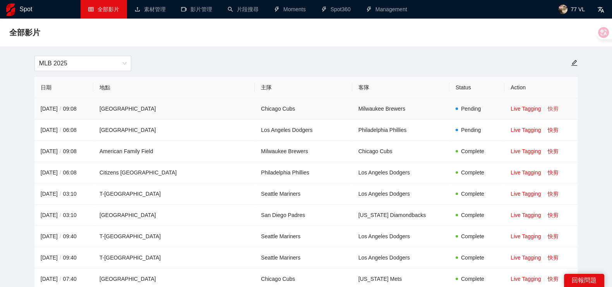
click at [547, 110] on link "快剪" at bounding box center [552, 109] width 11 height 6
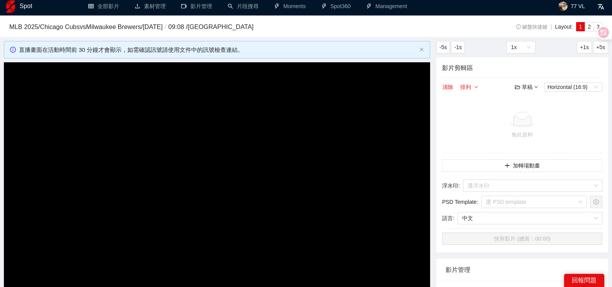
scroll to position [48, 0]
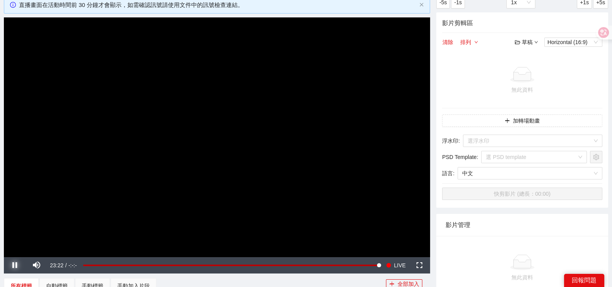
click at [18, 265] on span "Video Player" at bounding box center [15, 265] width 22 height 0
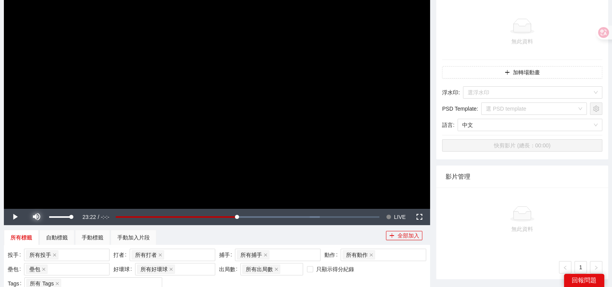
click at [33, 217] on span "Video Player" at bounding box center [37, 217] width 22 height 0
click at [37, 217] on span "Video Player" at bounding box center [37, 217] width 22 height 0
click at [15, 217] on span "Video Player" at bounding box center [15, 217] width 22 height 0
click at [389, 217] on span "Video Player" at bounding box center [388, 217] width 5 height 16
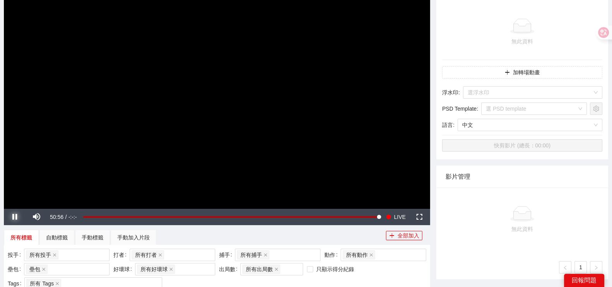
click at [19, 217] on span "Video Player" at bounding box center [15, 217] width 22 height 0
click at [390, 219] on span "Video Player" at bounding box center [388, 217] width 5 height 16
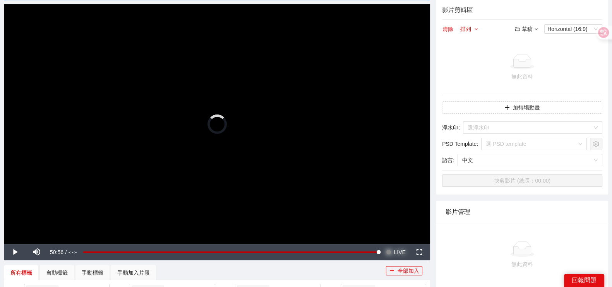
scroll to position [48, 0]
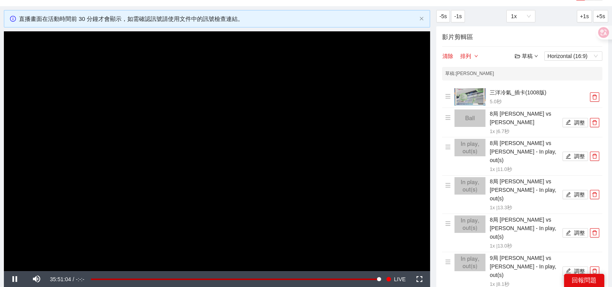
scroll to position [82, 0]
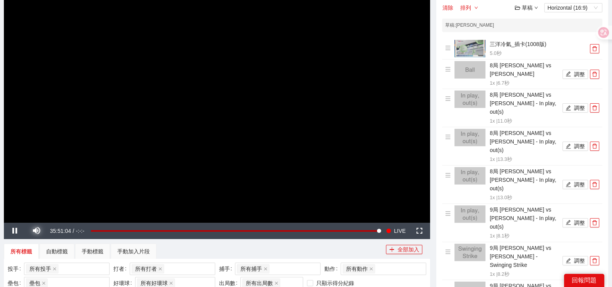
click at [36, 231] on span "Video Player" at bounding box center [37, 231] width 22 height 0
click at [38, 231] on span "Video Player" at bounding box center [37, 231] width 22 height 0
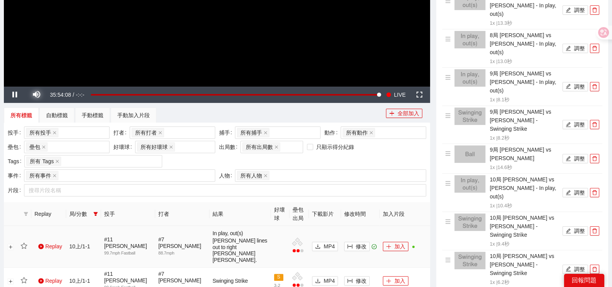
scroll to position [227, 0]
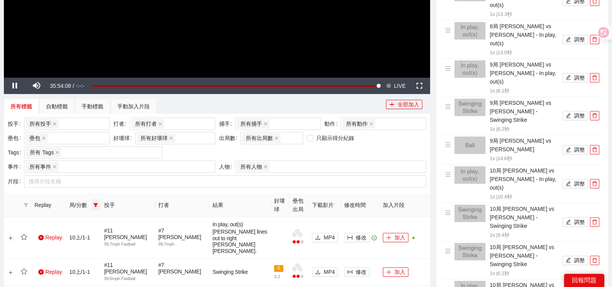
click at [95, 204] on icon "filter" at bounding box center [96, 205] width 4 height 4
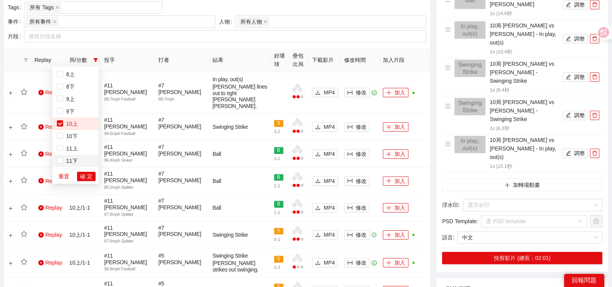
click at [68, 159] on span "11下" at bounding box center [70, 161] width 15 height 6
click at [83, 177] on span "確 定" at bounding box center [86, 176] width 12 height 9
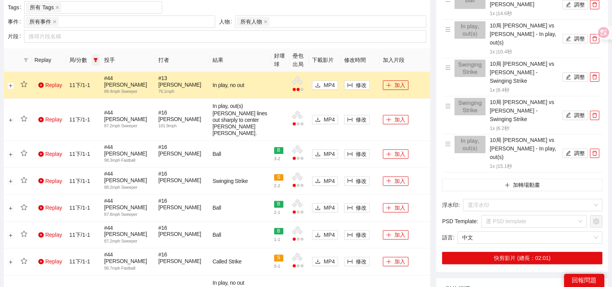
click at [93, 60] on span at bounding box center [96, 60] width 8 height 12
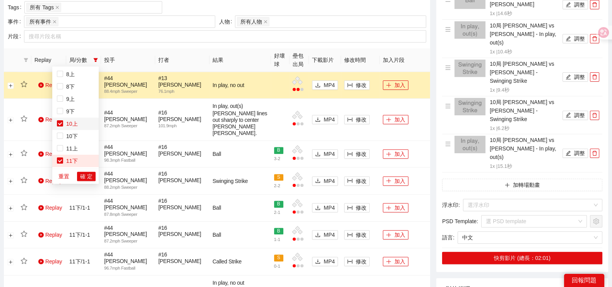
click at [77, 127] on span "10上" at bounding box center [75, 124] width 37 height 9
click at [87, 175] on span "確 定" at bounding box center [86, 176] width 12 height 9
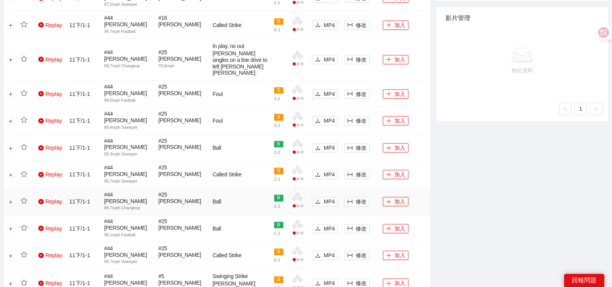
scroll to position [547, 0]
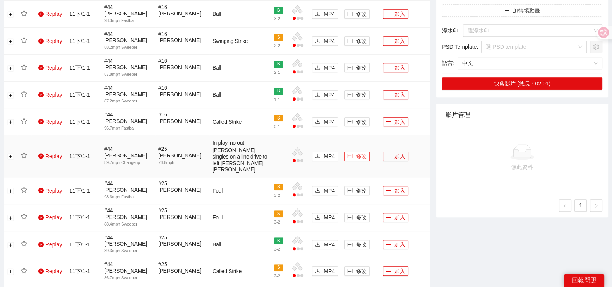
click at [350, 153] on icon "column-width" at bounding box center [349, 155] width 5 height 5
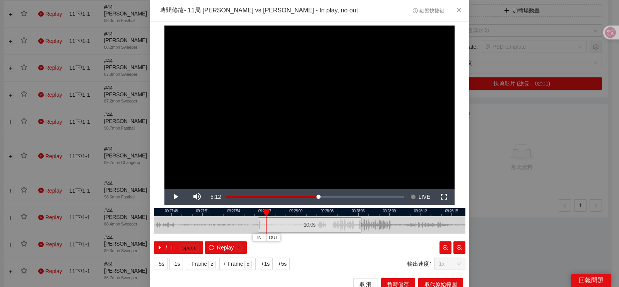
drag, startPoint x: 560, startPoint y: 155, endPoint x: 211, endPoint y: 98, distance: 353.6
click at [560, 155] on div "**********" at bounding box center [309, 143] width 619 height 287
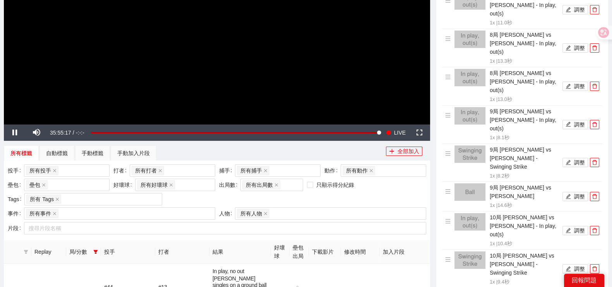
scroll to position [160, 0]
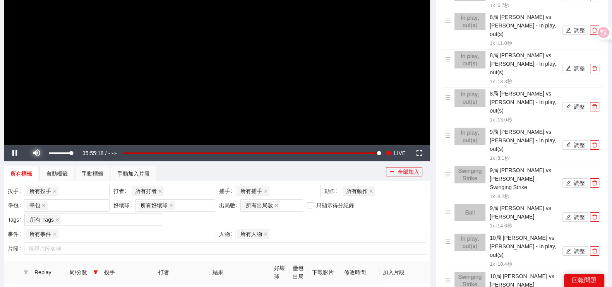
click at [34, 153] on span "Video Player" at bounding box center [37, 153] width 22 height 0
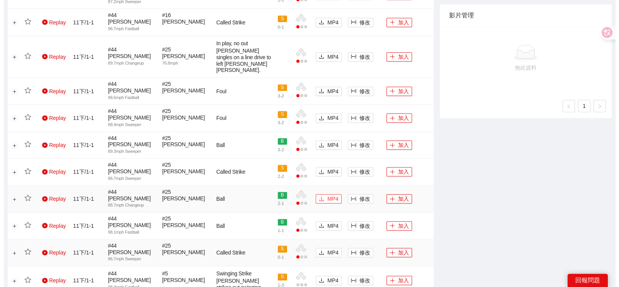
scroll to position [595, 0]
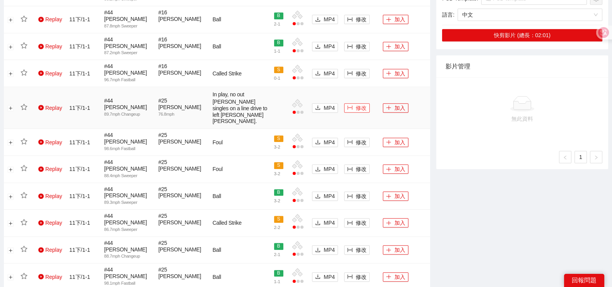
click at [351, 105] on icon "column-width" at bounding box center [349, 107] width 5 height 5
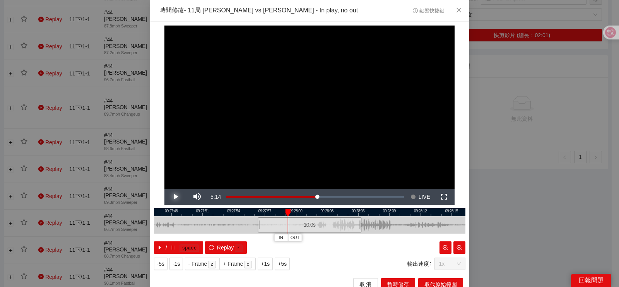
click at [171, 197] on span "Video Player" at bounding box center [175, 197] width 22 height 0
click at [164, 189] on button "Play" at bounding box center [175, 197] width 22 height 16
click at [164, 189] on button "Pause" at bounding box center [175, 197] width 22 height 16
click at [293, 234] on button "IN" at bounding box center [293, 237] width 14 height 7
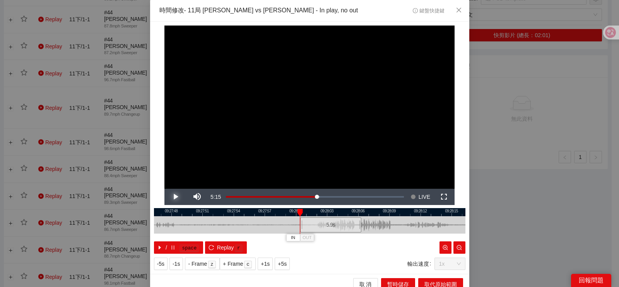
click at [169, 197] on span "Video Player" at bounding box center [175, 197] width 22 height 0
click at [164, 189] on button "Play" at bounding box center [175, 197] width 22 height 16
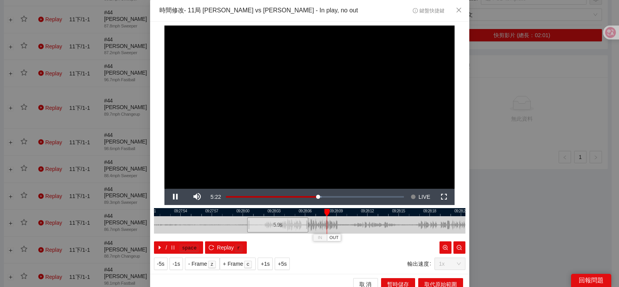
drag, startPoint x: 370, startPoint y: 221, endPoint x: 343, endPoint y: 218, distance: 26.5
click at [343, 218] on div at bounding box center [256, 224] width 311 height 17
click at [350, 239] on span "OUT" at bounding box center [354, 237] width 9 height 7
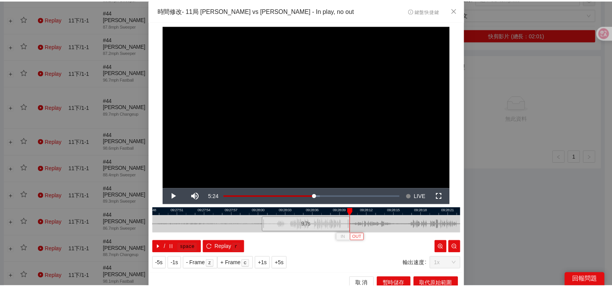
scroll to position [7, 0]
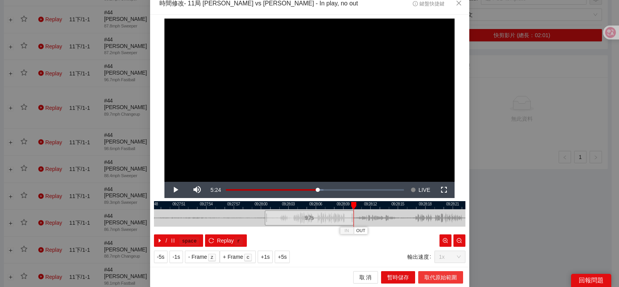
click at [425, 277] on span "取代原始範圍" at bounding box center [440, 277] width 32 height 9
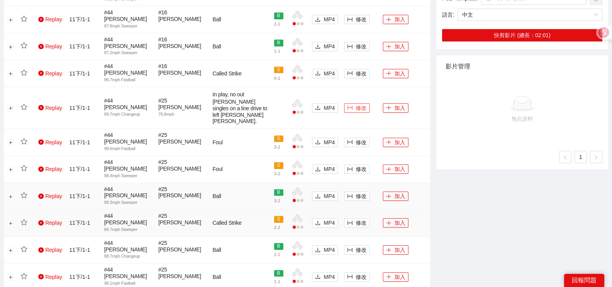
scroll to position [547, 0]
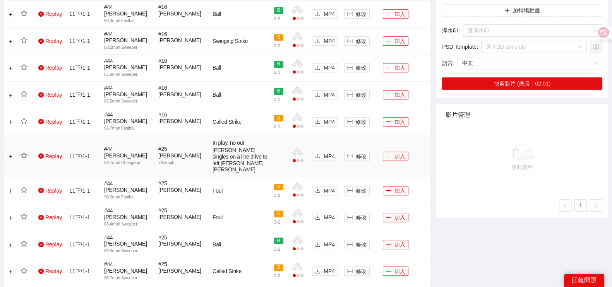
click at [391, 153] on icon "plus" at bounding box center [388, 155] width 5 height 5
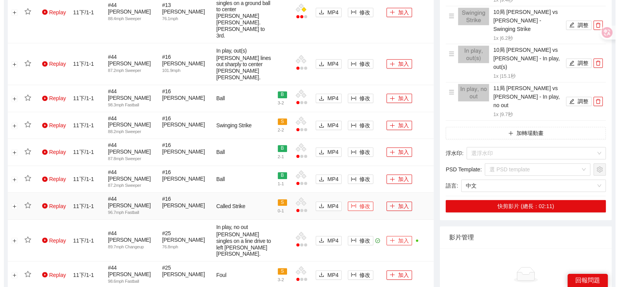
scroll to position [450, 0]
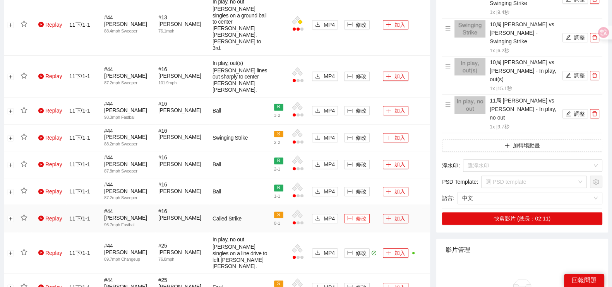
click at [367, 214] on button "修改" at bounding box center [357, 218] width 26 height 9
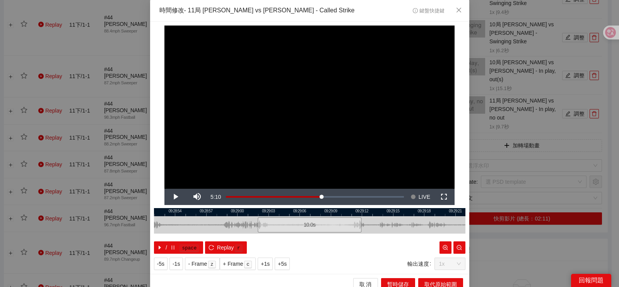
click at [208, 214] on div at bounding box center [309, 212] width 311 height 8
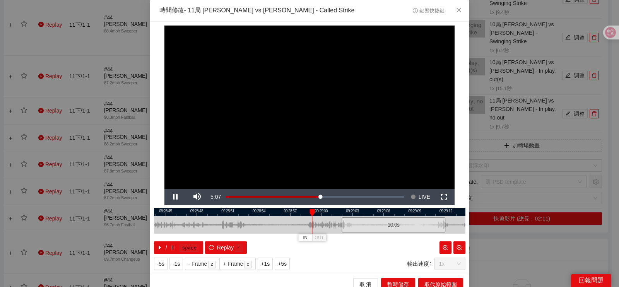
drag, startPoint x: 197, startPoint y: 222, endPoint x: 355, endPoint y: 212, distance: 158.2
click at [347, 214] on div "09:28:42 09:28:45 09:28:48 09:28:51 09:28:54 09:28:57 09:29:00 09:29:03 09:29:0…" at bounding box center [309, 231] width 311 height 46
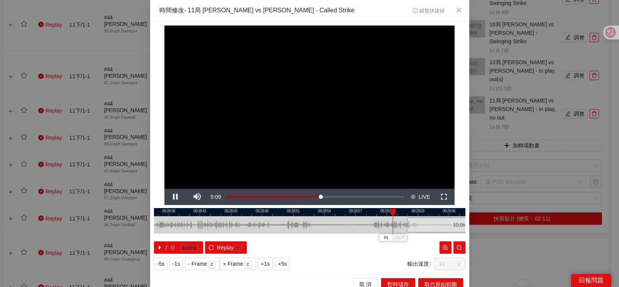
click at [258, 215] on div at bounding box center [309, 212] width 311 height 8
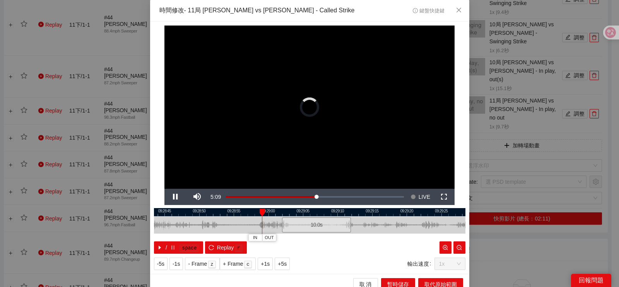
drag, startPoint x: 216, startPoint y: 224, endPoint x: 282, endPoint y: 225, distance: 65.8
click at [282, 225] on div "10.0 s" at bounding box center [309, 224] width 311 height 17
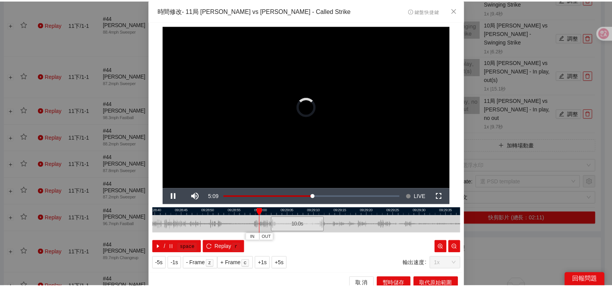
scroll to position [7, 0]
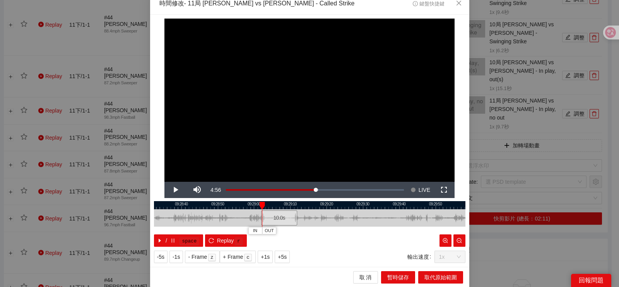
click at [216, 208] on div at bounding box center [309, 205] width 311 height 8
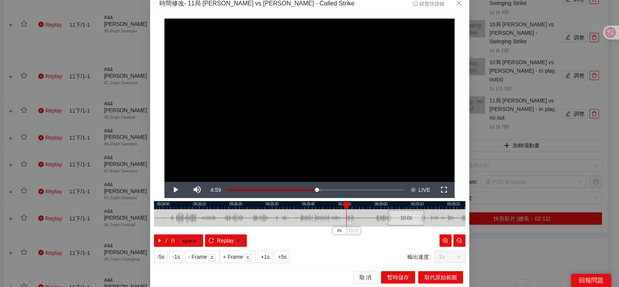
drag, startPoint x: 185, startPoint y: 221, endPoint x: 311, endPoint y: 204, distance: 128.1
click at [311, 204] on div "09:27:50 09:28:00 09:28:10 09:28:20 09:28:30 09:28:40 09:28:50 09:29:00 09:29:1…" at bounding box center [309, 224] width 311 height 46
click at [298, 204] on div at bounding box center [309, 205] width 311 height 8
click at [292, 205] on div at bounding box center [309, 205] width 311 height 8
click at [290, 231] on button "IN" at bounding box center [291, 230] width 14 height 7
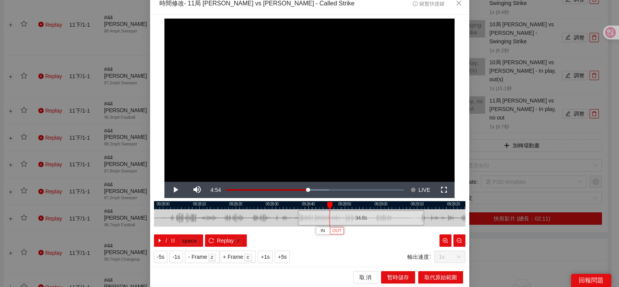
click at [336, 230] on span "OUT" at bounding box center [336, 230] width 9 height 7
click at [424, 277] on span "取代原始範圍" at bounding box center [440, 277] width 32 height 9
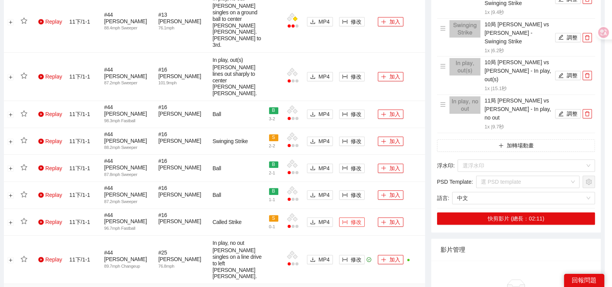
scroll to position [0, 0]
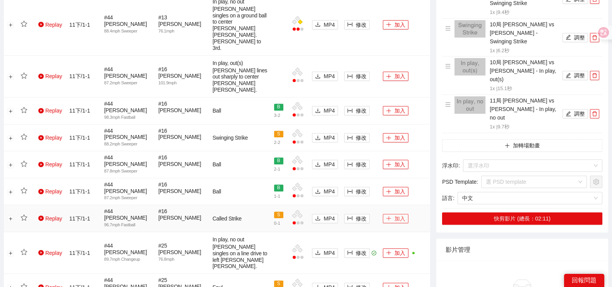
click at [387, 215] on icon "plus" at bounding box center [388, 217] width 5 height 5
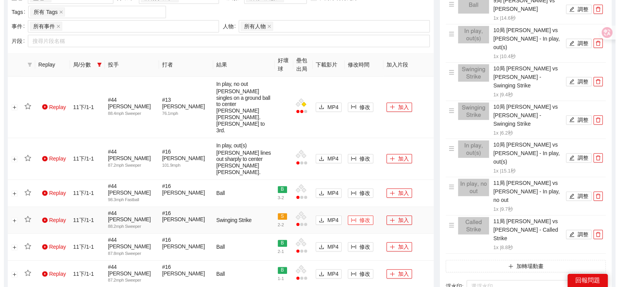
scroll to position [354, 0]
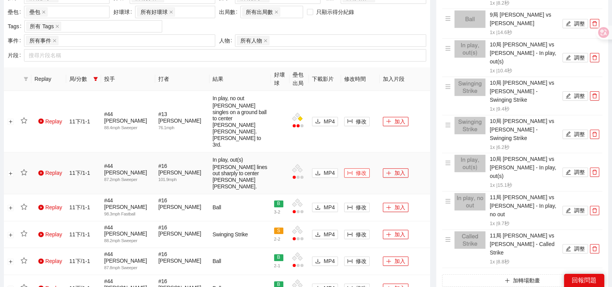
click at [358, 169] on span "修改" at bounding box center [360, 173] width 11 height 9
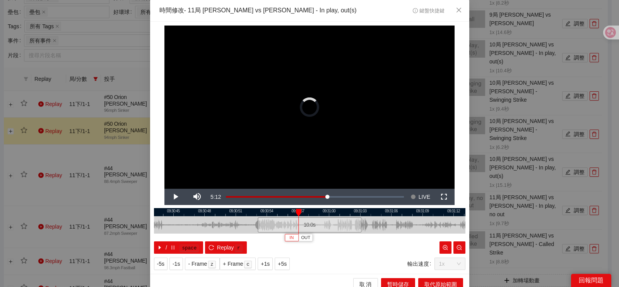
click at [290, 236] on button "IN" at bounding box center [292, 237] width 14 height 7
click at [299, 238] on span "IN" at bounding box center [301, 237] width 4 height 7
click at [171, 197] on span "Video Player" at bounding box center [175, 197] width 22 height 0
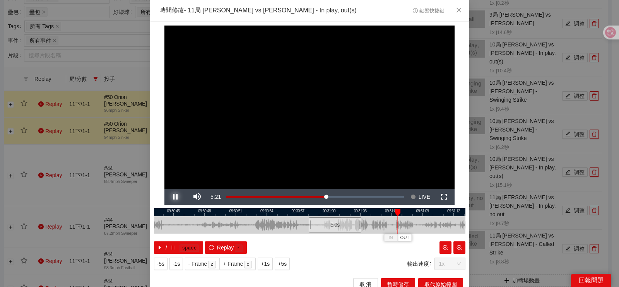
click at [164, 189] on button "Pause" at bounding box center [175, 197] width 22 height 16
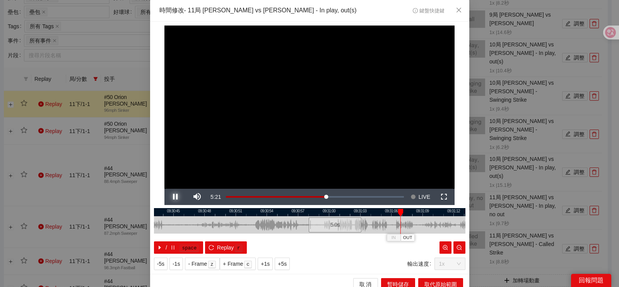
click at [164, 189] on button "Pause" at bounding box center [175, 197] width 22 height 16
click at [422, 239] on span "OUT" at bounding box center [425, 237] width 9 height 7
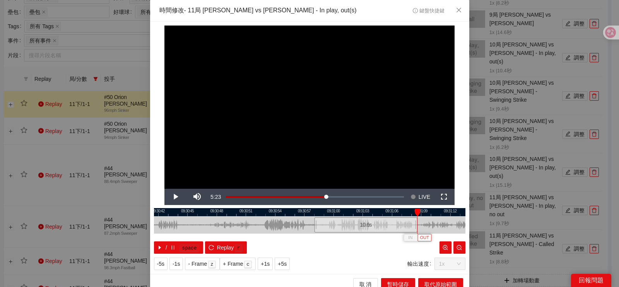
scroll to position [7, 0]
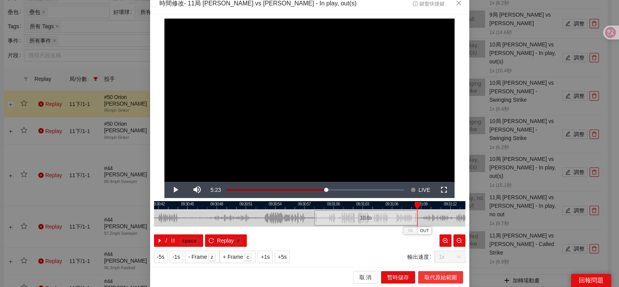
click at [426, 278] on span "取代原始範圍" at bounding box center [440, 277] width 32 height 9
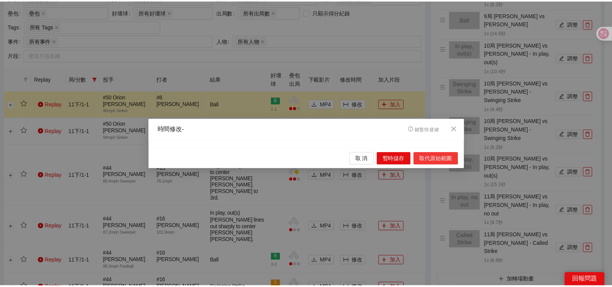
scroll to position [0, 0]
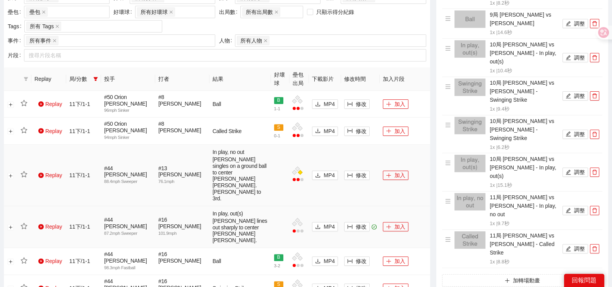
click at [389, 206] on td "加入" at bounding box center [404, 176] width 50 height 62
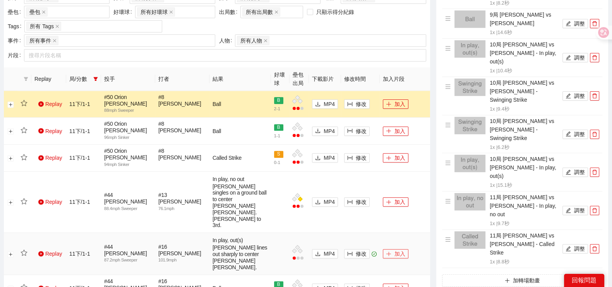
click at [401, 249] on button "加入" at bounding box center [396, 253] width 26 height 9
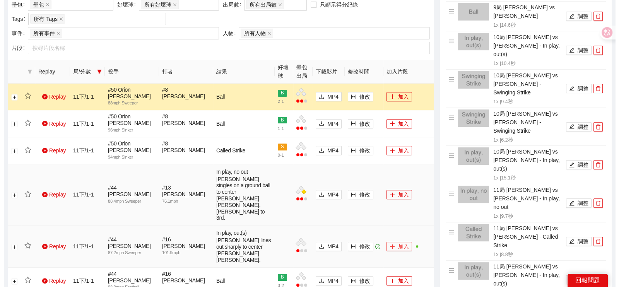
scroll to position [354, 0]
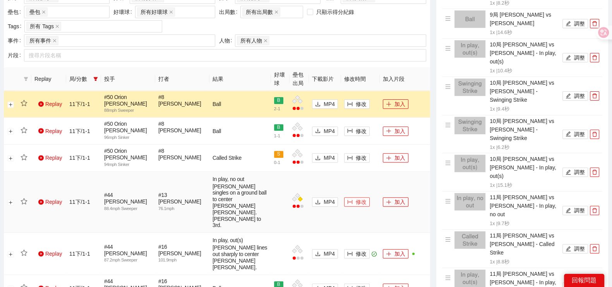
click at [357, 198] on span "修改" at bounding box center [360, 202] width 11 height 9
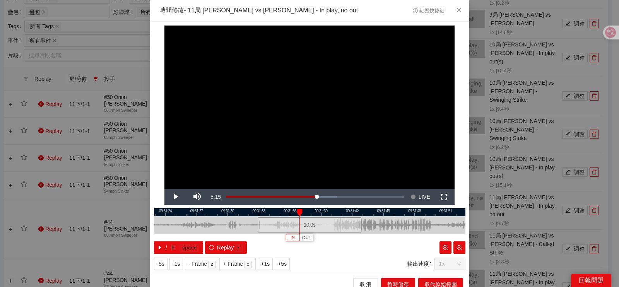
click at [290, 237] on span "IN" at bounding box center [292, 237] width 4 height 7
click at [301, 238] on span "IN" at bounding box center [303, 237] width 4 height 7
click at [174, 197] on span "Video Player" at bounding box center [175, 197] width 22 height 0
click at [164, 189] on button "Pause" at bounding box center [175, 197] width 22 height 16
click at [164, 189] on button "Play" at bounding box center [175, 197] width 22 height 16
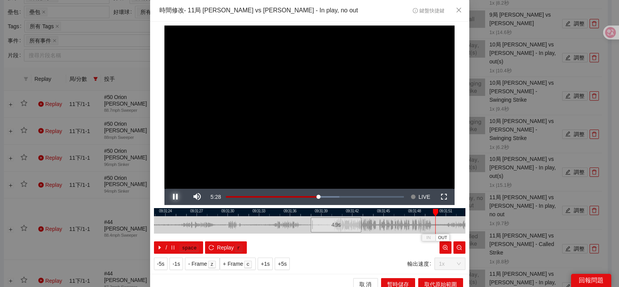
click at [164, 189] on button "Pause" at bounding box center [175, 197] width 22 height 16
click at [164, 189] on button "Play" at bounding box center [175, 197] width 22 height 16
click at [164, 189] on button "Pause" at bounding box center [175, 197] width 22 height 16
click at [444, 237] on span "OUT" at bounding box center [448, 237] width 9 height 7
click at [420, 214] on div at bounding box center [309, 212] width 311 height 8
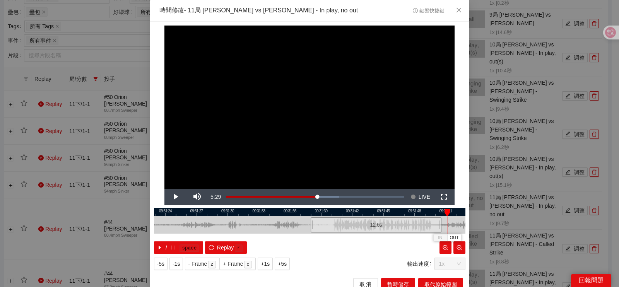
click at [292, 259] on div "-5s -1s - Frame z + Frame c +1s +5s 輸出速度 1x" at bounding box center [309, 264] width 311 height 12
click at [449, 237] on span "OUT" at bounding box center [453, 237] width 9 height 7
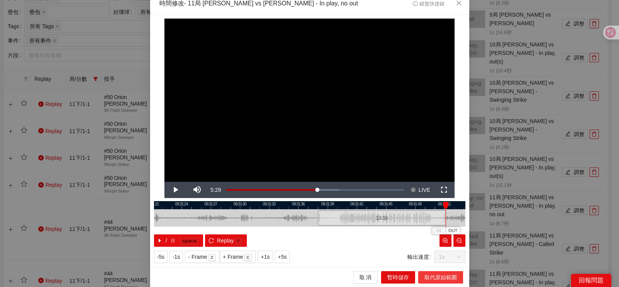
click at [434, 275] on span "取代原始範圍" at bounding box center [440, 277] width 32 height 9
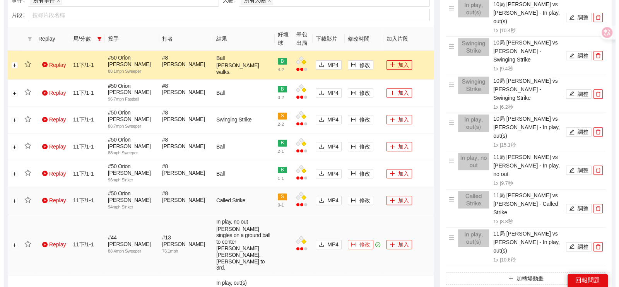
scroll to position [402, 0]
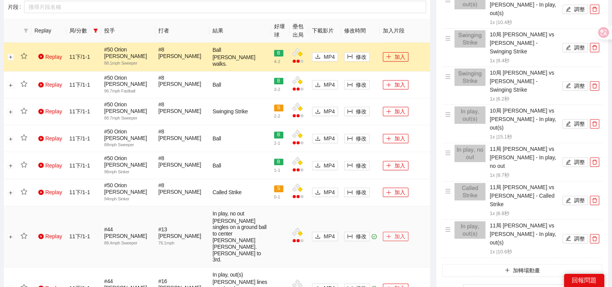
click at [400, 232] on button "加入" at bounding box center [396, 236] width 26 height 9
click at [358, 59] on span "修改" at bounding box center [360, 57] width 11 height 9
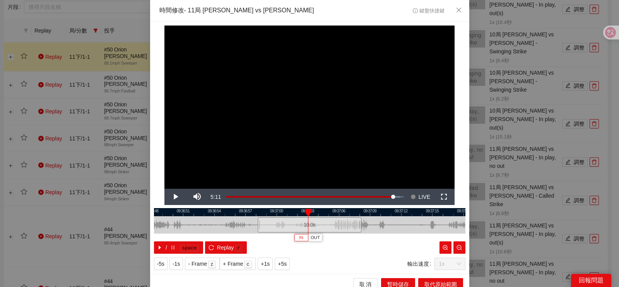
click at [300, 237] on button "IN" at bounding box center [301, 237] width 14 height 7
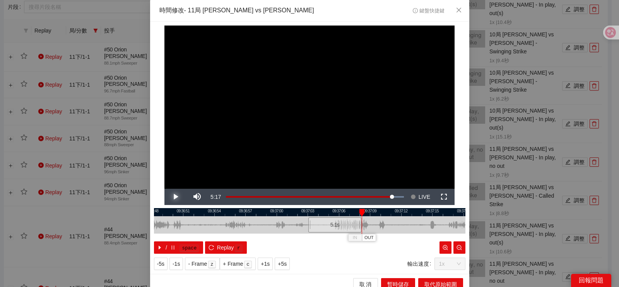
click at [167, 197] on span "Video Player" at bounding box center [175, 197] width 22 height 0
click at [379, 237] on span "OUT" at bounding box center [378, 237] width 9 height 7
click at [424, 280] on span "取代原始範圍" at bounding box center [440, 284] width 32 height 9
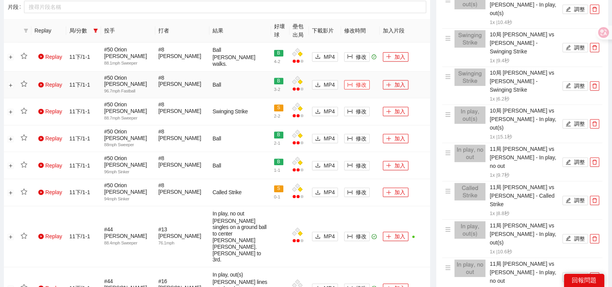
click at [366, 84] on span "修改" at bounding box center [360, 84] width 11 height 9
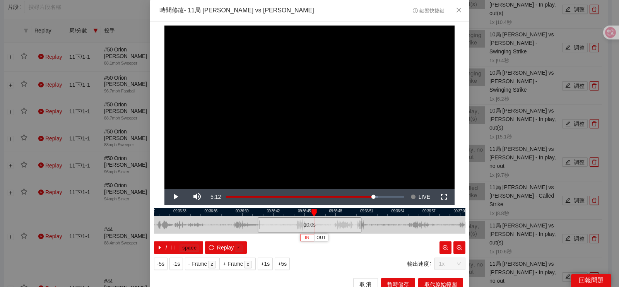
drag, startPoint x: 300, startPoint y: 241, endPoint x: 302, endPoint y: 232, distance: 8.6
click at [300, 241] on button "IN" at bounding box center [307, 237] width 14 height 7
click at [169, 197] on span "Video Player" at bounding box center [175, 197] width 22 height 0
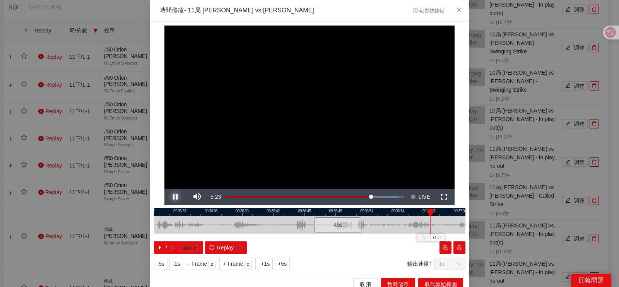
click at [171, 197] on span "Video Player" at bounding box center [175, 197] width 22 height 0
click at [436, 238] on span "OUT" at bounding box center [438, 237] width 9 height 7
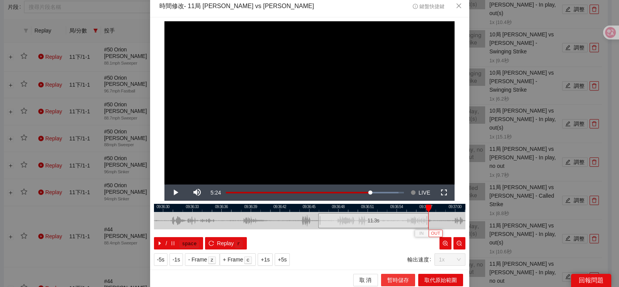
scroll to position [7, 0]
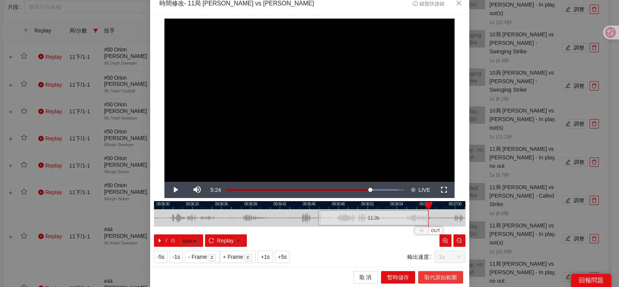
click at [422, 272] on button "取代原始範圍" at bounding box center [440, 277] width 45 height 12
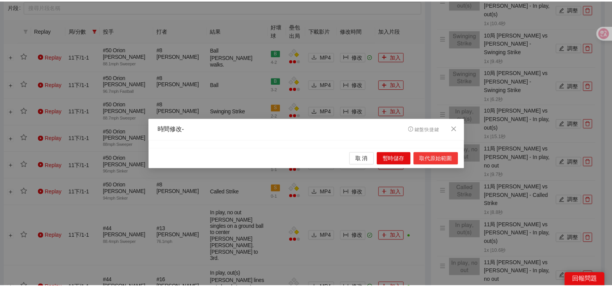
scroll to position [0, 0]
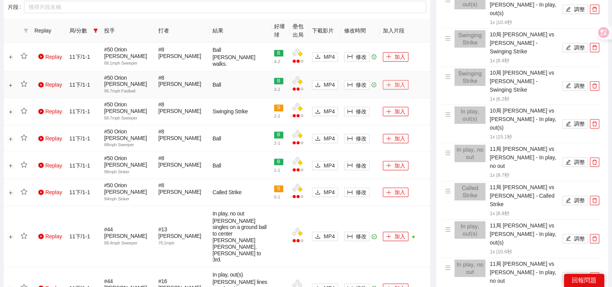
click at [398, 85] on button "加入" at bounding box center [396, 84] width 26 height 9
click at [394, 59] on button "加入" at bounding box center [396, 56] width 26 height 9
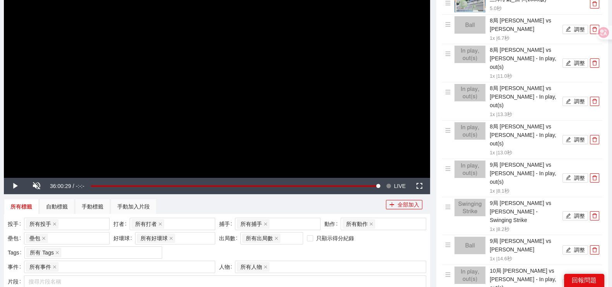
scroll to position [63, 0]
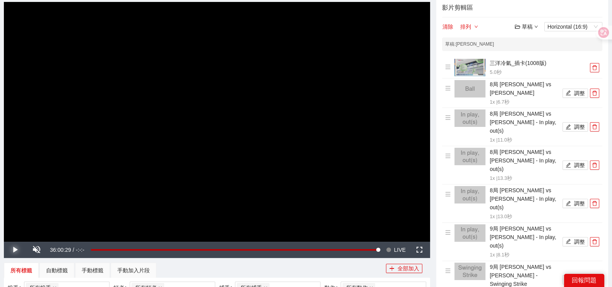
click at [21, 250] on span "Video Player" at bounding box center [15, 250] width 22 height 0
click at [31, 250] on span "Video Player" at bounding box center [37, 250] width 22 height 0
click at [399, 248] on span "LIVE" at bounding box center [400, 250] width 12 height 16
click at [40, 250] on span "Video Player" at bounding box center [37, 250] width 22 height 0
click at [39, 250] on span "Video Player" at bounding box center [37, 250] width 22 height 0
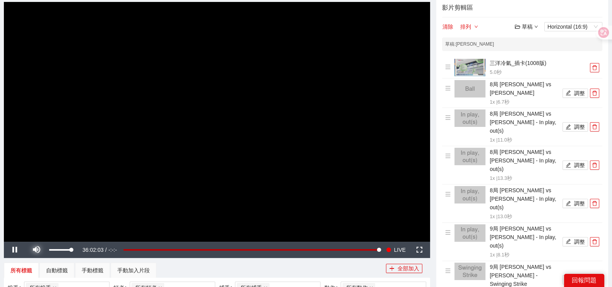
click at [39, 250] on span "Video Player" at bounding box center [37, 250] width 22 height 0
click at [38, 250] on span "Video Player" at bounding box center [37, 250] width 22 height 0
click at [36, 250] on span "Video Player" at bounding box center [37, 250] width 22 height 0
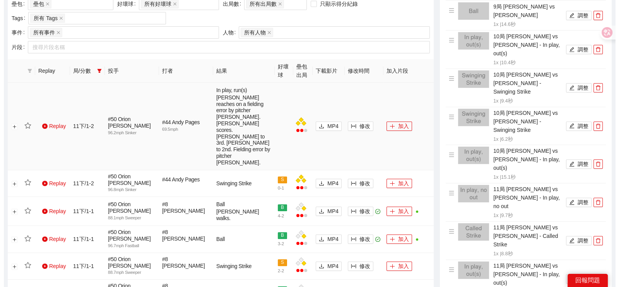
scroll to position [402, 0]
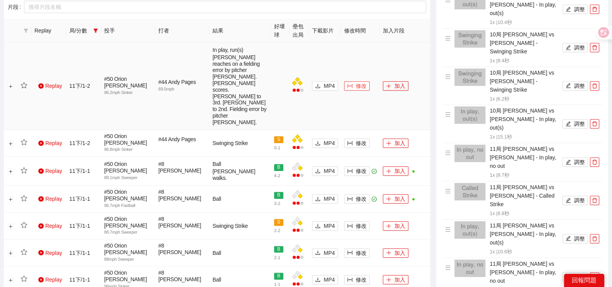
click at [349, 84] on icon "column-width" at bounding box center [349, 86] width 5 height 4
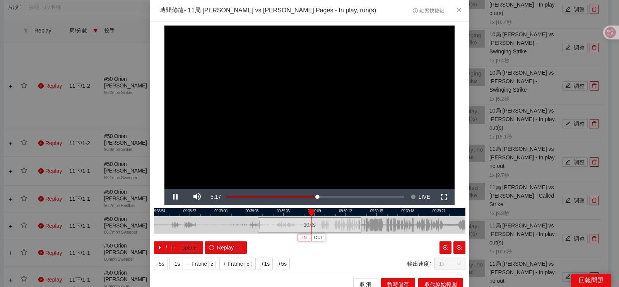
click at [302, 239] on span "IN" at bounding box center [304, 237] width 4 height 7
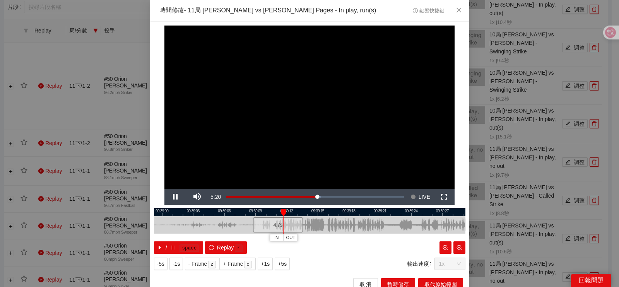
drag, startPoint x: 388, startPoint y: 227, endPoint x: 329, endPoint y: 226, distance: 58.8
click at [329, 226] on div at bounding box center [250, 224] width 311 height 17
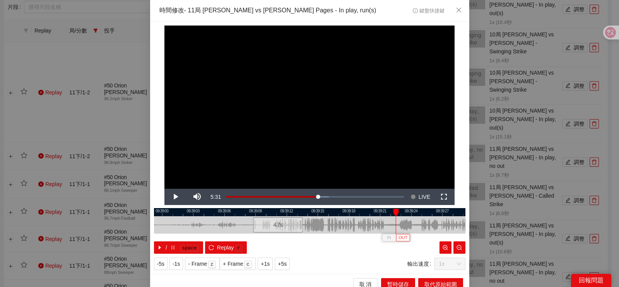
click at [398, 239] on span "OUT" at bounding box center [402, 237] width 9 height 7
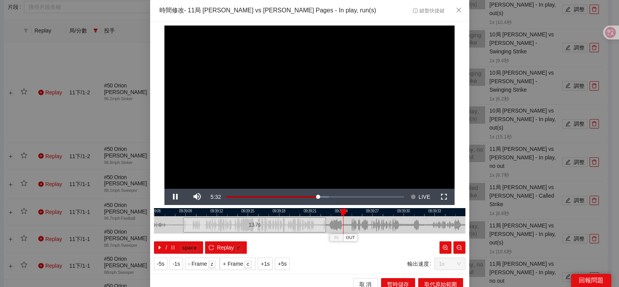
drag, startPoint x: 377, startPoint y: 220, endPoint x: 325, endPoint y: 221, distance: 51.8
click at [320, 221] on div at bounding box center [239, 224] width 311 height 17
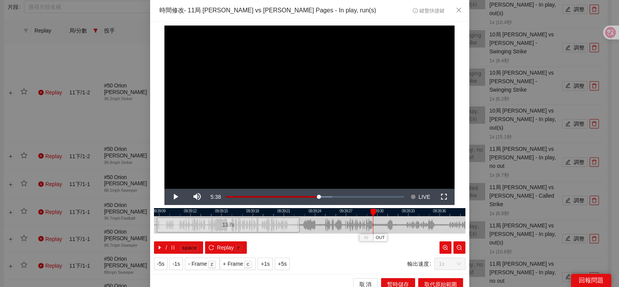
click at [281, 215] on div at bounding box center [309, 212] width 311 height 8
click at [329, 237] on span "OUT" at bounding box center [330, 237] width 9 height 7
click at [347, 237] on span "OUT" at bounding box center [351, 237] width 9 height 7
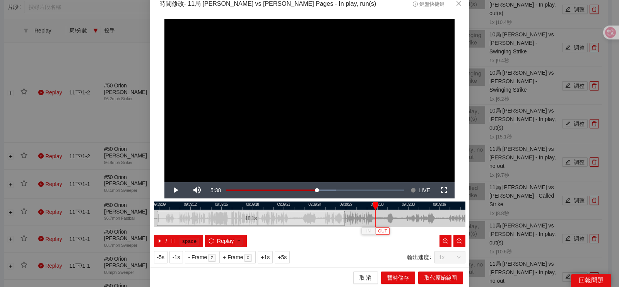
scroll to position [7, 0]
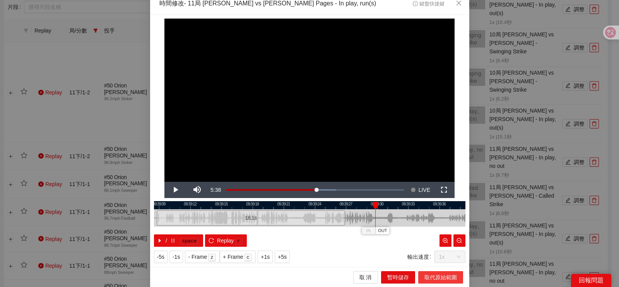
click at [439, 274] on span "取代原始範圍" at bounding box center [440, 277] width 32 height 9
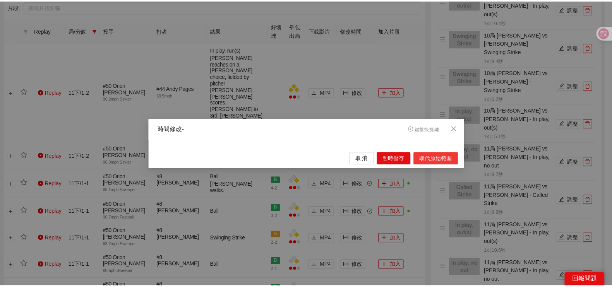
scroll to position [0, 0]
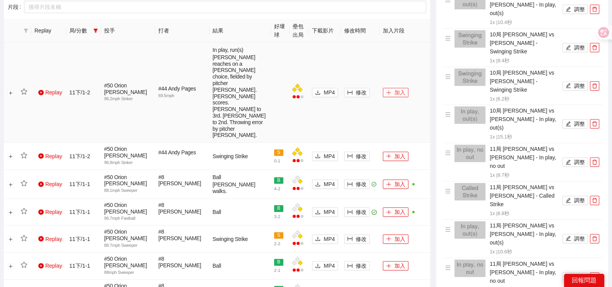
click at [391, 88] on button "加入" at bounding box center [396, 92] width 26 height 9
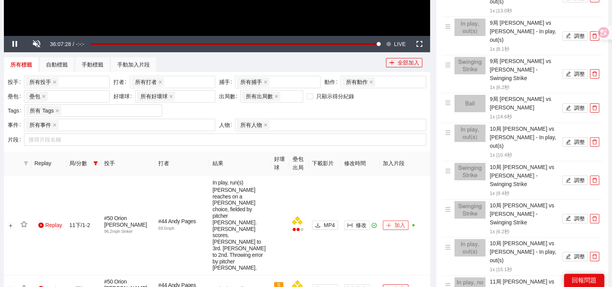
scroll to position [257, 0]
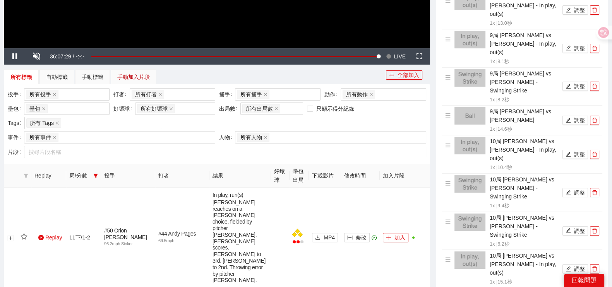
click at [130, 76] on div "手動加入片段" at bounding box center [133, 77] width 32 height 9
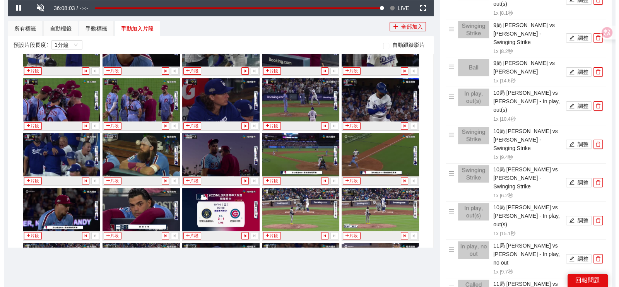
scroll to position [8733, 0]
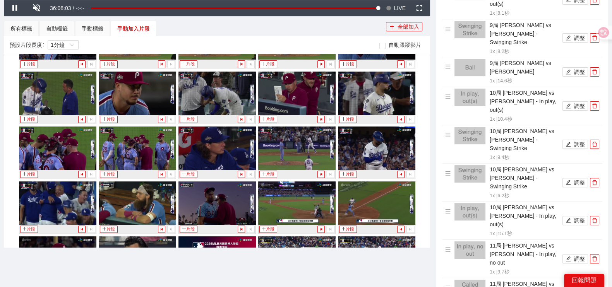
click at [25, 226] on button "片段" at bounding box center [29, 229] width 18 height 7
click at [94, 29] on div "手動標籤" at bounding box center [93, 28] width 22 height 9
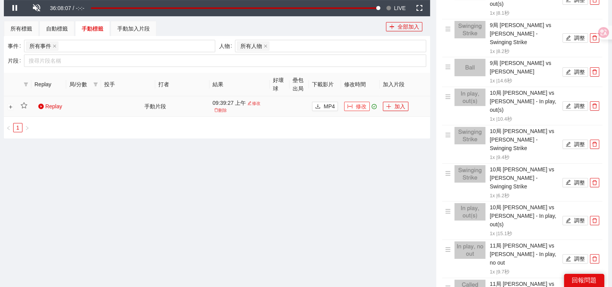
click at [350, 107] on icon "column-width" at bounding box center [349, 106] width 5 height 5
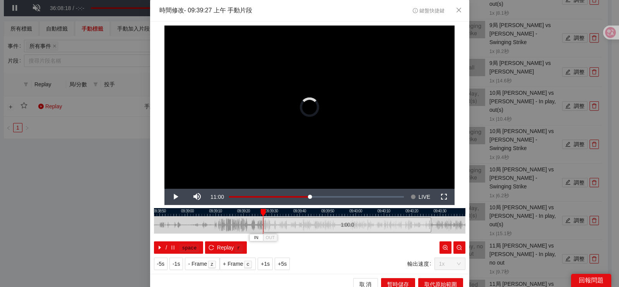
click at [227, 213] on div at bounding box center [309, 212] width 311 height 8
click at [259, 215] on div at bounding box center [309, 212] width 311 height 8
click at [258, 212] on div at bounding box center [309, 212] width 311 height 8
drag, startPoint x: 337, startPoint y: 227, endPoint x: 291, endPoint y: 229, distance: 46.1
click at [291, 229] on div "1:00.0" at bounding box center [301, 224] width 168 height 15
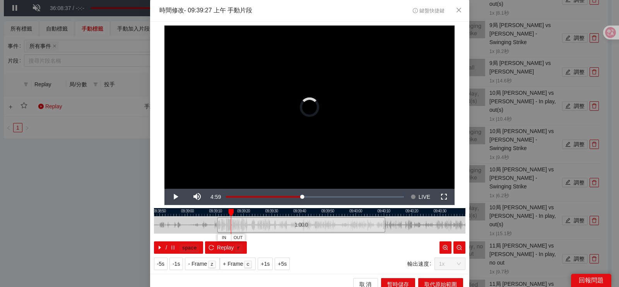
click at [261, 211] on div at bounding box center [309, 212] width 311 height 8
click at [257, 240] on button "IN" at bounding box center [258, 237] width 14 height 7
click at [273, 214] on div at bounding box center [309, 212] width 311 height 8
click at [273, 212] on div at bounding box center [309, 212] width 311 height 8
click at [265, 212] on div at bounding box center [309, 212] width 311 height 8
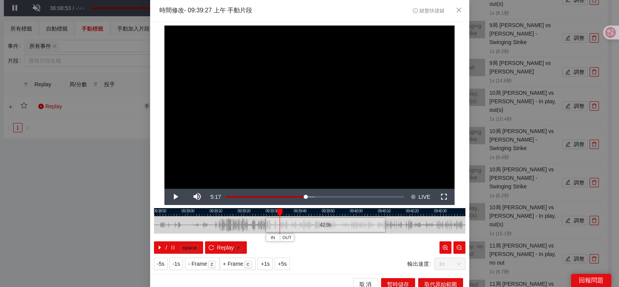
click at [265, 212] on div at bounding box center [309, 212] width 311 height 8
click at [289, 212] on div at bounding box center [309, 212] width 311 height 8
click at [297, 238] on button "IN" at bounding box center [295, 237] width 14 height 7
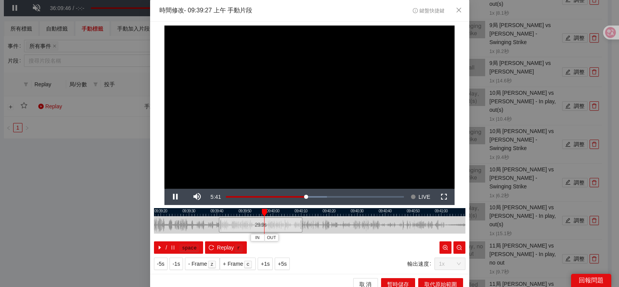
drag, startPoint x: 409, startPoint y: 223, endPoint x: 328, endPoint y: 225, distance: 81.6
click at [328, 225] on div at bounding box center [226, 224] width 311 height 17
click at [282, 239] on span "IN" at bounding box center [284, 237] width 4 height 7
click at [176, 197] on span "Video Player" at bounding box center [175, 197] width 22 height 0
click at [164, 189] on button "Pause" at bounding box center [175, 197] width 22 height 16
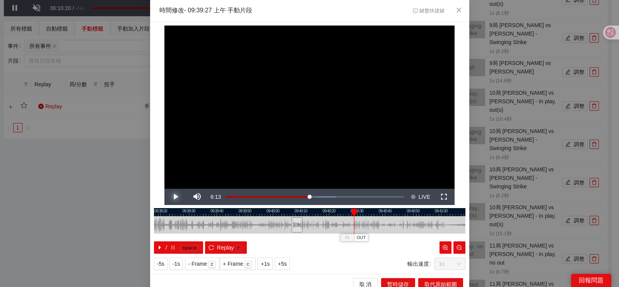
click at [164, 189] on button "Play" at bounding box center [175, 197] width 22 height 16
click at [164, 189] on button "Pause" at bounding box center [175, 197] width 22 height 16
click at [384, 239] on span "OUT" at bounding box center [388, 237] width 9 height 7
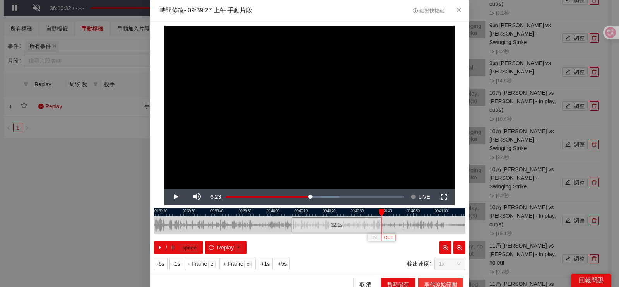
scroll to position [7, 0]
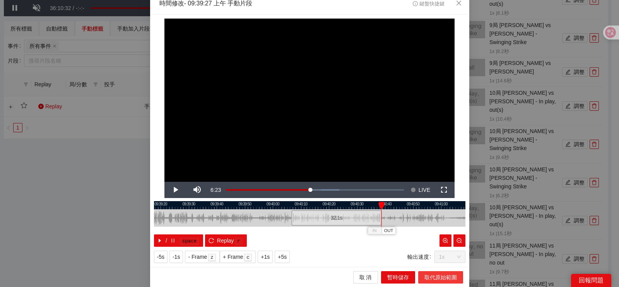
click at [428, 275] on span "取代原始範圍" at bounding box center [440, 277] width 32 height 9
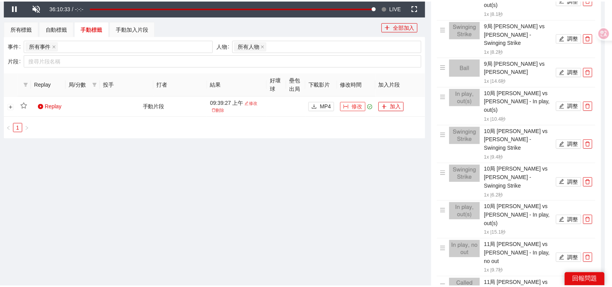
scroll to position [0, 0]
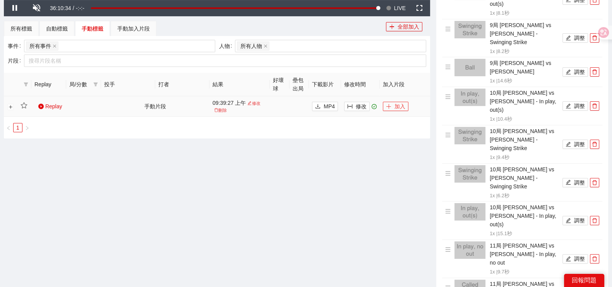
click at [389, 106] on icon "plus" at bounding box center [388, 106] width 4 height 0
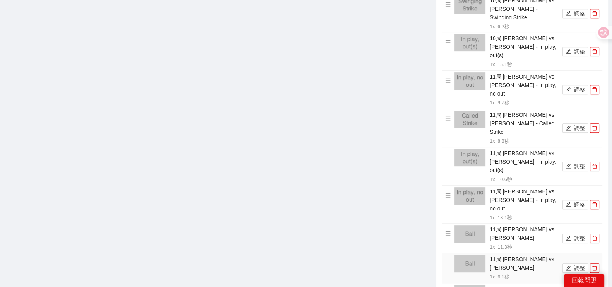
scroll to position [580, 0]
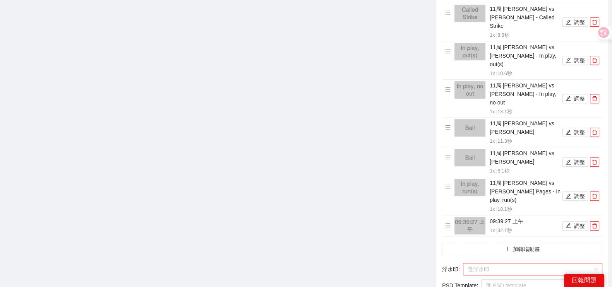
click at [497, 263] on input "search" at bounding box center [529, 269] width 125 height 12
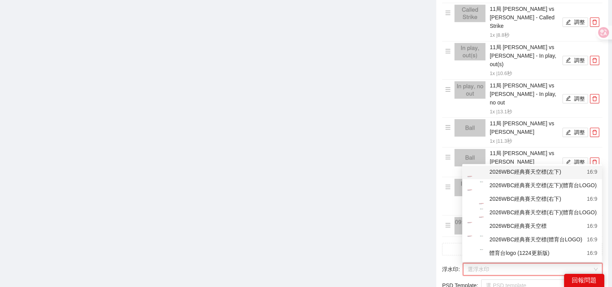
click at [503, 173] on div "2026WBC經典賽天空標(左下)" at bounding box center [513, 172] width 94 height 10
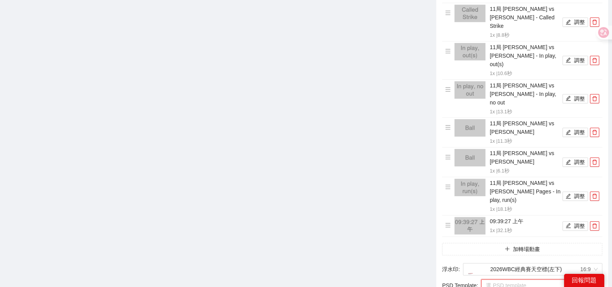
click at [497, 280] on input "search" at bounding box center [530, 286] width 91 height 12
click at [507, 246] on icon "plus" at bounding box center [506, 248] width 5 height 5
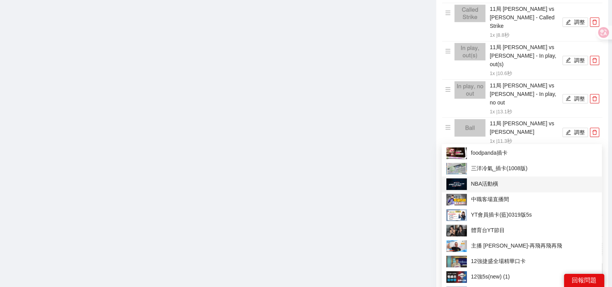
drag, startPoint x: 490, startPoint y: 184, endPoint x: 352, endPoint y: 169, distance: 138.9
click at [491, 185] on span "NBA活動橫" at bounding box center [521, 184] width 151 height 12
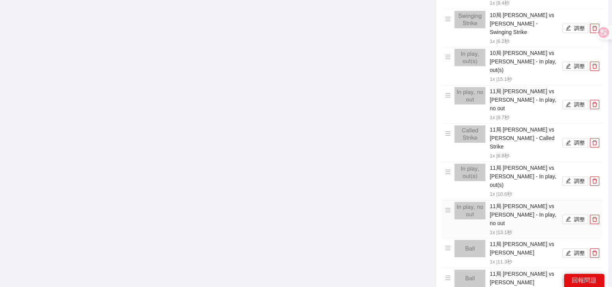
scroll to position [721, 0]
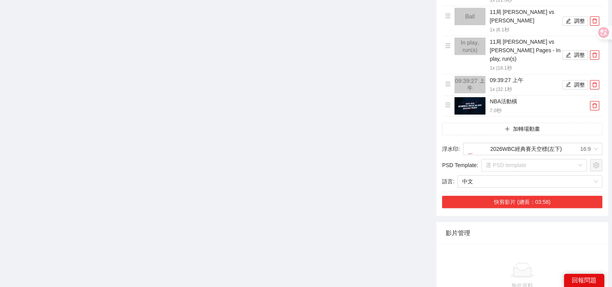
click at [523, 196] on button "快剪影片 (總長：03:58)" at bounding box center [522, 202] width 160 height 12
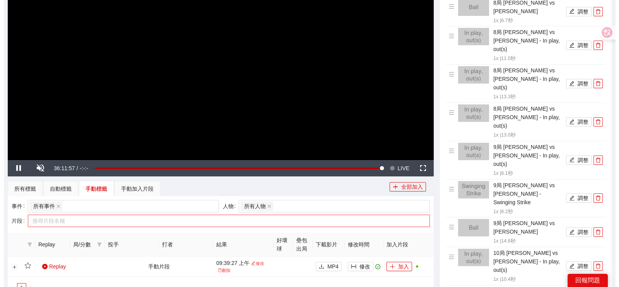
scroll to position [193, 0]
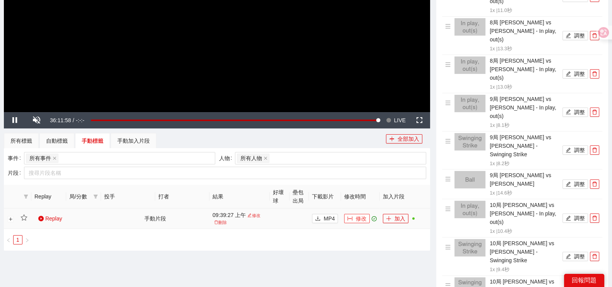
click at [354, 217] on button "修改" at bounding box center [357, 218] width 26 height 9
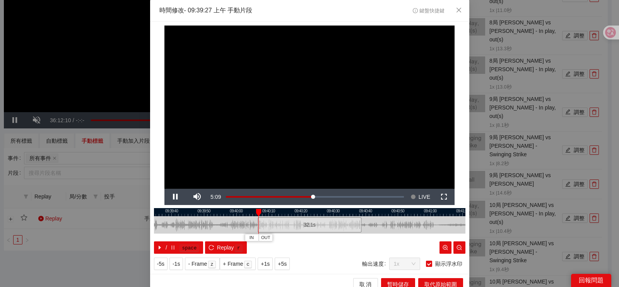
click at [356, 212] on div at bounding box center [309, 212] width 311 height 8
click at [172, 197] on span "Video Player" at bounding box center [175, 197] width 22 height 0
click at [164, 189] on button "Play" at bounding box center [175, 197] width 22 height 16
click at [164, 189] on button "Pause" at bounding box center [175, 197] width 22 height 16
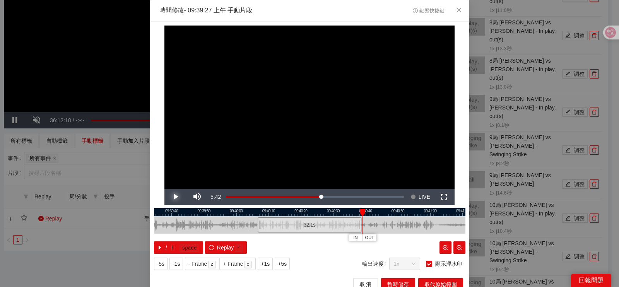
click at [164, 189] on button "Play" at bounding box center [175, 197] width 22 height 16
drag, startPoint x: 379, startPoint y: 226, endPoint x: 348, endPoint y: 237, distance: 33.0
click at [341, 225] on div at bounding box center [279, 224] width 311 height 17
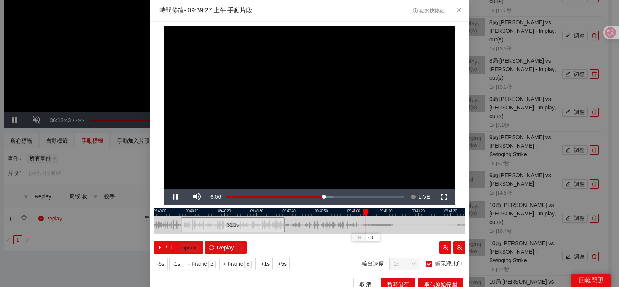
drag, startPoint x: 418, startPoint y: 223, endPoint x: 378, endPoint y: 223, distance: 40.2
click at [378, 223] on div at bounding box center [270, 224] width 311 height 17
click at [357, 213] on div at bounding box center [309, 212] width 311 height 8
click at [375, 238] on button "OUT" at bounding box center [374, 237] width 14 height 7
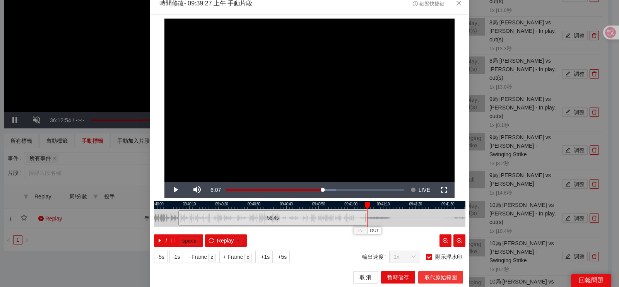
click at [425, 278] on span "取代原始範圍" at bounding box center [440, 277] width 32 height 9
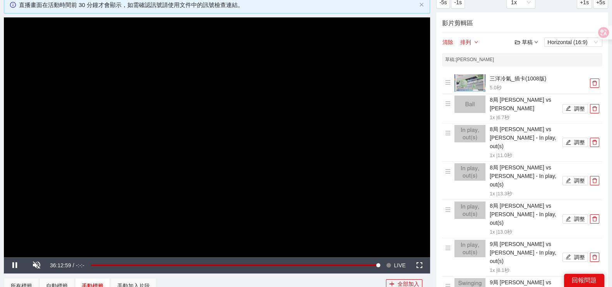
scroll to position [0, 0]
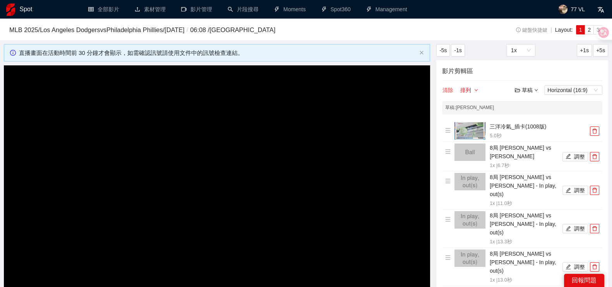
click at [448, 89] on button "清除" at bounding box center [448, 89] width 12 height 9
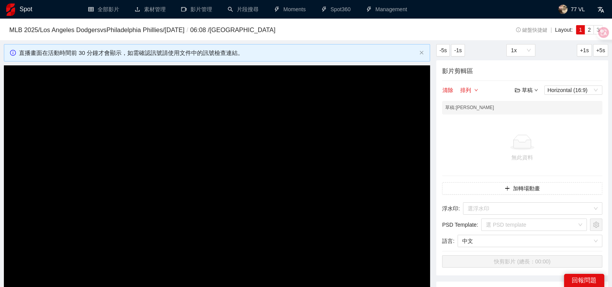
drag, startPoint x: 132, startPoint y: 223, endPoint x: 285, endPoint y: 188, distance: 157.8
click at [132, 222] on video "Video Player" at bounding box center [217, 184] width 426 height 239
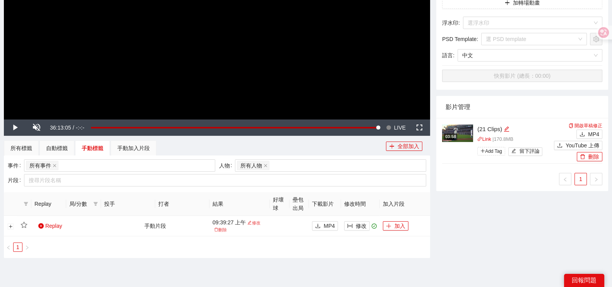
scroll to position [193, 0]
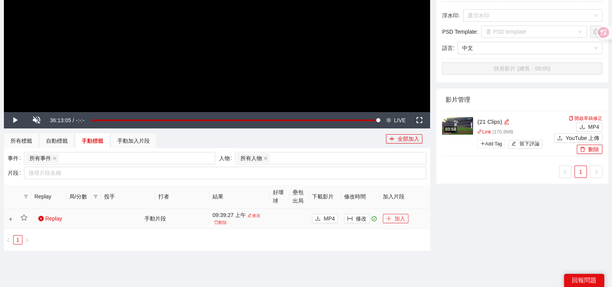
click at [399, 220] on button "加入" at bounding box center [396, 218] width 26 height 9
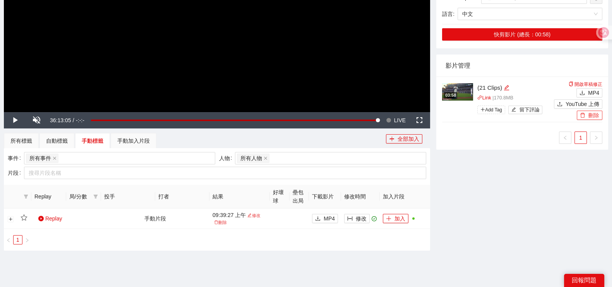
click at [593, 117] on button "刪除" at bounding box center [589, 115] width 26 height 9
drag, startPoint x: 57, startPoint y: 141, endPoint x: 31, endPoint y: 146, distance: 27.1
click at [58, 141] on div "自動標籤" at bounding box center [57, 141] width 22 height 9
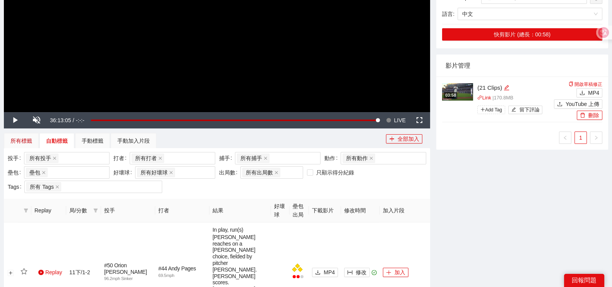
click at [25, 144] on div "所有標籤" at bounding box center [21, 141] width 22 height 9
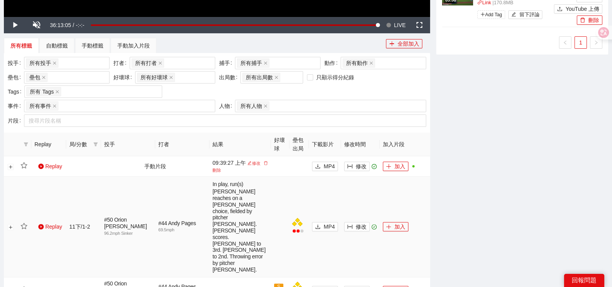
scroll to position [290, 0]
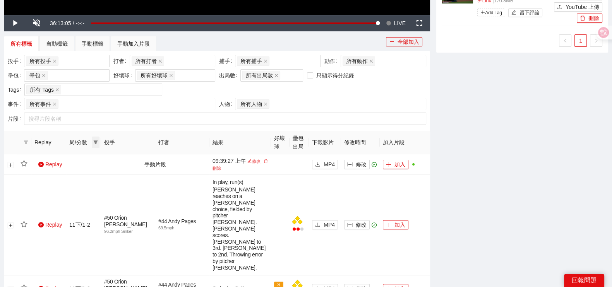
click at [97, 141] on icon "filter" at bounding box center [96, 142] width 4 height 4
click at [73, 247] on span "11下" at bounding box center [75, 243] width 37 height 9
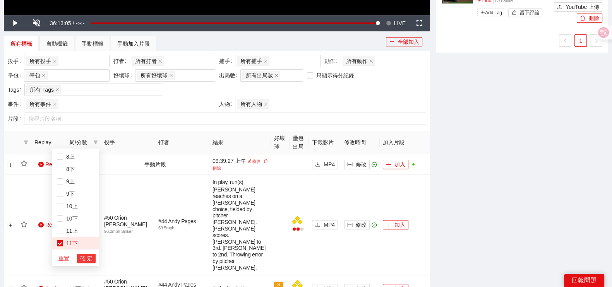
drag, startPoint x: 85, startPoint y: 257, endPoint x: 220, endPoint y: 234, distance: 137.3
click at [85, 257] on span "確 定" at bounding box center [86, 258] width 12 height 9
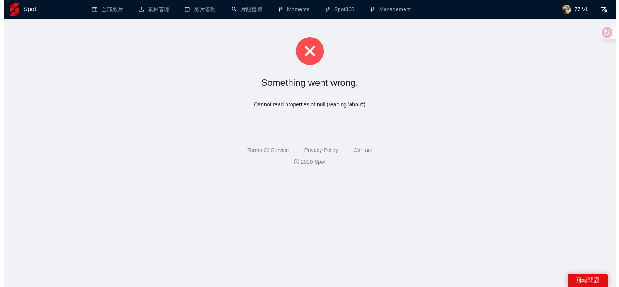
scroll to position [0, 0]
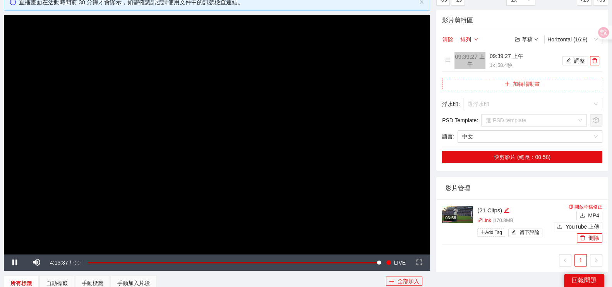
scroll to position [96, 0]
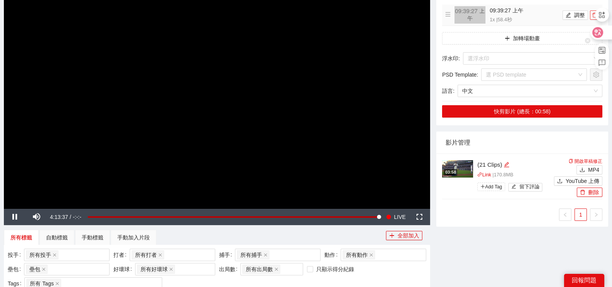
click at [596, 17] on div at bounding box center [597, 37] width 27 height 66
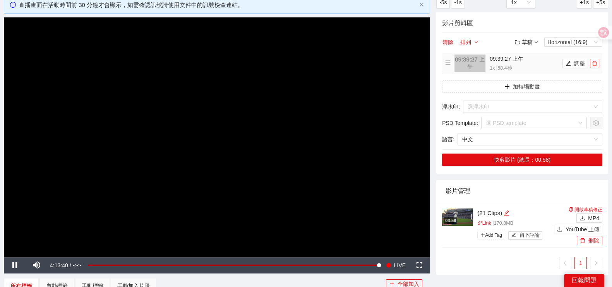
click at [594, 63] on icon "delete" at bounding box center [593, 63] width 5 height 5
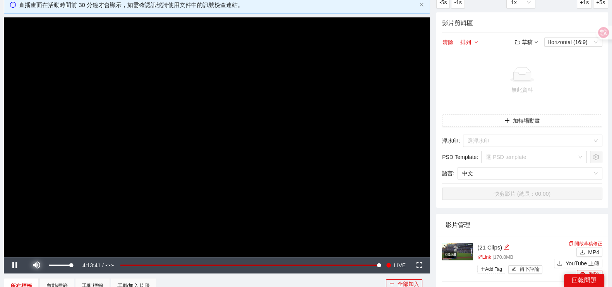
click at [40, 265] on span "Video Player" at bounding box center [37, 265] width 22 height 0
click at [15, 265] on span "Video Player" at bounding box center [15, 265] width 22 height 0
click at [513, 121] on button "加轉場動畫" at bounding box center [522, 120] width 160 height 12
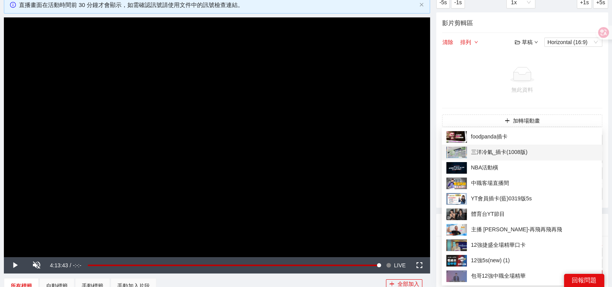
click at [501, 150] on span "三洋冷氣_插卡(1008版)" at bounding box center [521, 153] width 151 height 12
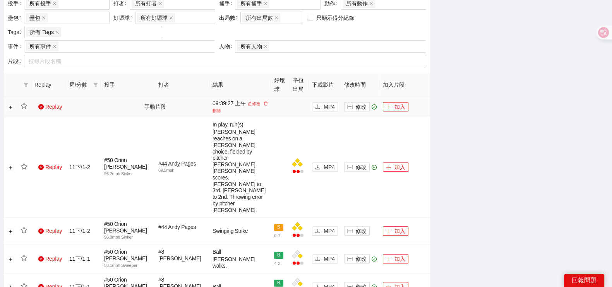
scroll to position [249, 0]
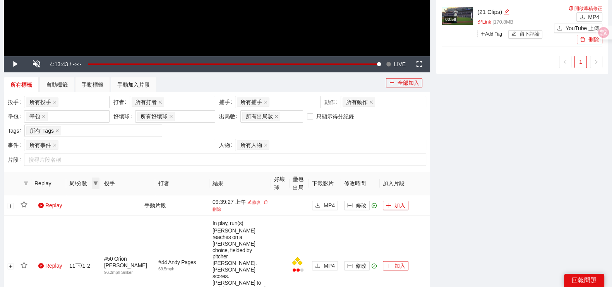
click at [94, 183] on icon "filter" at bounding box center [95, 183] width 5 height 5
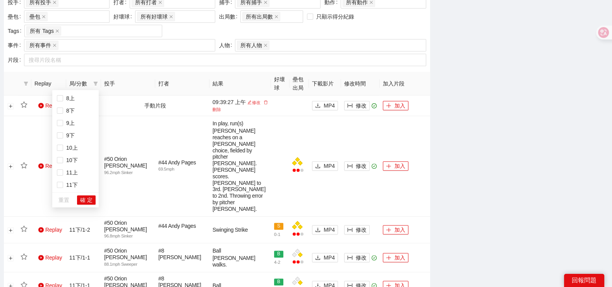
scroll to position [394, 0]
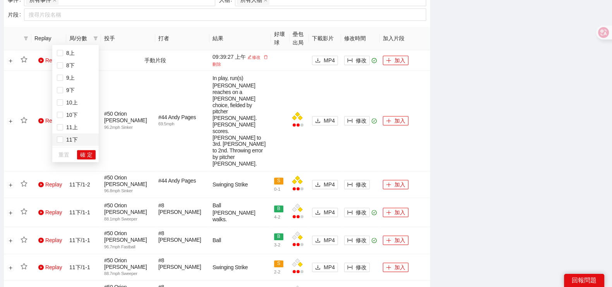
click at [72, 140] on span "11下" at bounding box center [70, 140] width 15 height 6
click at [85, 153] on span "確 定" at bounding box center [86, 154] width 12 height 9
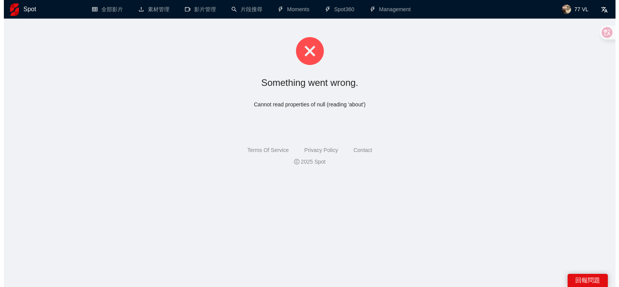
scroll to position [0, 0]
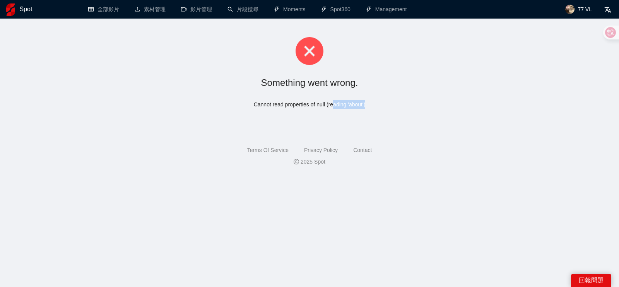
drag, startPoint x: 333, startPoint y: 108, endPoint x: 392, endPoint y: 110, distance: 59.6
click at [392, 110] on div "Something went wrong. Cannot read properties of null (reading 'about')" at bounding box center [309, 73] width 619 height 109
drag, startPoint x: 386, startPoint y: 115, endPoint x: 198, endPoint y: 92, distance: 189.0
click at [386, 116] on div "Something went wrong. Cannot read properties of null (reading 'about')" at bounding box center [309, 73] width 619 height 109
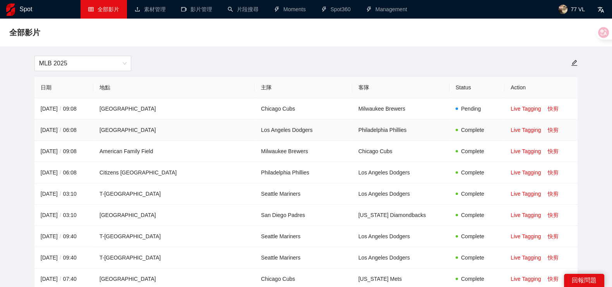
drag, startPoint x: 546, startPoint y: 131, endPoint x: 543, endPoint y: 128, distance: 4.1
click at [547, 131] on link "快剪" at bounding box center [552, 130] width 11 height 6
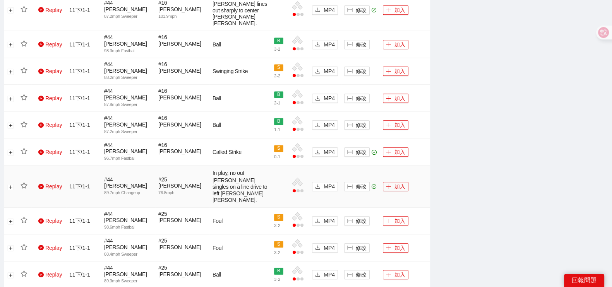
scroll to position [829, 0]
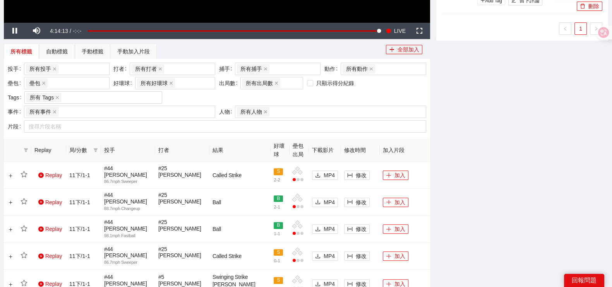
scroll to position [110, 0]
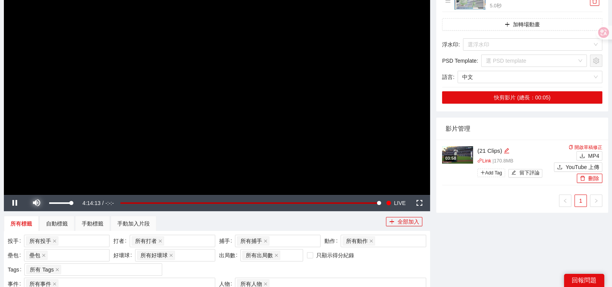
click at [42, 203] on span "Video Player" at bounding box center [37, 203] width 22 height 0
click at [16, 203] on span "Video Player" at bounding box center [15, 203] width 22 height 0
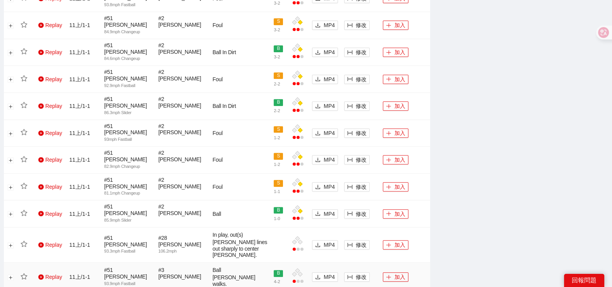
scroll to position [738, 0]
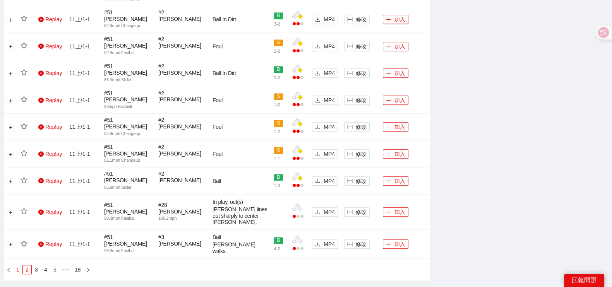
click at [19, 265] on link "1" at bounding box center [18, 269] width 9 height 9
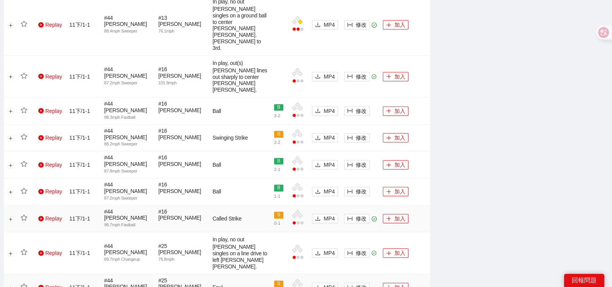
scroll to position [829, 0]
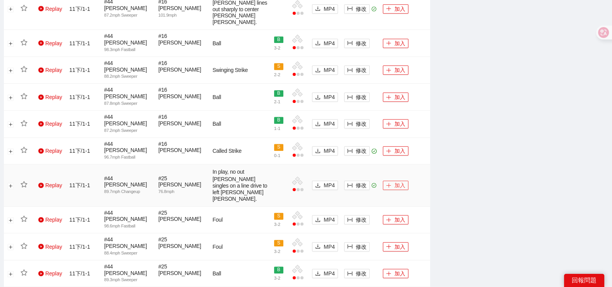
click at [396, 181] on button "加入" at bounding box center [396, 185] width 26 height 9
click at [398, 146] on button "加入" at bounding box center [396, 150] width 26 height 9
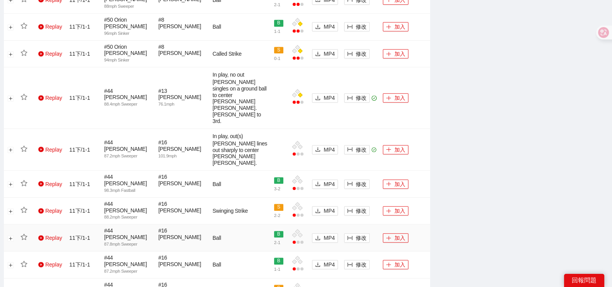
scroll to position [684, 0]
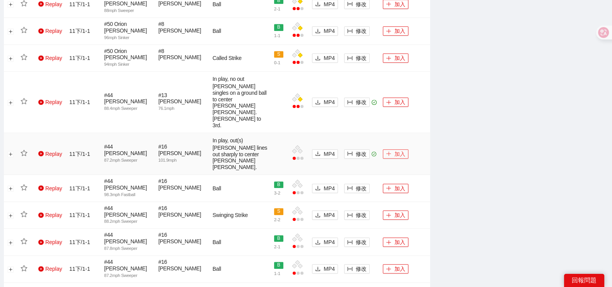
click at [397, 149] on button "加入" at bounding box center [396, 153] width 26 height 9
click at [396, 97] on button "加入" at bounding box center [396, 101] width 26 height 9
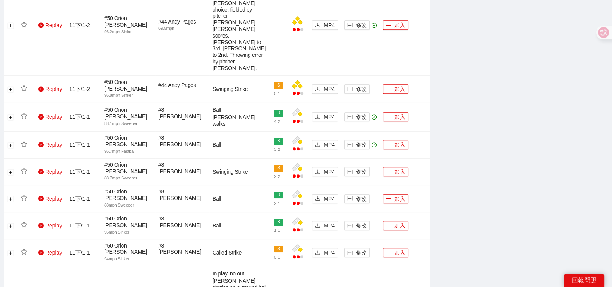
scroll to position [442, 0]
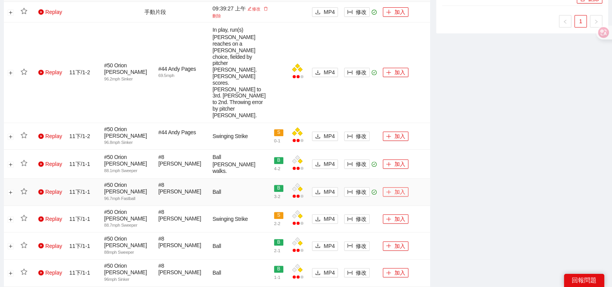
click at [394, 187] on button "加入" at bounding box center [396, 191] width 26 height 9
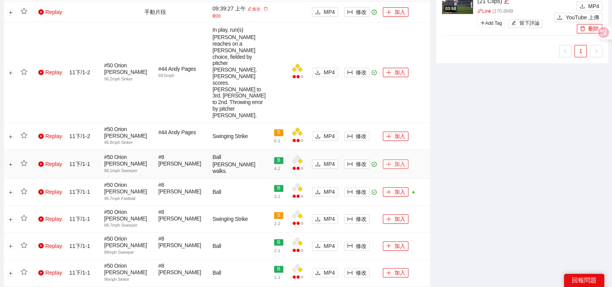
click at [397, 159] on button "加入" at bounding box center [396, 163] width 26 height 9
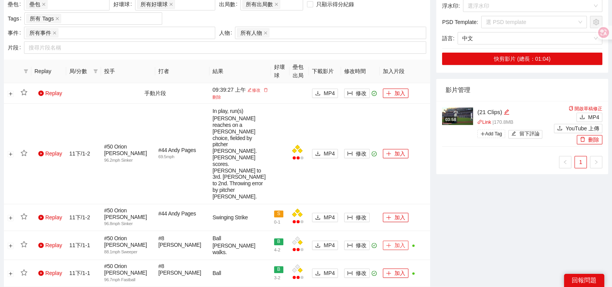
scroll to position [346, 0]
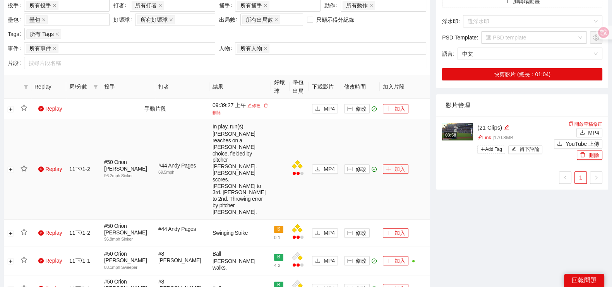
click at [399, 164] on button "加入" at bounding box center [396, 168] width 26 height 9
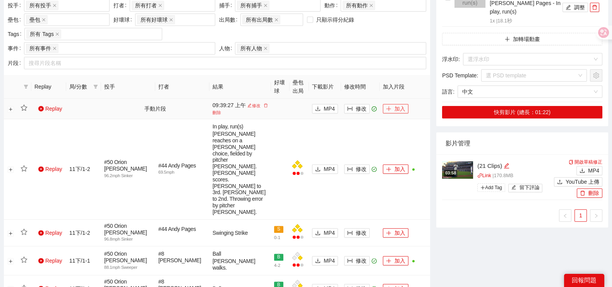
click at [400, 107] on button "加入" at bounding box center [396, 108] width 26 height 9
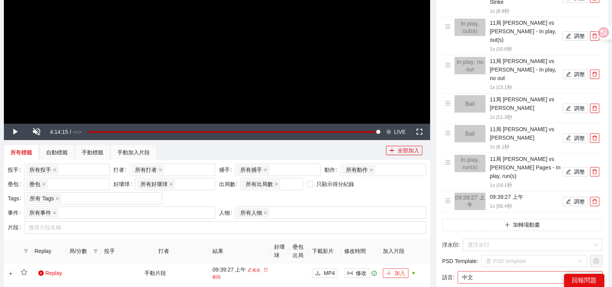
scroll to position [297, 0]
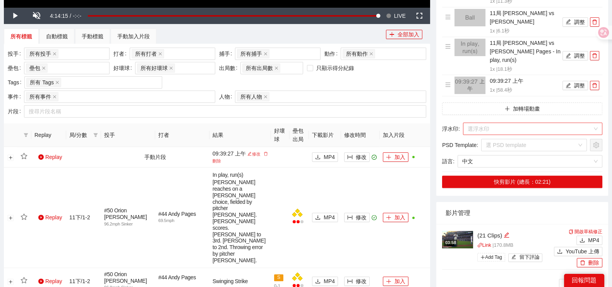
click at [509, 123] on input "search" at bounding box center [529, 129] width 125 height 12
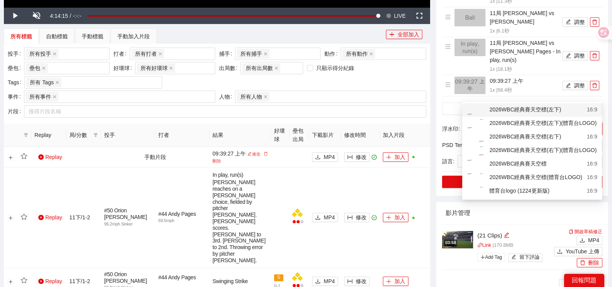
click at [511, 109] on div "2026WBC經典賽天空標(左下)" at bounding box center [513, 110] width 94 height 10
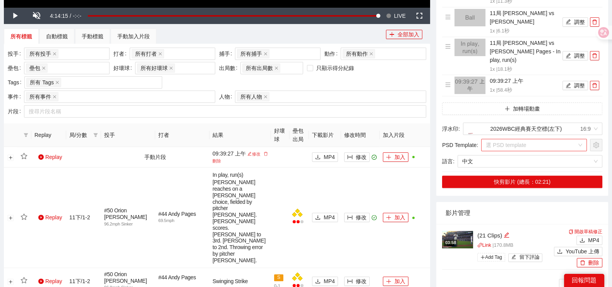
click at [516, 139] on input "search" at bounding box center [530, 145] width 91 height 12
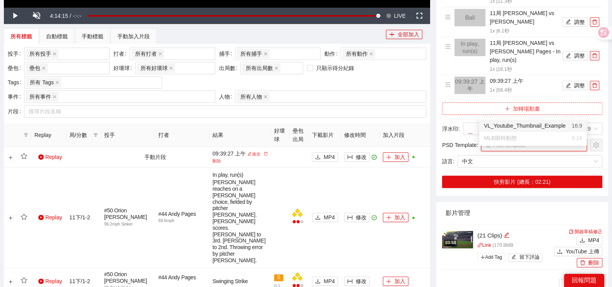
click at [507, 106] on icon "plus" at bounding box center [506, 108] width 5 height 5
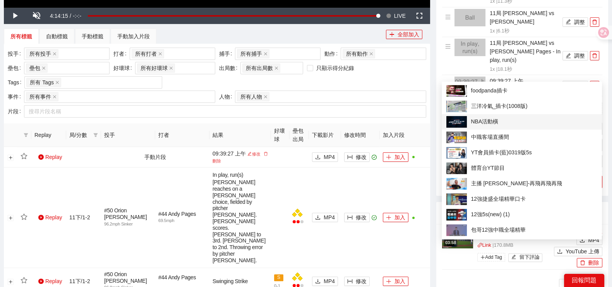
click at [473, 123] on span "NBA活動橫" at bounding box center [521, 122] width 151 height 12
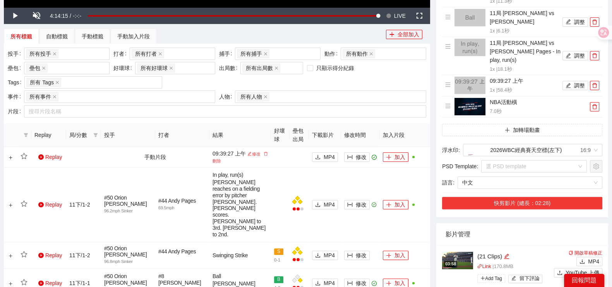
click at [523, 197] on button "快剪影片 (總長：02:28)" at bounding box center [522, 203] width 160 height 12
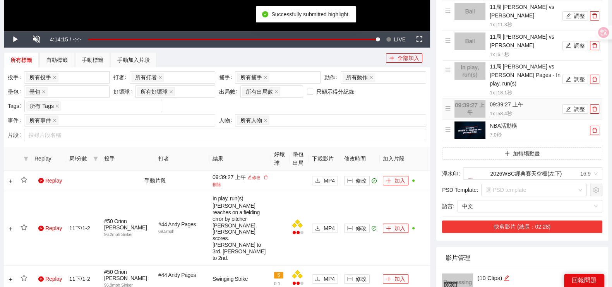
scroll to position [386, 0]
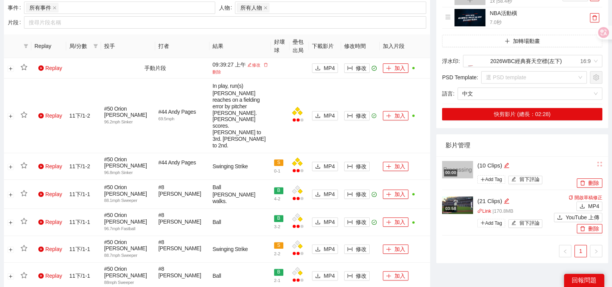
click at [491, 161] on div "(10 Clips)" at bounding box center [525, 165] width 97 height 9
click at [504, 161] on div "編輯" at bounding box center [506, 165] width 6 height 9
drag, startPoint x: 506, startPoint y: 130, endPoint x: 451, endPoint y: 130, distance: 54.9
click at [451, 160] on div "**********" at bounding box center [508, 173] width 133 height 27
type textarea "*"
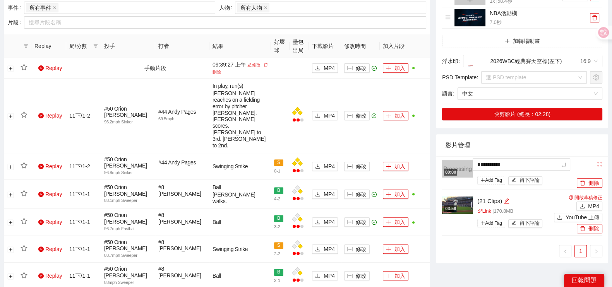
type textarea "*"
type textarea "**"
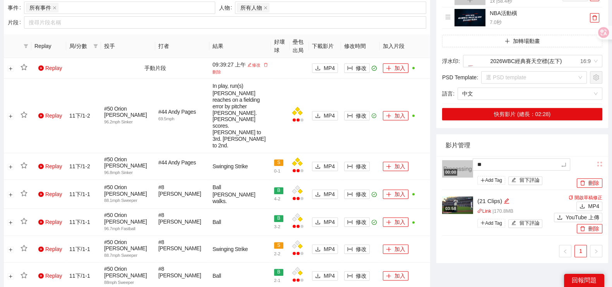
type textarea "***"
type textarea "****"
type textarea "***"
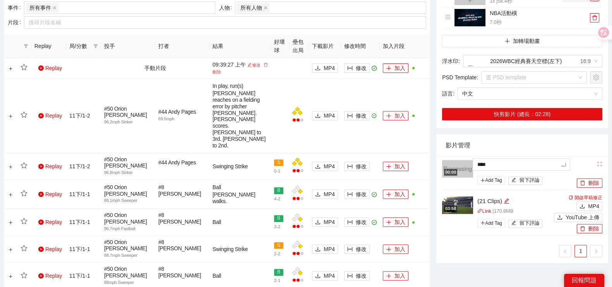
type textarea "***"
type textarea "**"
type textarea "*"
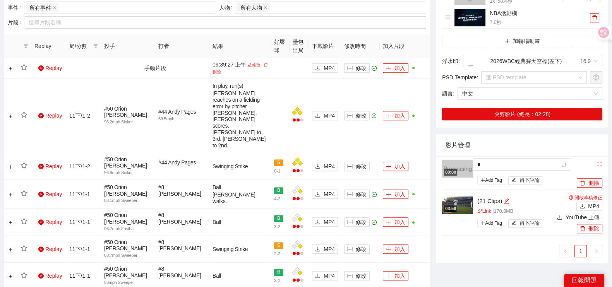
type textarea "**"
type textarea "***"
type textarea "****"
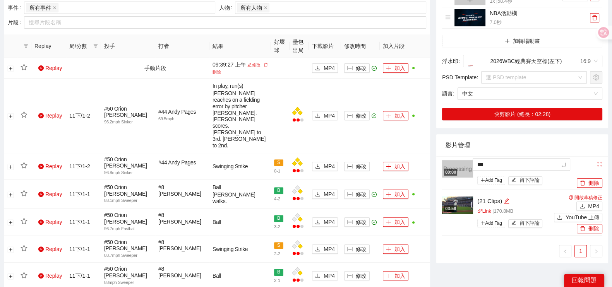
type textarea "****"
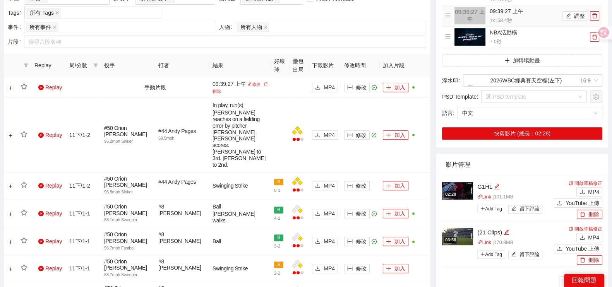
scroll to position [338, 0]
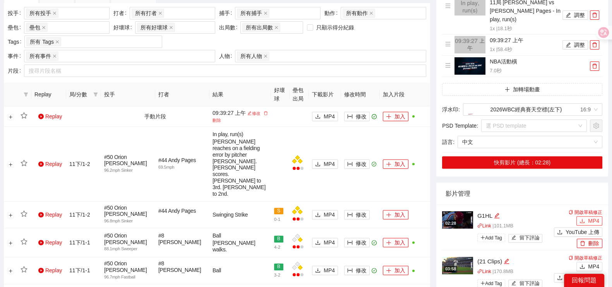
click at [589, 217] on span "MP4" at bounding box center [593, 221] width 11 height 9
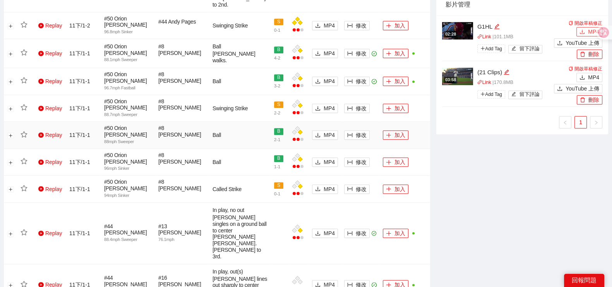
scroll to position [435, 0]
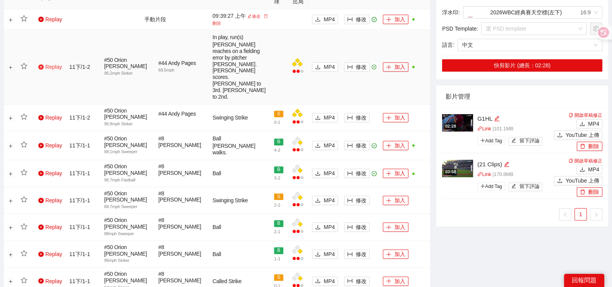
click at [46, 64] on link "Replay" at bounding box center [50, 67] width 24 height 6
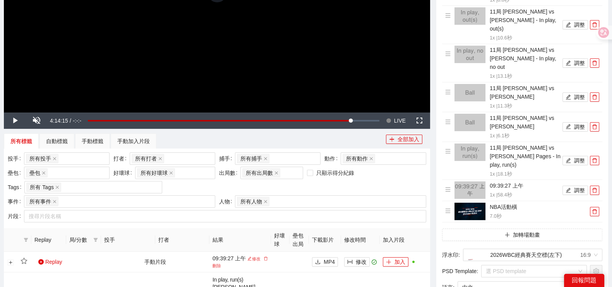
scroll to position [96, 0]
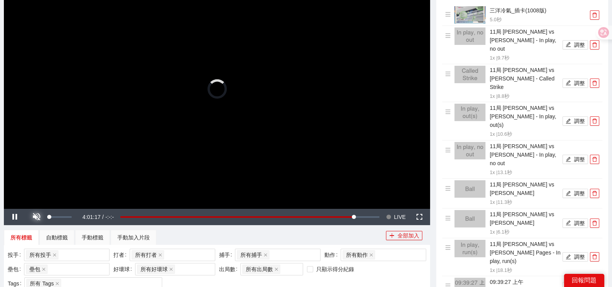
click at [36, 217] on span "Video Player" at bounding box center [37, 217] width 22 height 0
click at [17, 217] on span "Video Player" at bounding box center [15, 217] width 22 height 0
click at [22, 217] on span "Video Player" at bounding box center [15, 217] width 22 height 0
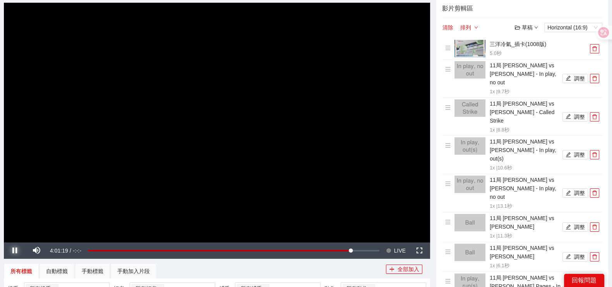
scroll to position [48, 0]
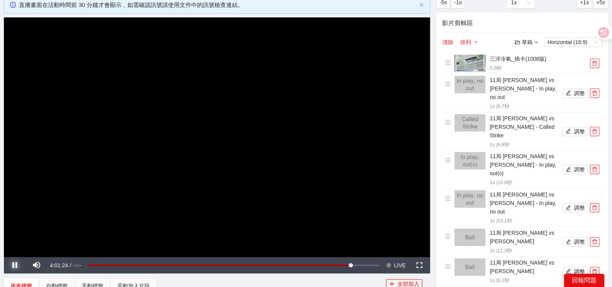
click at [4, 257] on button "Pause" at bounding box center [15, 265] width 22 height 16
click at [4, 257] on button "Play" at bounding box center [15, 265] width 22 height 16
click at [4, 257] on button "Pause" at bounding box center [15, 265] width 22 height 16
click at [10, 265] on span "Video Player" at bounding box center [15, 265] width 22 height 0
click at [64, 265] on span "4:01:27" at bounding box center [59, 265] width 18 height 6
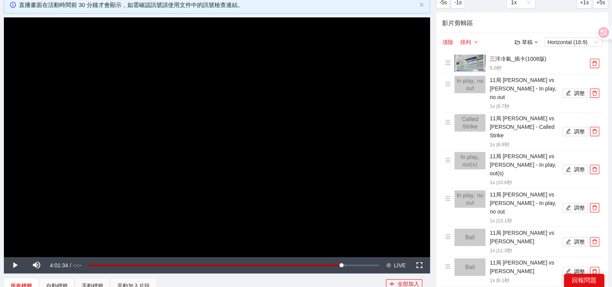
click at [529, 43] on div "草稿" at bounding box center [525, 42] width 23 height 9
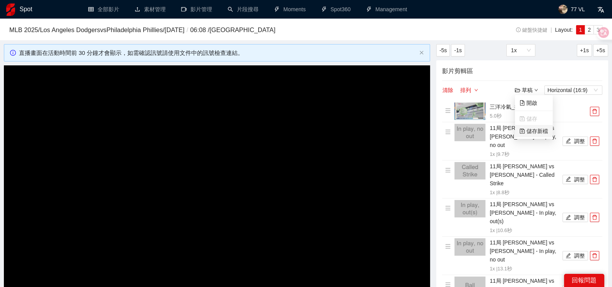
click at [534, 132] on link "儲存新檔" at bounding box center [533, 131] width 29 height 6
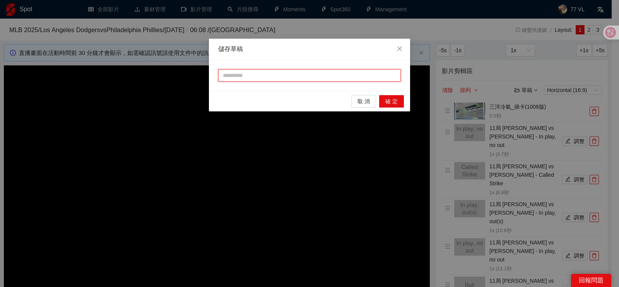
click at [287, 77] on input "text" at bounding box center [309, 75] width 183 height 12
type input "**"
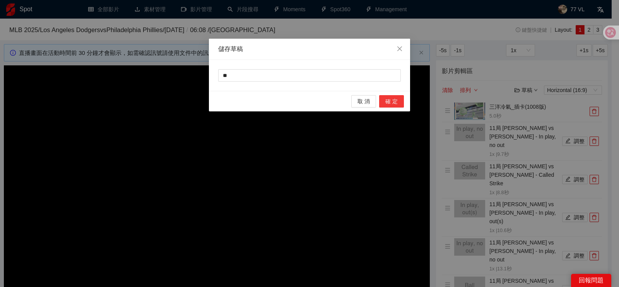
click at [397, 98] on span "確 定" at bounding box center [391, 101] width 12 height 9
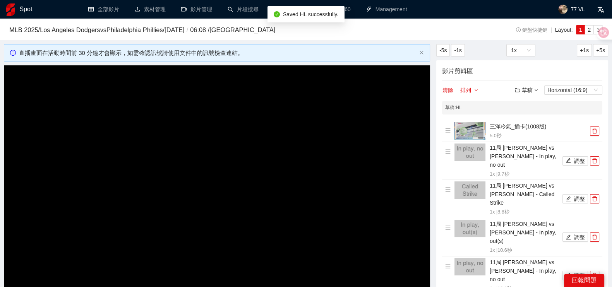
click at [535, 88] on icon "down" at bounding box center [536, 90] width 4 height 4
click at [530, 131] on link "儲存新檔" at bounding box center [533, 131] width 29 height 6
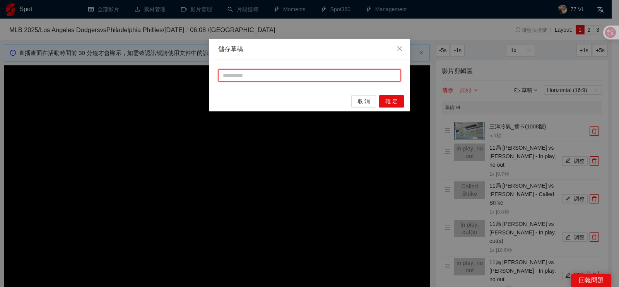
click at [270, 74] on input "text" at bounding box center [309, 75] width 183 height 12
type input "*"
type input "**"
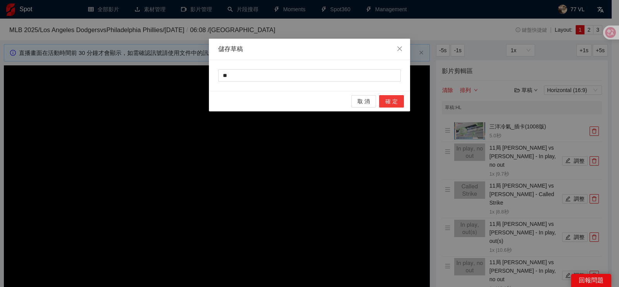
click at [390, 102] on span "確 定" at bounding box center [391, 101] width 12 height 9
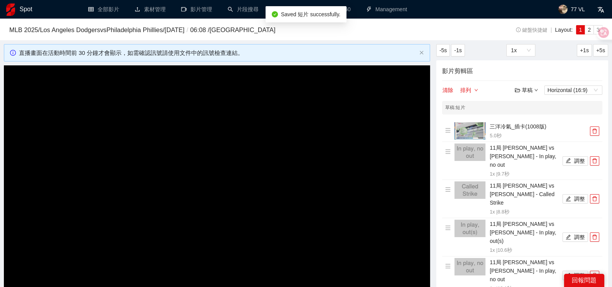
click at [530, 93] on div "草稿" at bounding box center [525, 90] width 23 height 9
click at [501, 89] on div "清除 排列 草稿 Horizontal (16:9)" at bounding box center [522, 89] width 160 height 9
click at [451, 89] on button "清除" at bounding box center [448, 89] width 12 height 9
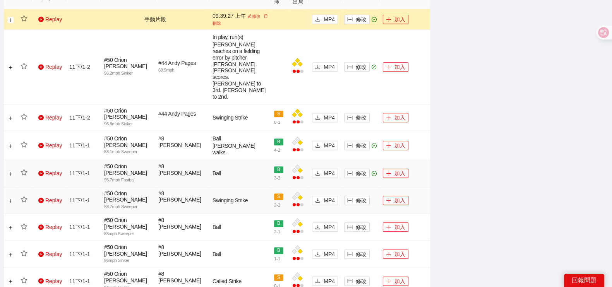
scroll to position [386, 0]
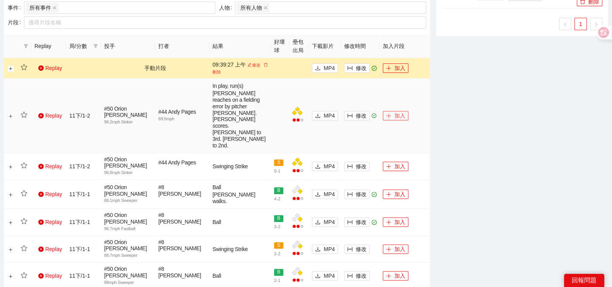
click at [391, 111] on button "加入" at bounding box center [396, 115] width 26 height 9
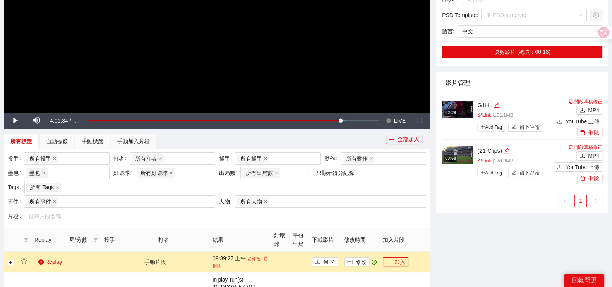
scroll to position [193, 0]
click at [397, 263] on button "加入" at bounding box center [396, 261] width 26 height 9
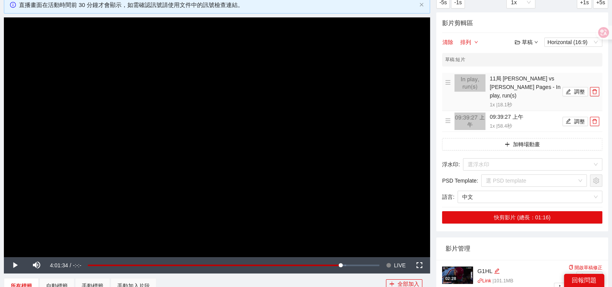
scroll to position [0, 0]
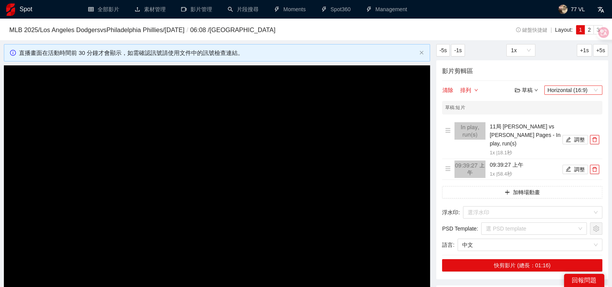
click at [582, 93] on span "Horizontal (16:9)" at bounding box center [573, 90] width 52 height 9
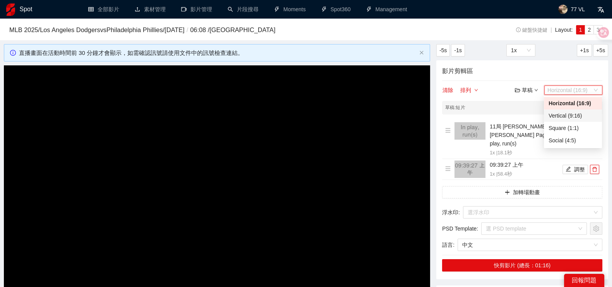
click at [567, 117] on div "Vertical (9:16)" at bounding box center [572, 115] width 49 height 9
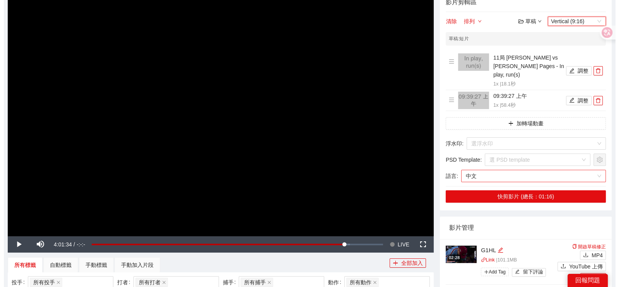
scroll to position [48, 0]
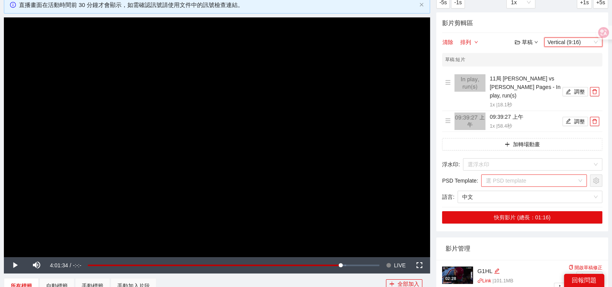
click at [517, 175] on input "search" at bounding box center [530, 181] width 91 height 12
click at [517, 188] on div "MLB限時動態 9:16" at bounding box center [532, 187] width 98 height 9
click at [575, 89] on button "調整" at bounding box center [575, 91] width 26 height 9
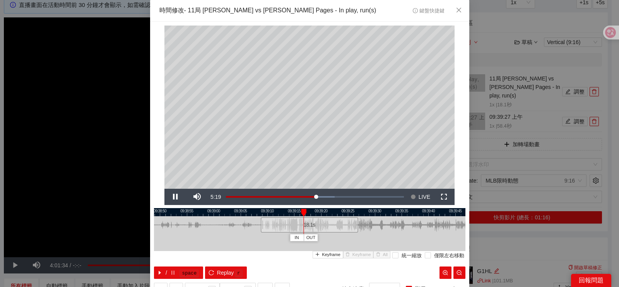
scroll to position [32, 0]
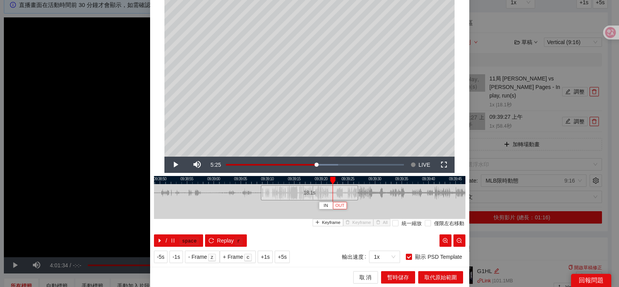
click at [340, 207] on button "OUT" at bounding box center [340, 205] width 14 height 7
click at [396, 278] on span "暫時儲存" at bounding box center [398, 277] width 22 height 9
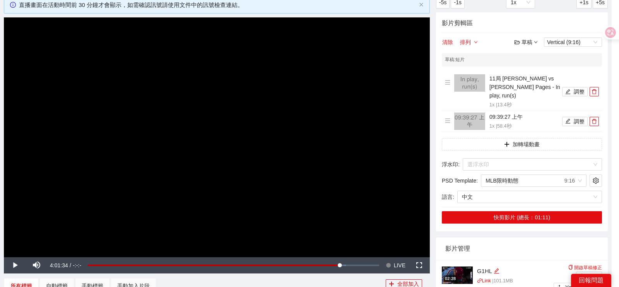
scroll to position [0, 0]
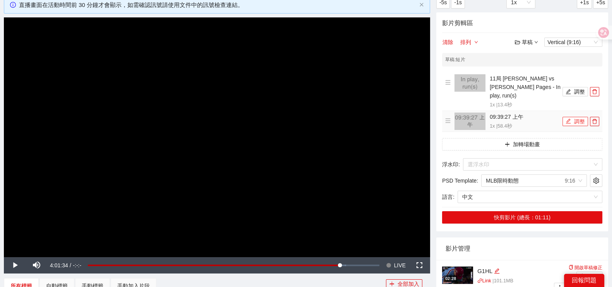
click at [569, 119] on icon "edit" at bounding box center [567, 121] width 5 height 5
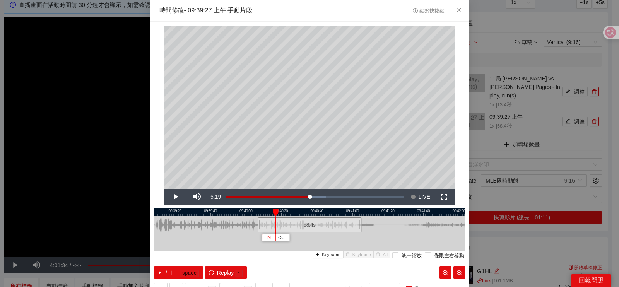
click at [267, 239] on span "IN" at bounding box center [269, 237] width 4 height 7
click at [275, 237] on span "IN" at bounding box center [277, 237] width 4 height 7
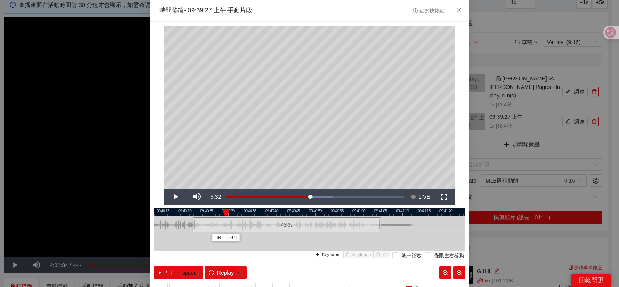
click at [214, 215] on div at bounding box center [309, 212] width 311 height 8
click at [213, 239] on span "IN" at bounding box center [215, 237] width 4 height 7
click at [284, 238] on span "OUT" at bounding box center [288, 237] width 9 height 7
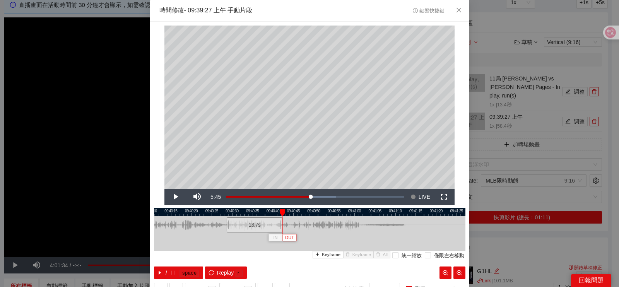
scroll to position [32, 0]
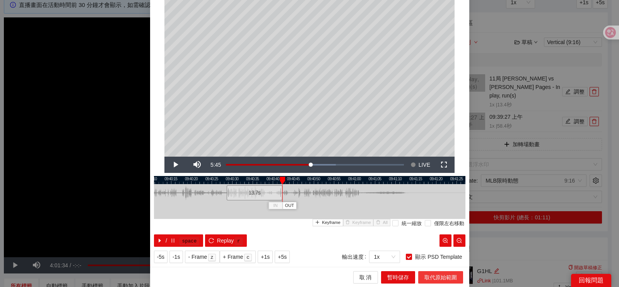
click at [429, 277] on span "取代原始範圍" at bounding box center [440, 277] width 32 height 9
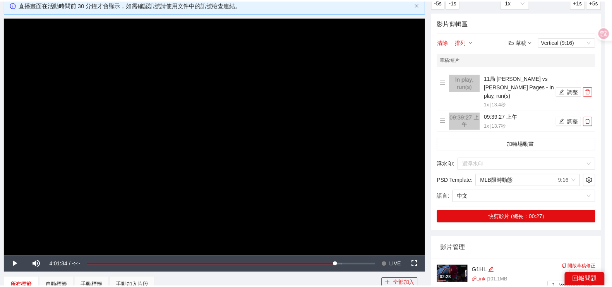
scroll to position [0, 0]
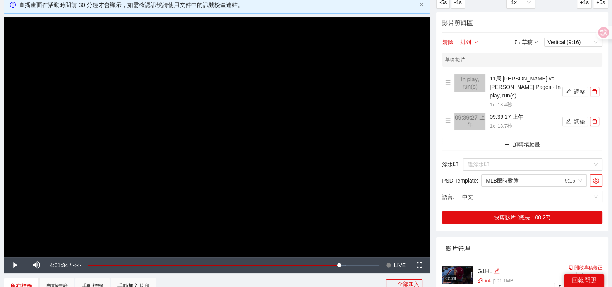
click at [594, 178] on icon "setting" at bounding box center [596, 181] width 6 height 6
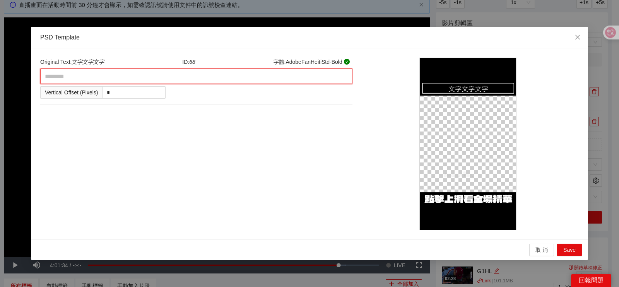
click at [106, 76] on textarea at bounding box center [196, 75] width 312 height 15
type textarea "*"
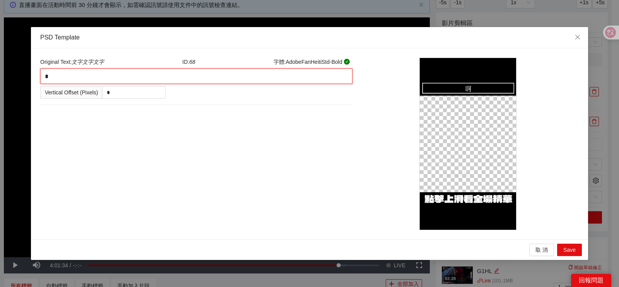
type textarea "**"
type textarea "***"
type textarea "****"
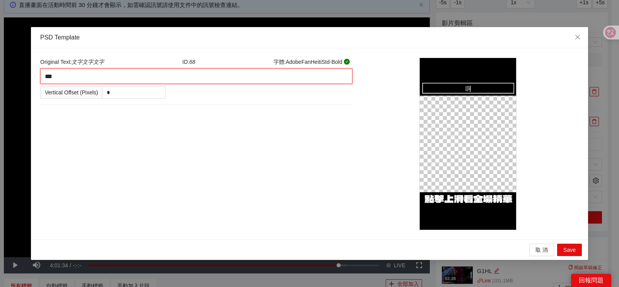
type textarea "****"
type textarea "*****"
type textarea "******"
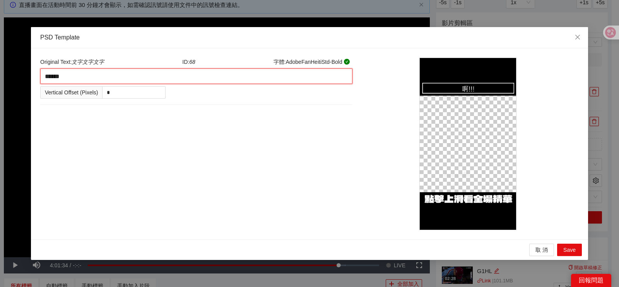
type textarea "*****"
type textarea "******"
type textarea "*******"
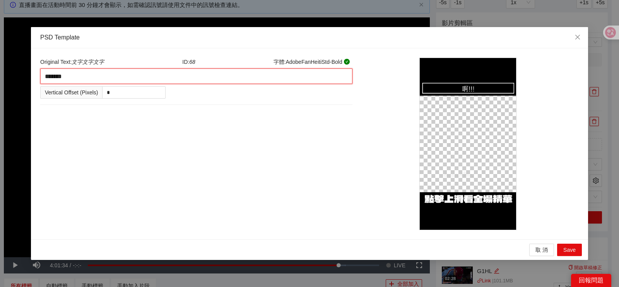
type textarea "********"
type textarea "******"
type textarea "*******"
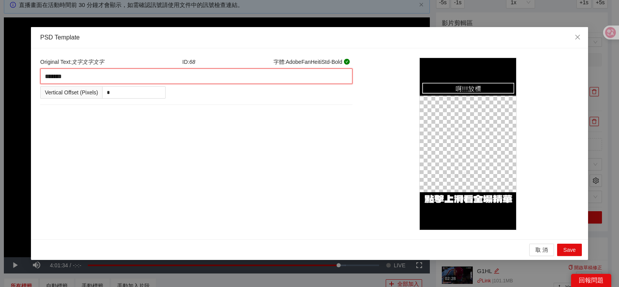
type textarea "********"
type textarea "*******"
type textarea "******"
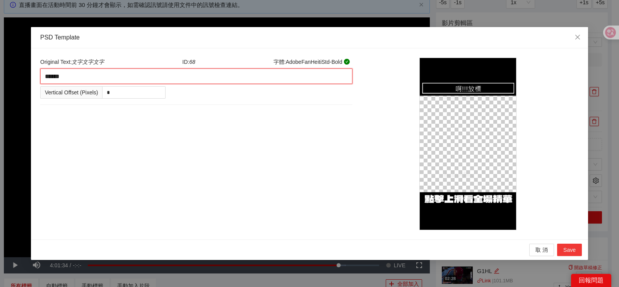
type textarea "******"
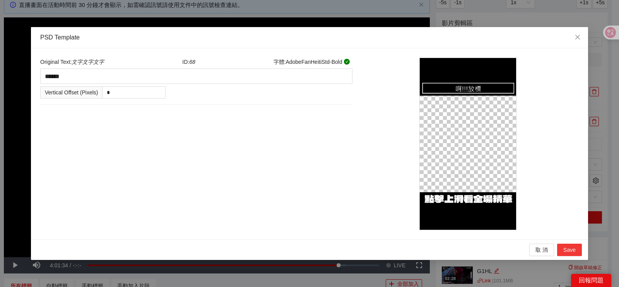
click at [572, 248] on span "Save" at bounding box center [569, 250] width 12 height 9
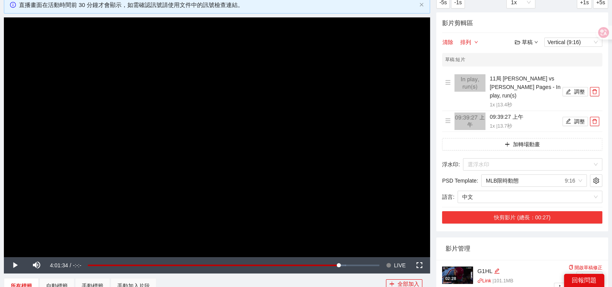
click at [526, 211] on button "快剪影片 (總長：00:27)" at bounding box center [522, 217] width 160 height 12
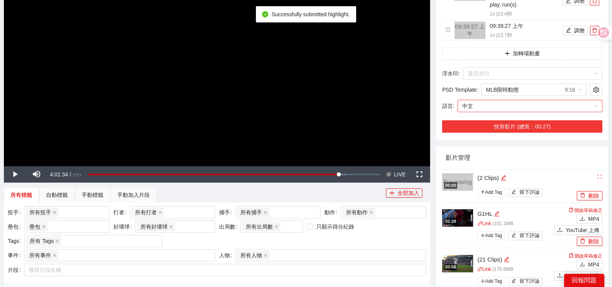
scroll to position [145, 0]
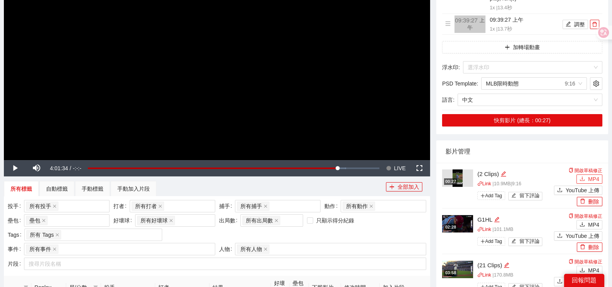
click at [591, 175] on span "MP4" at bounding box center [593, 179] width 11 height 9
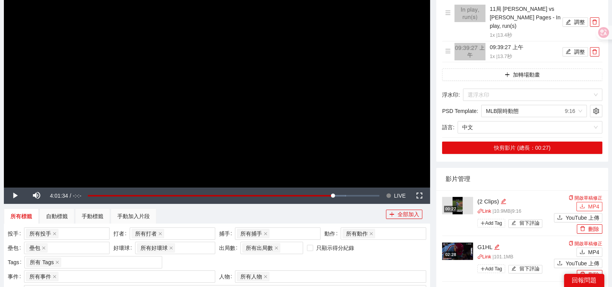
scroll to position [48, 0]
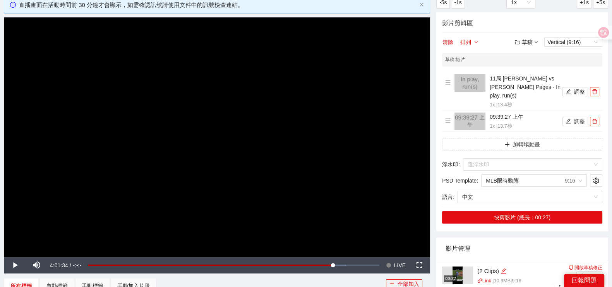
click at [50, 119] on video "Video Player" at bounding box center [217, 136] width 426 height 239
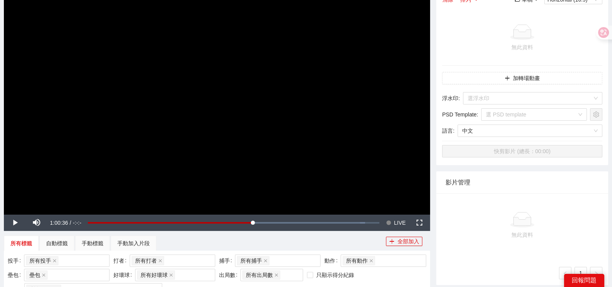
scroll to position [145, 0]
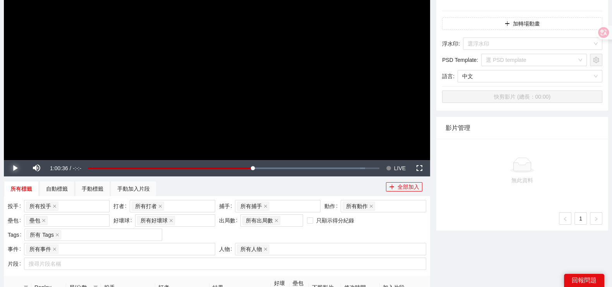
click at [21, 168] on span "Video Player" at bounding box center [15, 168] width 22 height 0
drag, startPoint x: 395, startPoint y: 167, endPoint x: 324, endPoint y: 185, distance: 72.5
click at [395, 168] on span "LIVE" at bounding box center [400, 168] width 12 height 16
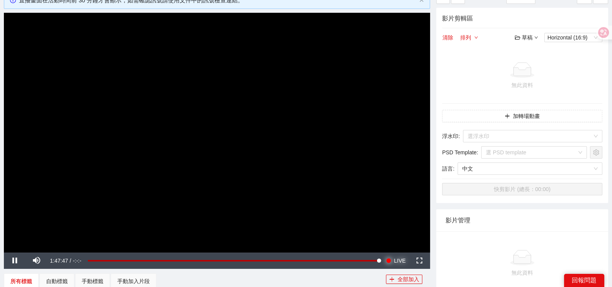
scroll to position [48, 0]
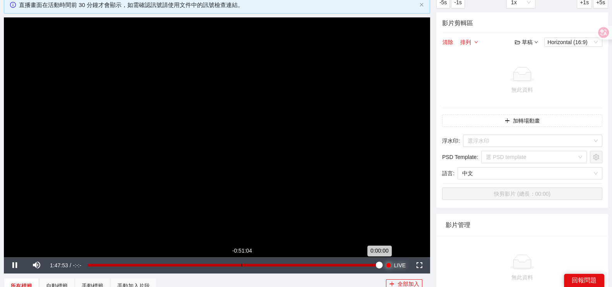
click at [241, 265] on div "-0:51:04" at bounding box center [241, 265] width 0 height 3
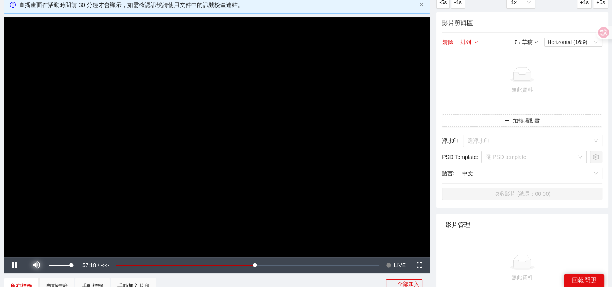
click at [43, 265] on span "Video Player" at bounding box center [37, 265] width 22 height 0
click at [348, 264] on div "-0:11:31" at bounding box center [347, 265] width 0 height 3
click at [33, 265] on span "Video Player" at bounding box center [37, 265] width 22 height 0
click at [394, 264] on span "LIVE" at bounding box center [400, 265] width 12 height 16
click at [33, 265] on span "Video Player" at bounding box center [37, 265] width 22 height 0
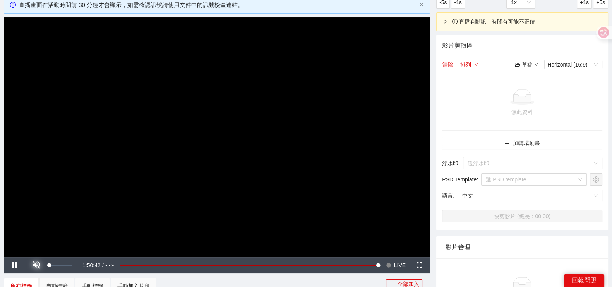
click at [36, 265] on span "Video Player" at bounding box center [37, 265] width 22 height 0
click at [395, 262] on span "LIVE" at bounding box center [400, 265] width 12 height 16
click at [36, 265] on span "Video Player" at bounding box center [37, 265] width 22 height 0
click at [34, 265] on span "Video Player" at bounding box center [37, 265] width 22 height 0
click at [31, 265] on span "Video Player" at bounding box center [37, 265] width 22 height 0
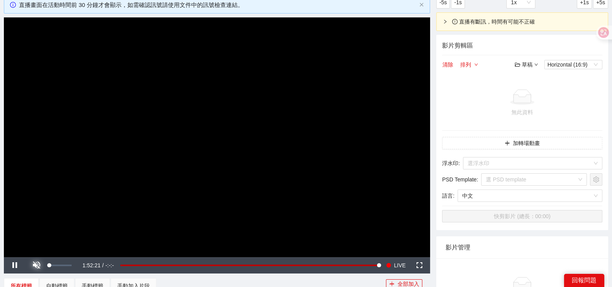
click at [38, 265] on span "Video Player" at bounding box center [37, 265] width 22 height 0
click at [516, 161] on input "search" at bounding box center [529, 163] width 125 height 12
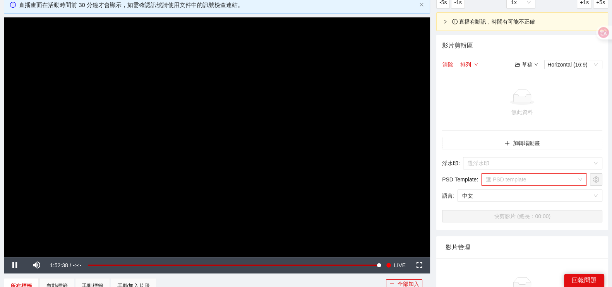
click at [533, 179] on input "search" at bounding box center [530, 180] width 91 height 12
click at [528, 163] on input "search" at bounding box center [529, 163] width 125 height 12
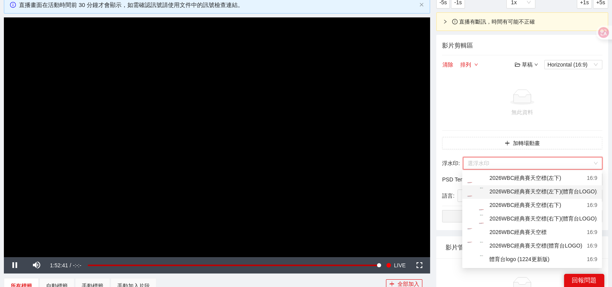
click at [516, 193] on div "2026WBC經典賽天空標(左下)(體育台LOGO)" at bounding box center [531, 192] width 130 height 10
